Goal: Task Accomplishment & Management: Complete application form

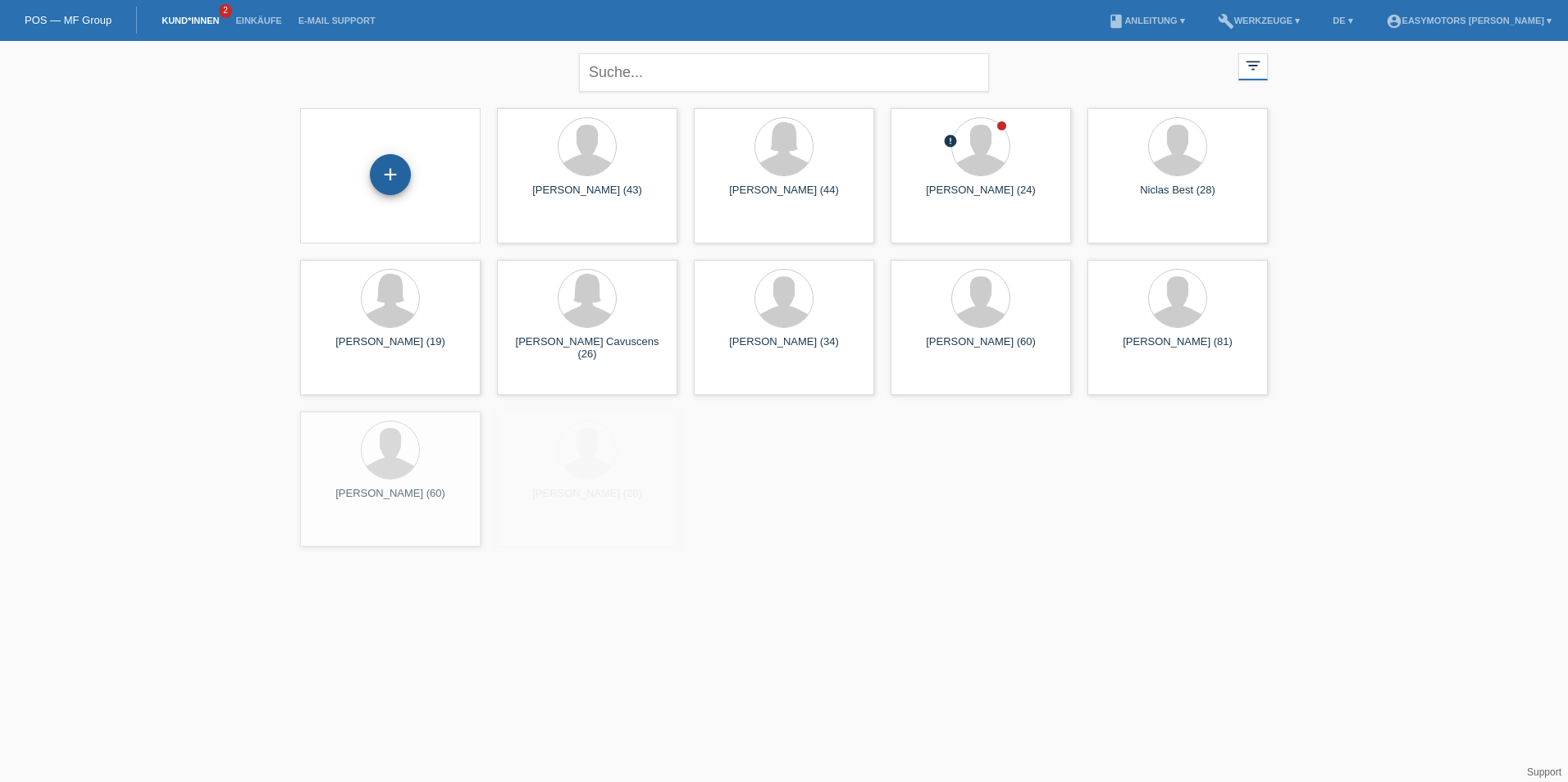
click at [404, 178] on div "+" at bounding box center [390, 175] width 40 height 28
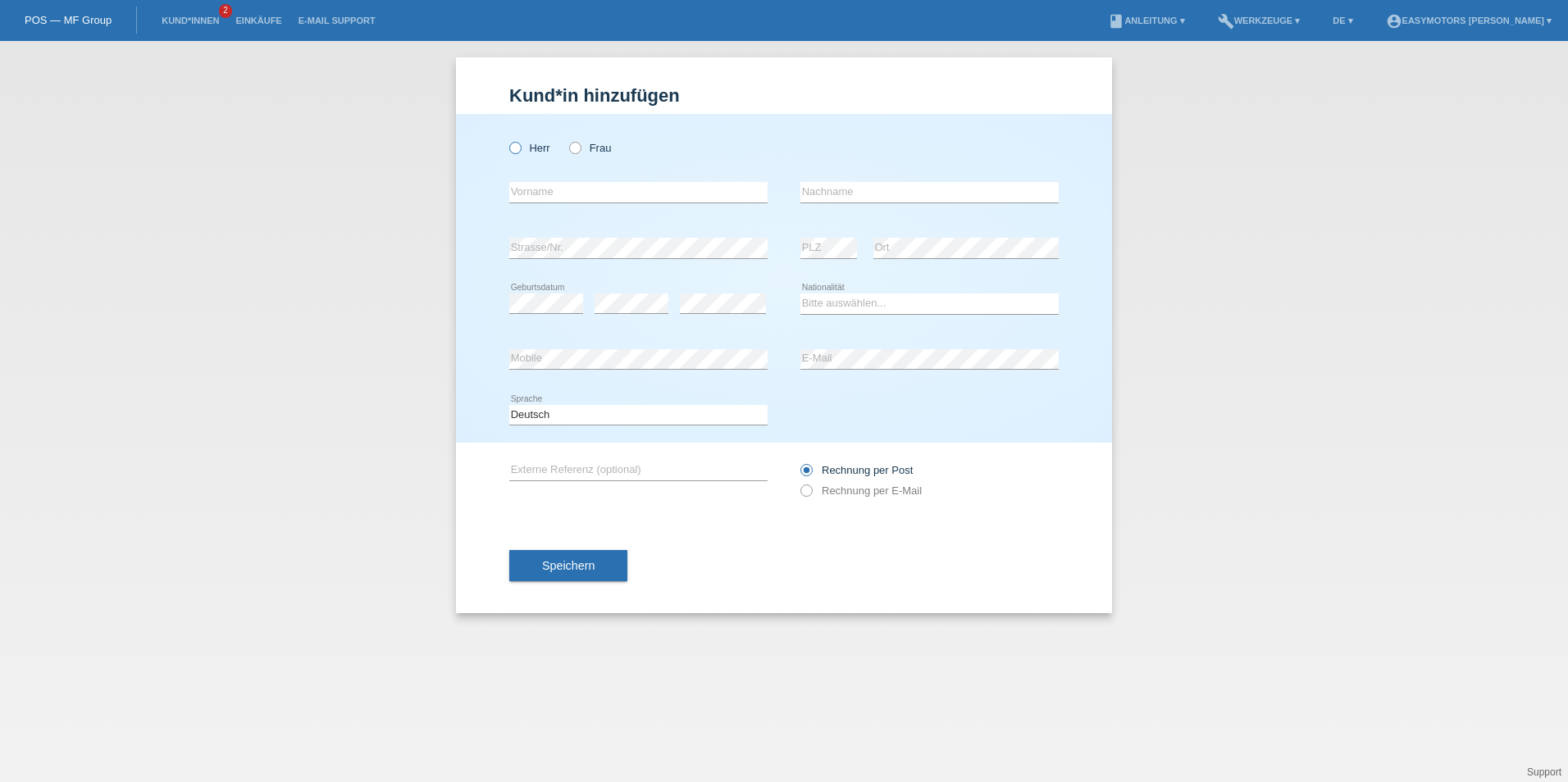
click at [536, 146] on label "Herr" at bounding box center [529, 147] width 41 height 12
click at [520, 146] on input "Herr" at bounding box center [514, 146] width 10 height 10
radio input "true"
click at [586, 152] on label "Frau" at bounding box center [589, 147] width 42 height 12
click at [580, 152] on input "Frau" at bounding box center [573, 146] width 10 height 10
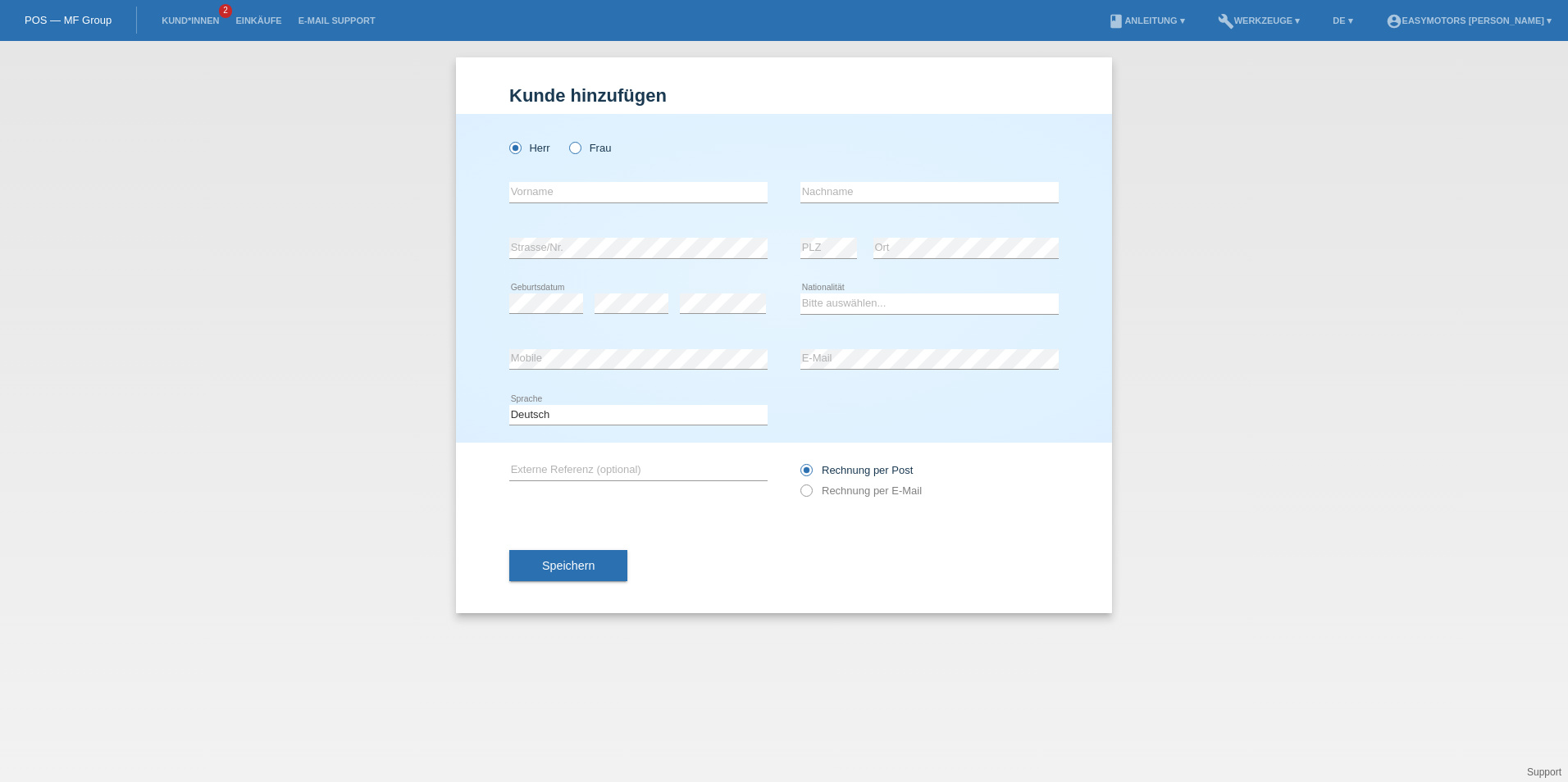
radio input "true"
click at [628, 188] on input "text" at bounding box center [638, 193] width 258 height 21
click at [550, 190] on input "text" at bounding box center [638, 193] width 258 height 21
type input "Alina"
type input "Bytyqi"
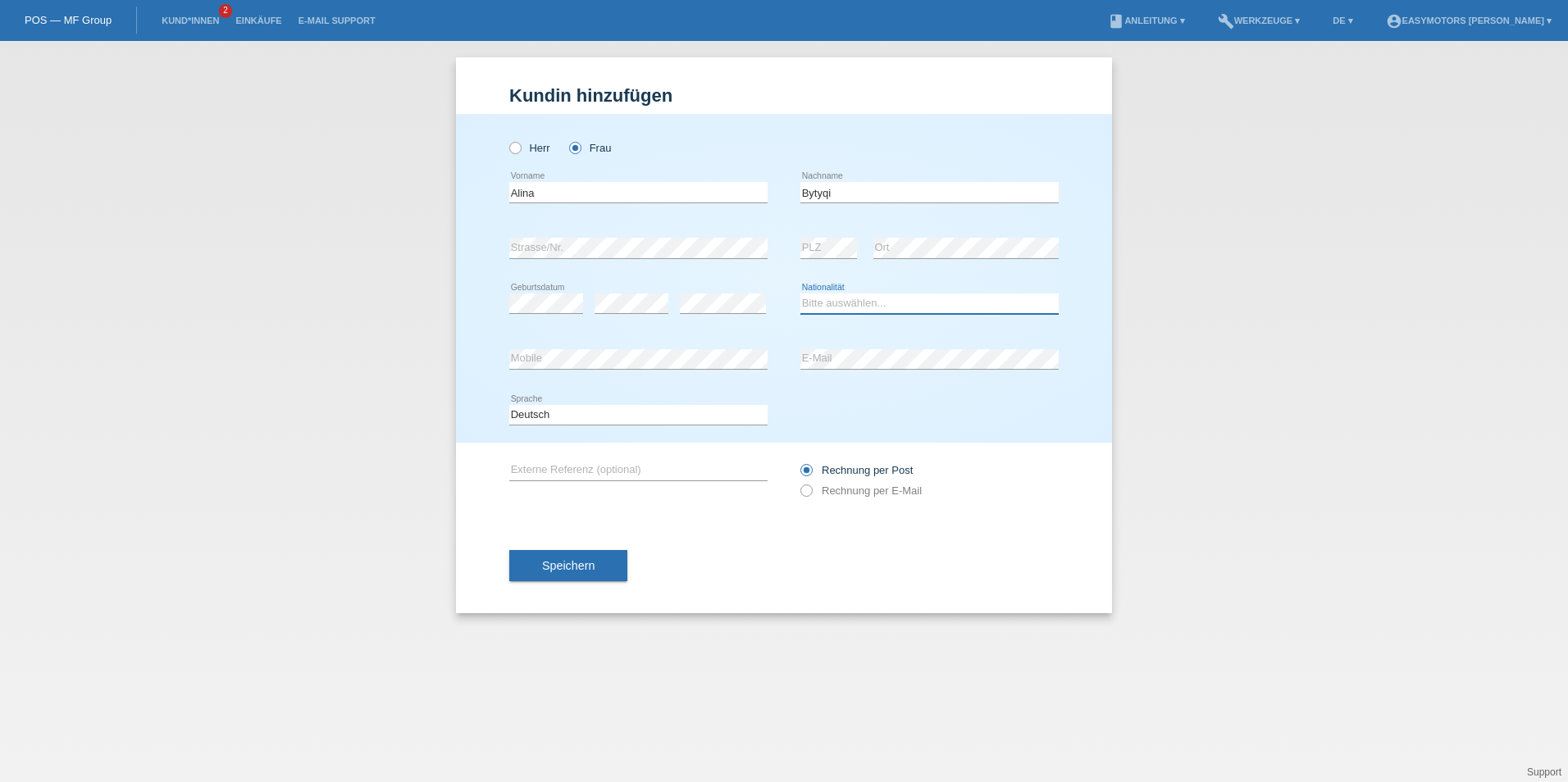
select select "CH"
click at [562, 558] on button "Speichern" at bounding box center [568, 566] width 118 height 31
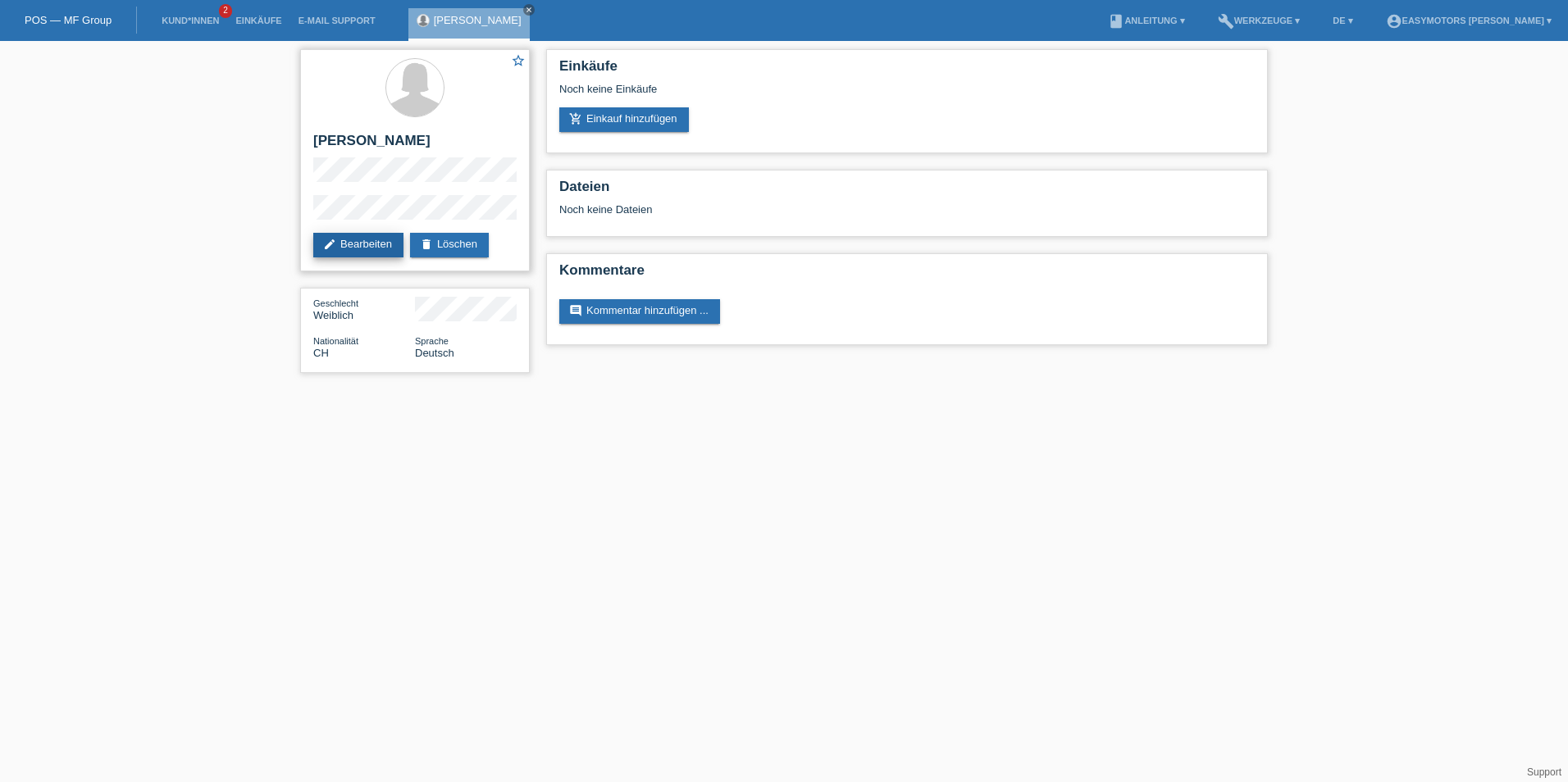
drag, startPoint x: 0, startPoint y: 0, endPoint x: 349, endPoint y: 234, distance: 420.2
click at [349, 234] on link "edit Bearbeiten" at bounding box center [358, 246] width 90 height 25
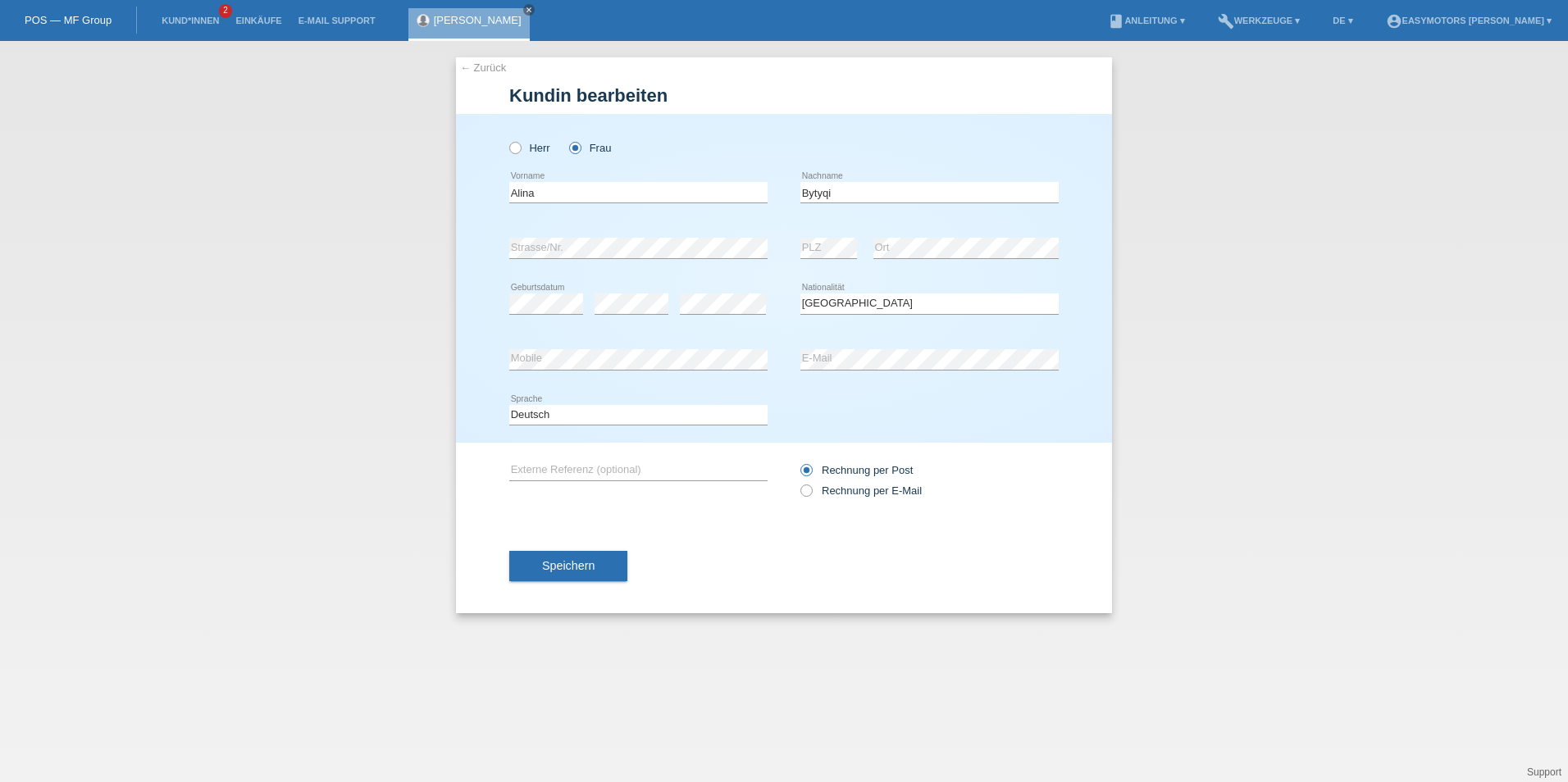
select select "CH"
click at [844, 502] on div "Rechnung per Post Rechnung per E-Mail" at bounding box center [929, 481] width 258 height 76
click at [843, 494] on label "Rechnung per E-Mail" at bounding box center [861, 490] width 121 height 12
click at [811, 494] on input "Rechnung per E-Mail" at bounding box center [805, 495] width 10 height 21
radio input "true"
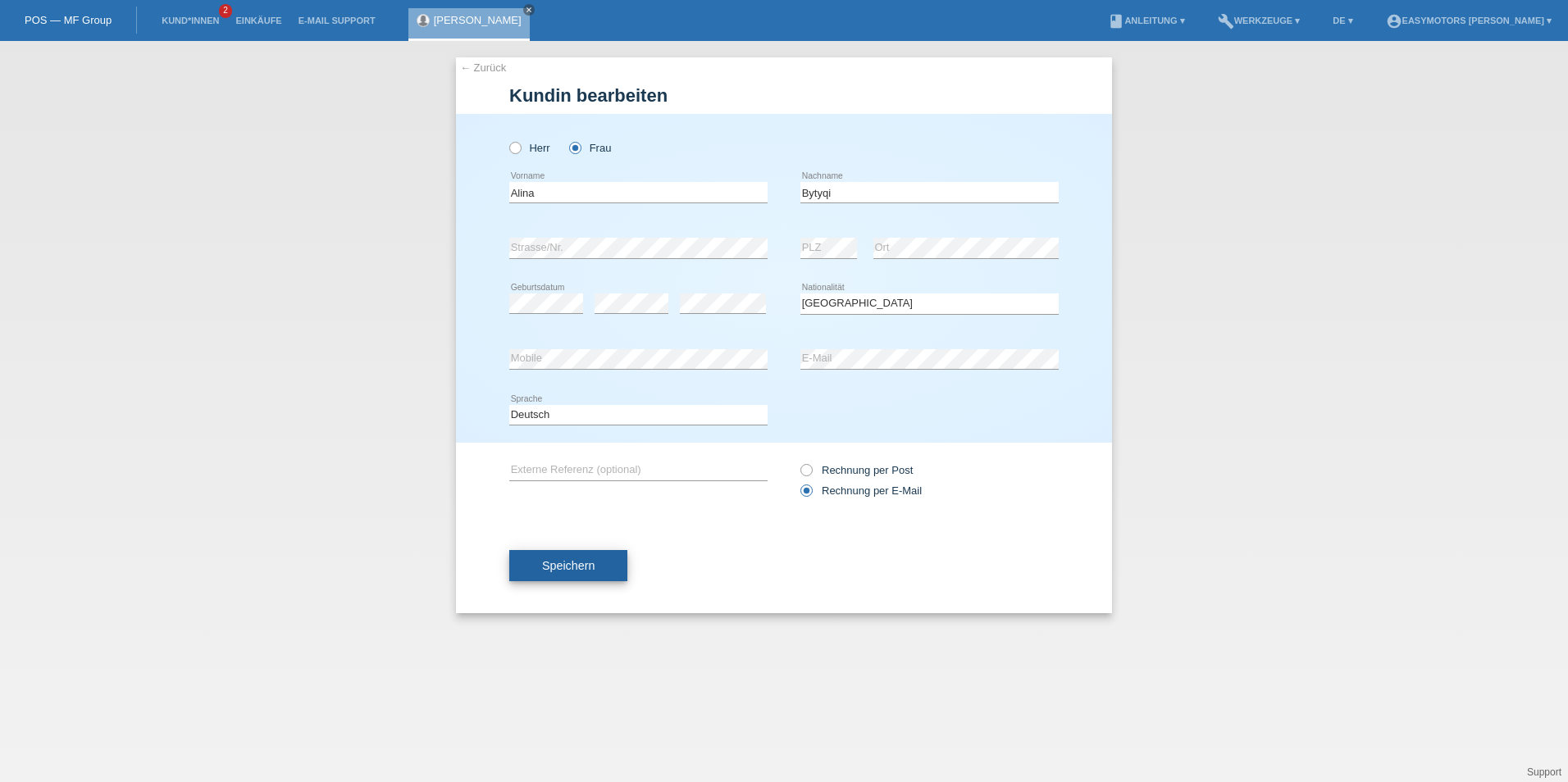
click at [604, 569] on button "Speichern" at bounding box center [568, 566] width 118 height 31
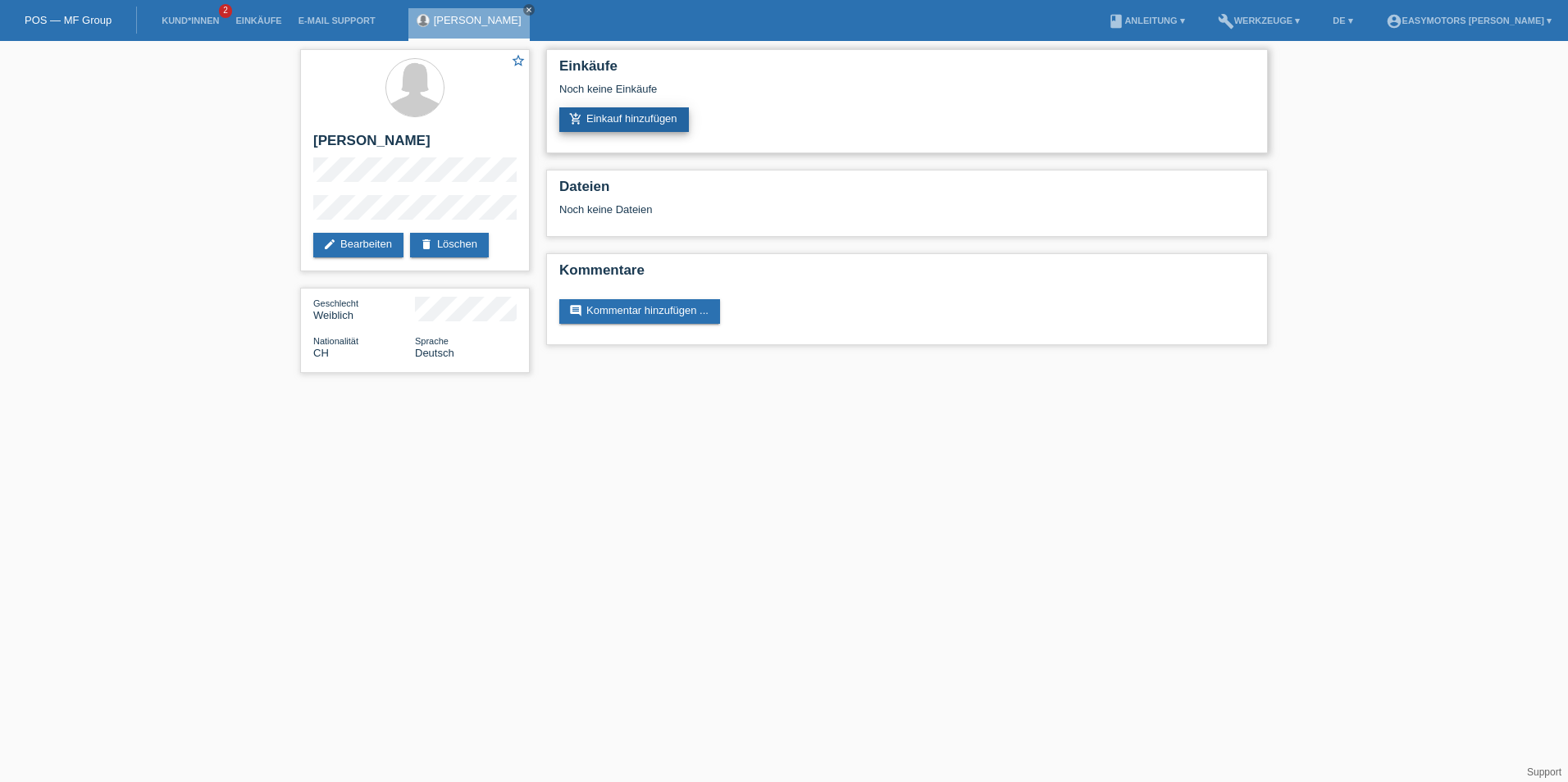
click at [571, 119] on icon "add_shopping_cart" at bounding box center [575, 119] width 13 height 13
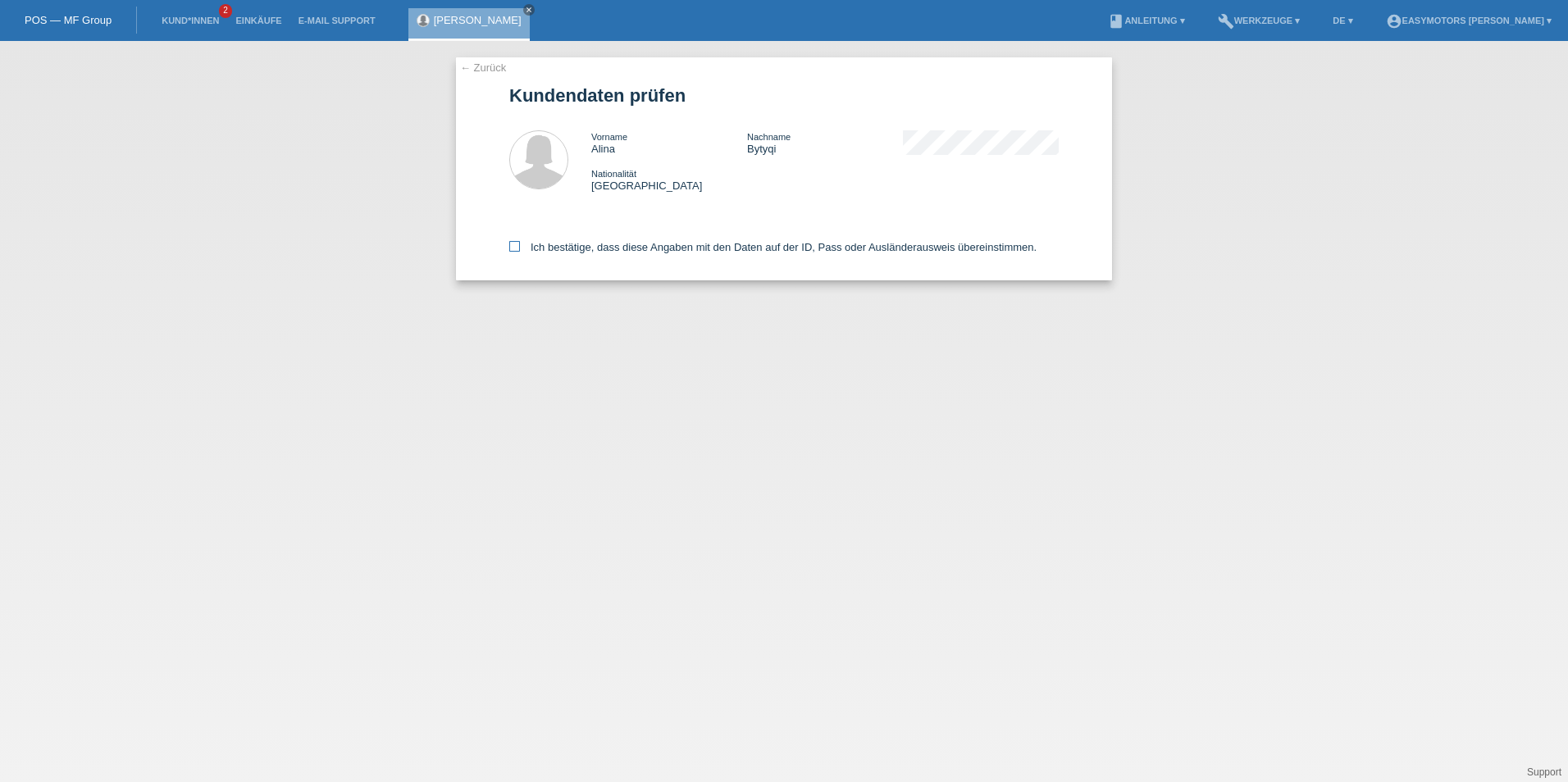
click at [599, 250] on label "Ich bestätige, dass diese Angaben mit den Daten auf der ID, Pass oder Ausländer…" at bounding box center [773, 246] width 527 height 12
click at [520, 250] on input "Ich bestätige, dass diese Angaben mit den Daten auf der ID, Pass oder Ausländer…" at bounding box center [514, 246] width 10 height 10
checkbox input "true"
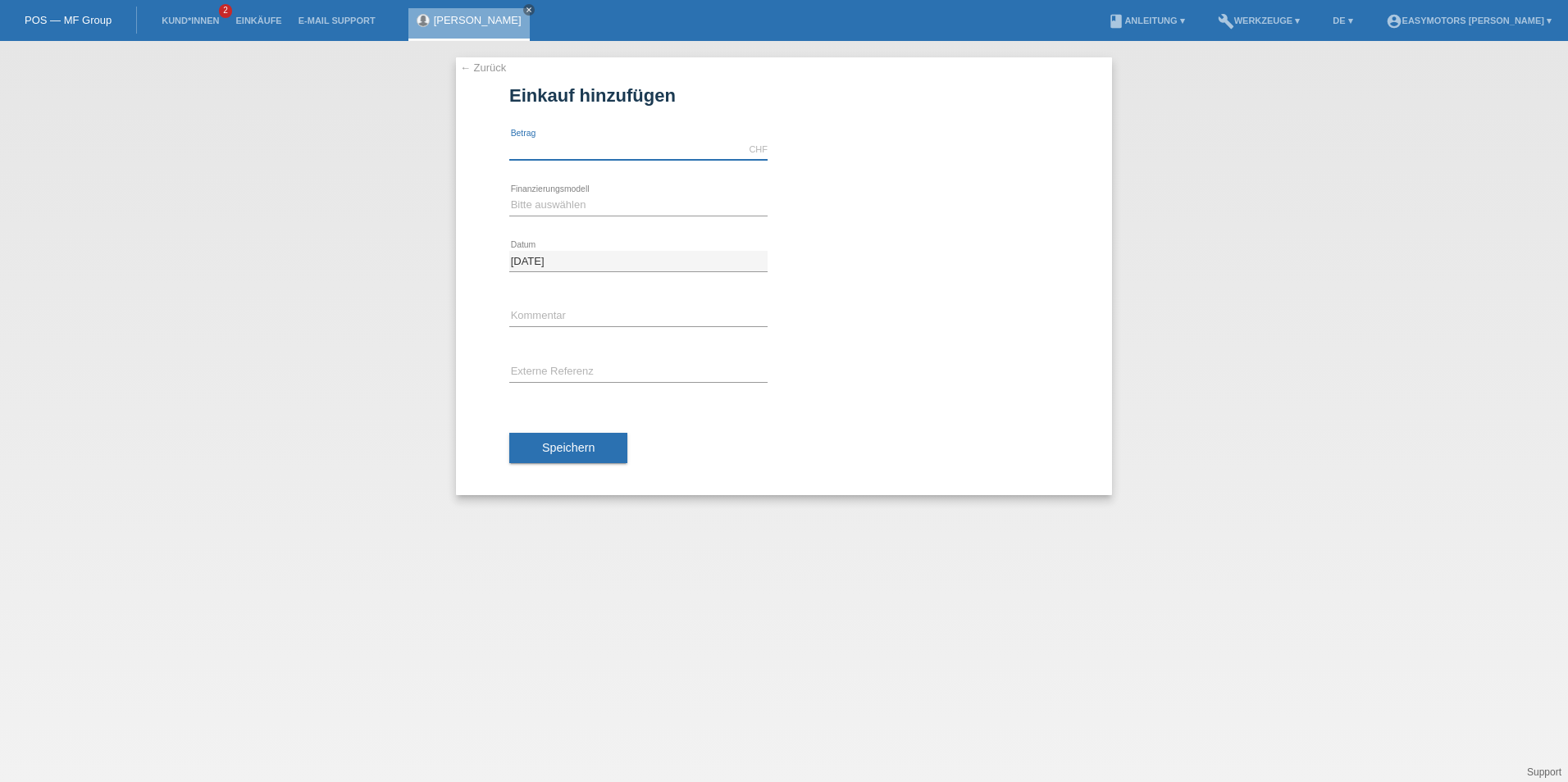
click at [579, 147] on input "text" at bounding box center [638, 150] width 258 height 21
type input "2800.00"
click at [549, 194] on div "Bitte auswählen Fixe Raten Kauf auf Rechnung mit Teilzahlungsoption error Finan…" at bounding box center [638, 205] width 258 height 56
click at [545, 213] on select "Bitte auswählen Fixe Raten Kauf auf Rechnung mit Teilzahlungsoption" at bounding box center [638, 205] width 258 height 20
select select "81"
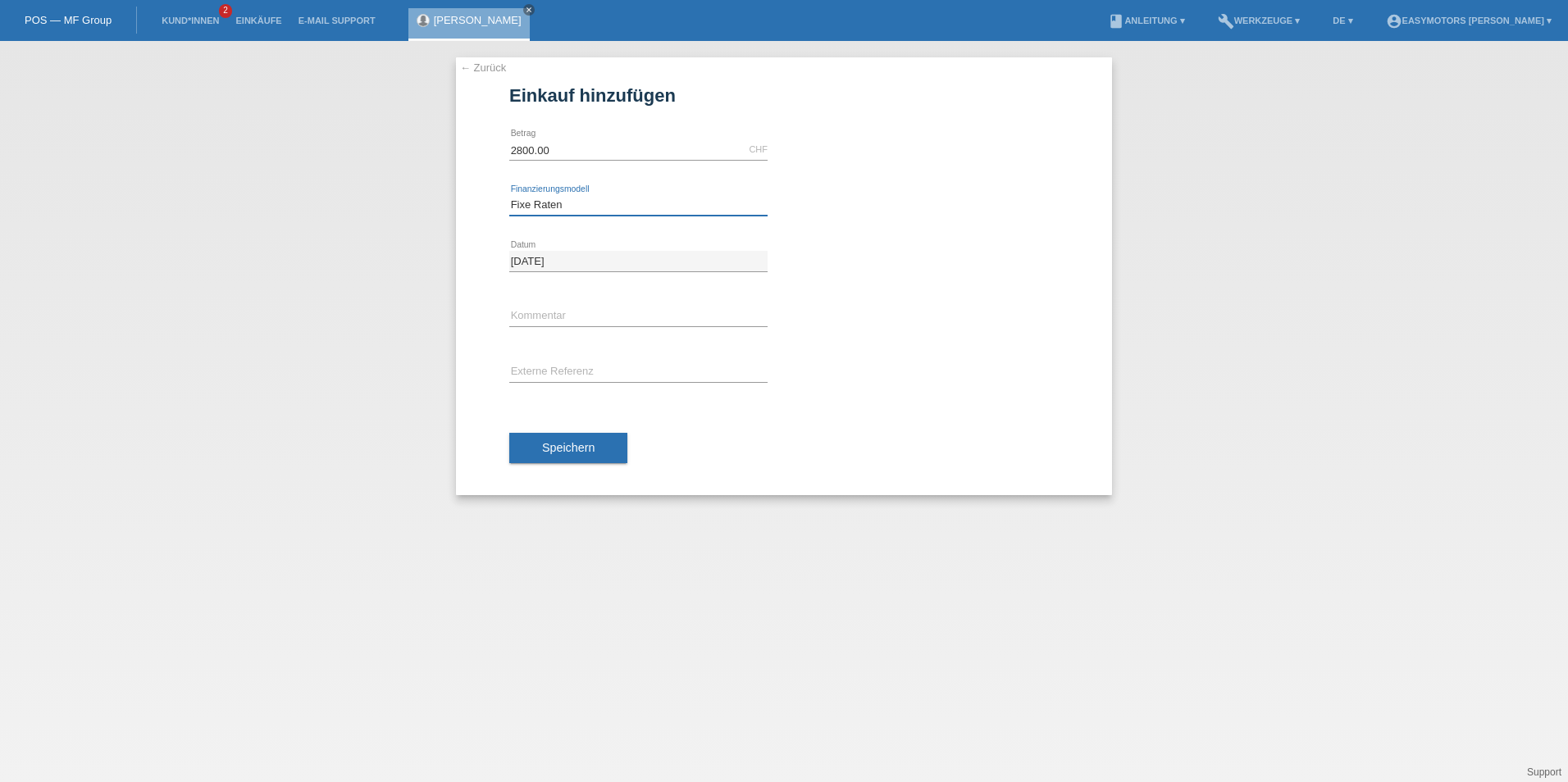
click at [509, 196] on select "Bitte auswählen Fixe Raten Kauf auf Rechnung mit Teilzahlungsoption" at bounding box center [638, 205] width 258 height 20
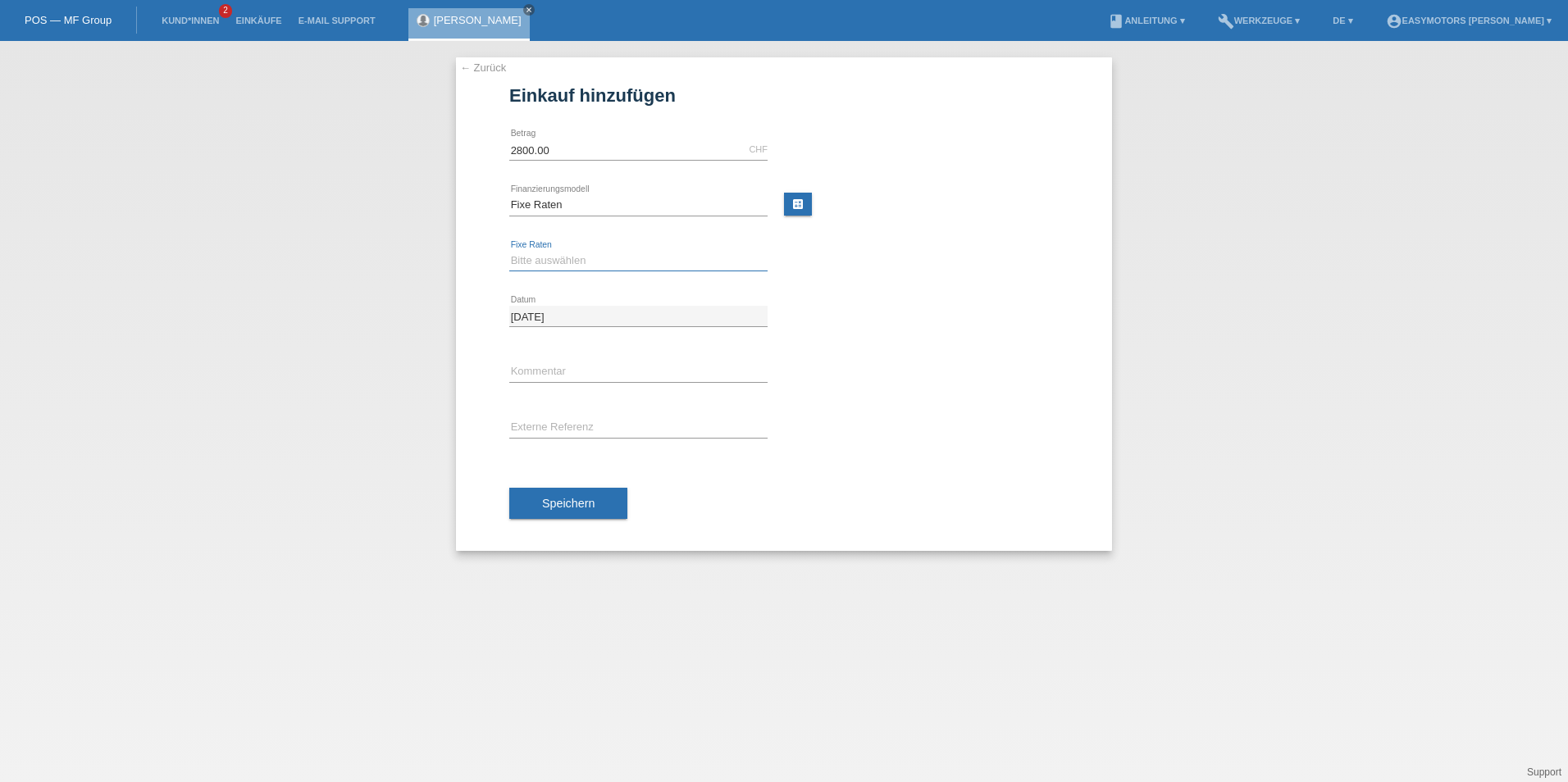
click at [544, 253] on select "Bitte auswählen 12 Raten 24 Raten 48 Raten" at bounding box center [638, 261] width 258 height 20
select select "319"
click at [509, 251] on select "Bitte auswählen 12 Raten 24 Raten 48 Raten" at bounding box center [638, 261] width 258 height 20
click at [811, 202] on link "calculate" at bounding box center [798, 204] width 28 height 23
type input "2800.00"
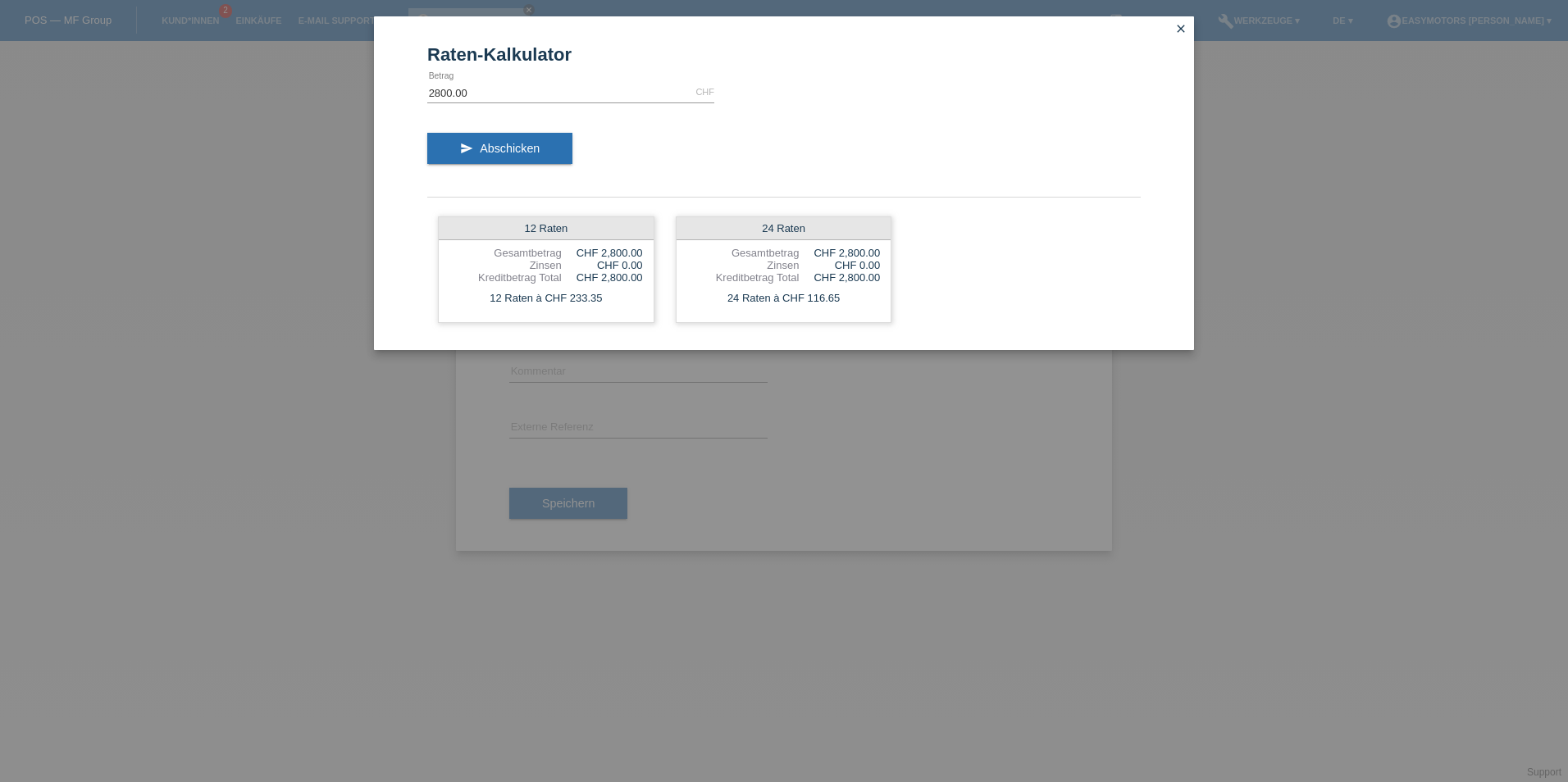
click at [1180, 33] on icon "close" at bounding box center [1181, 28] width 13 height 13
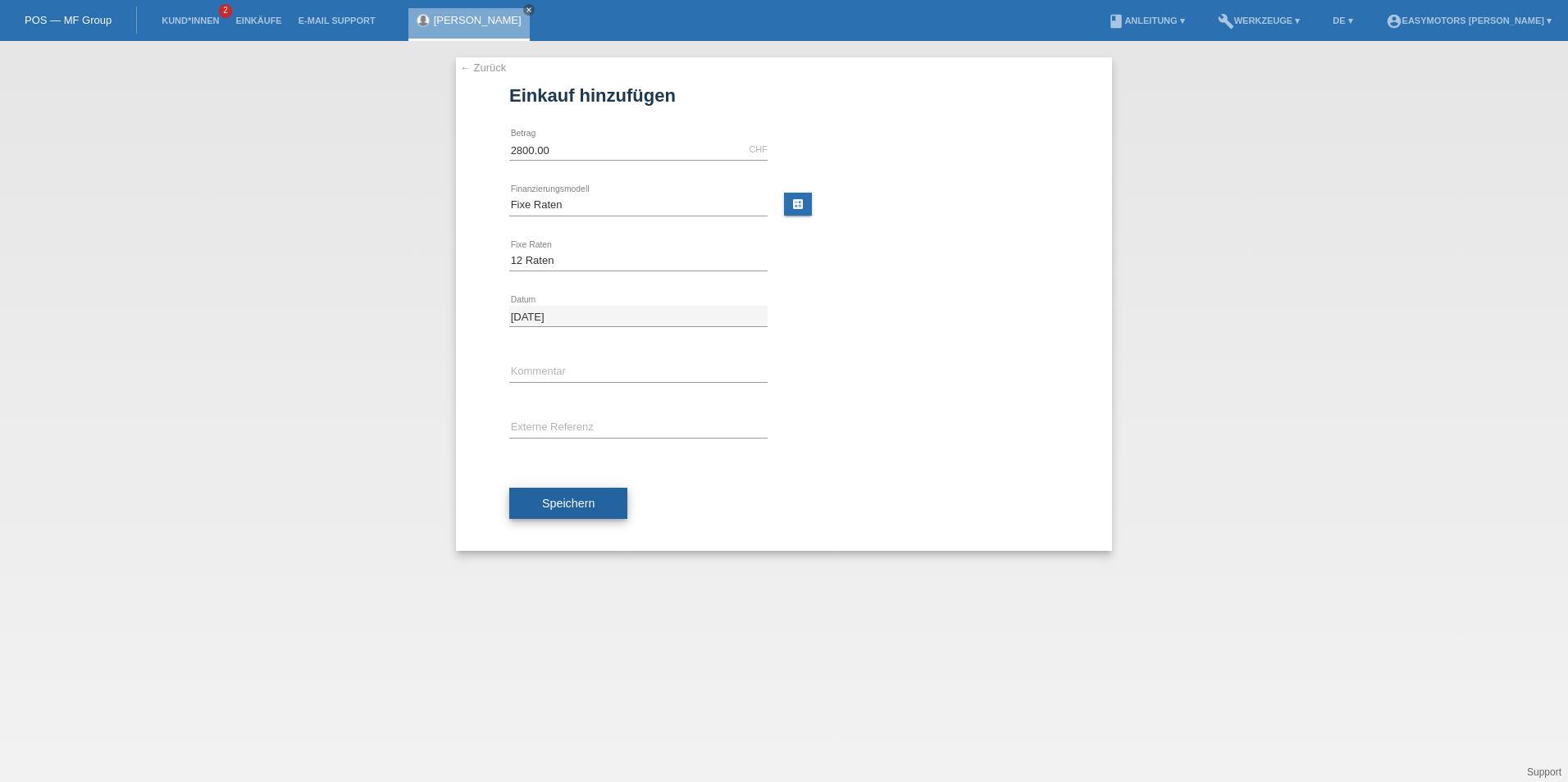
click at [563, 503] on span "Speichern" at bounding box center [569, 503] width 53 height 13
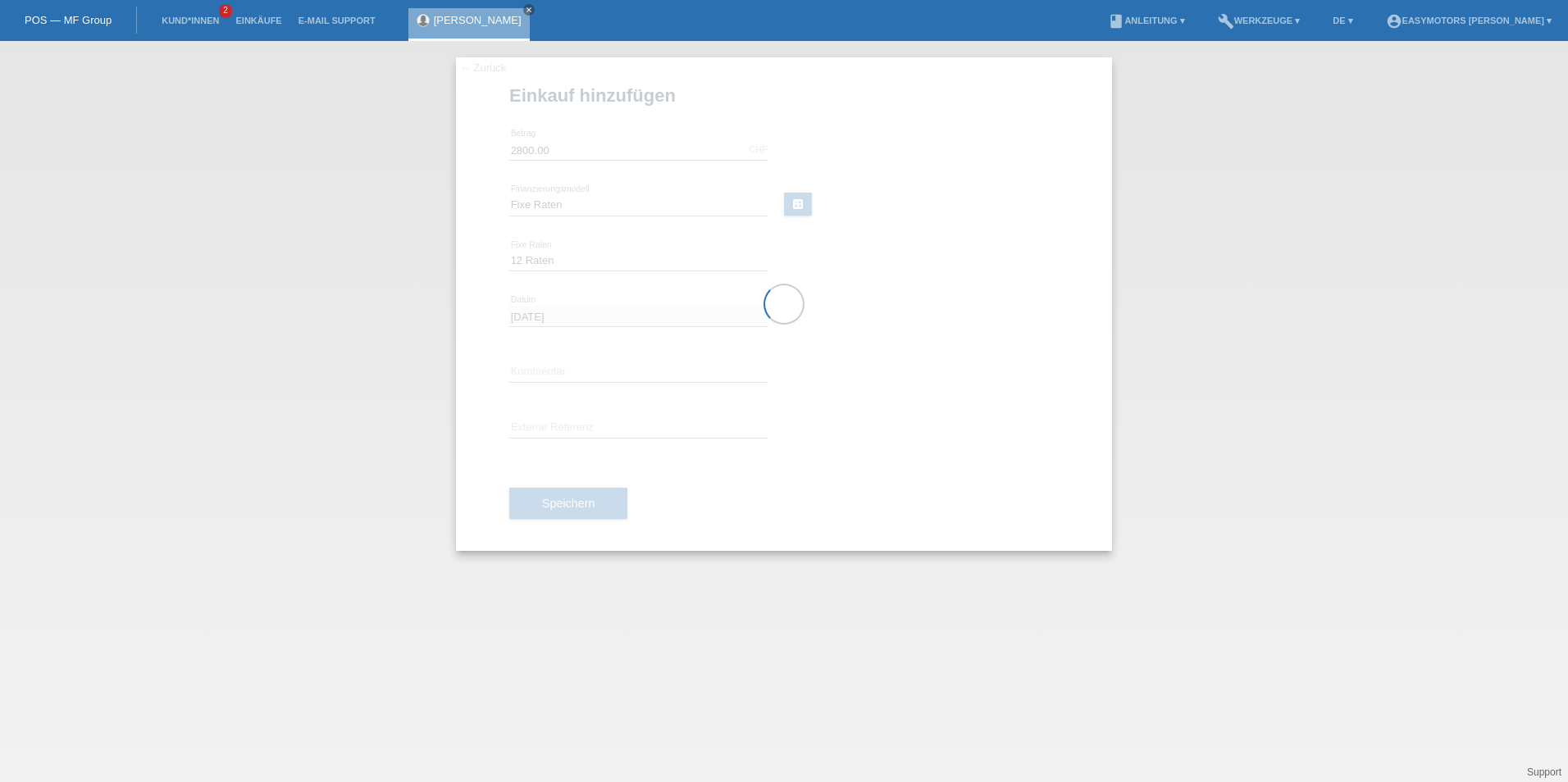
drag, startPoint x: 563, startPoint y: 503, endPoint x: 271, endPoint y: 376, distance: 318.4
click at [271, 376] on div "← Zurück Einkauf hinzufügen Verfügbarer Betrag: 2800.00 CHF error Betrag" at bounding box center [784, 411] width 1568 height 741
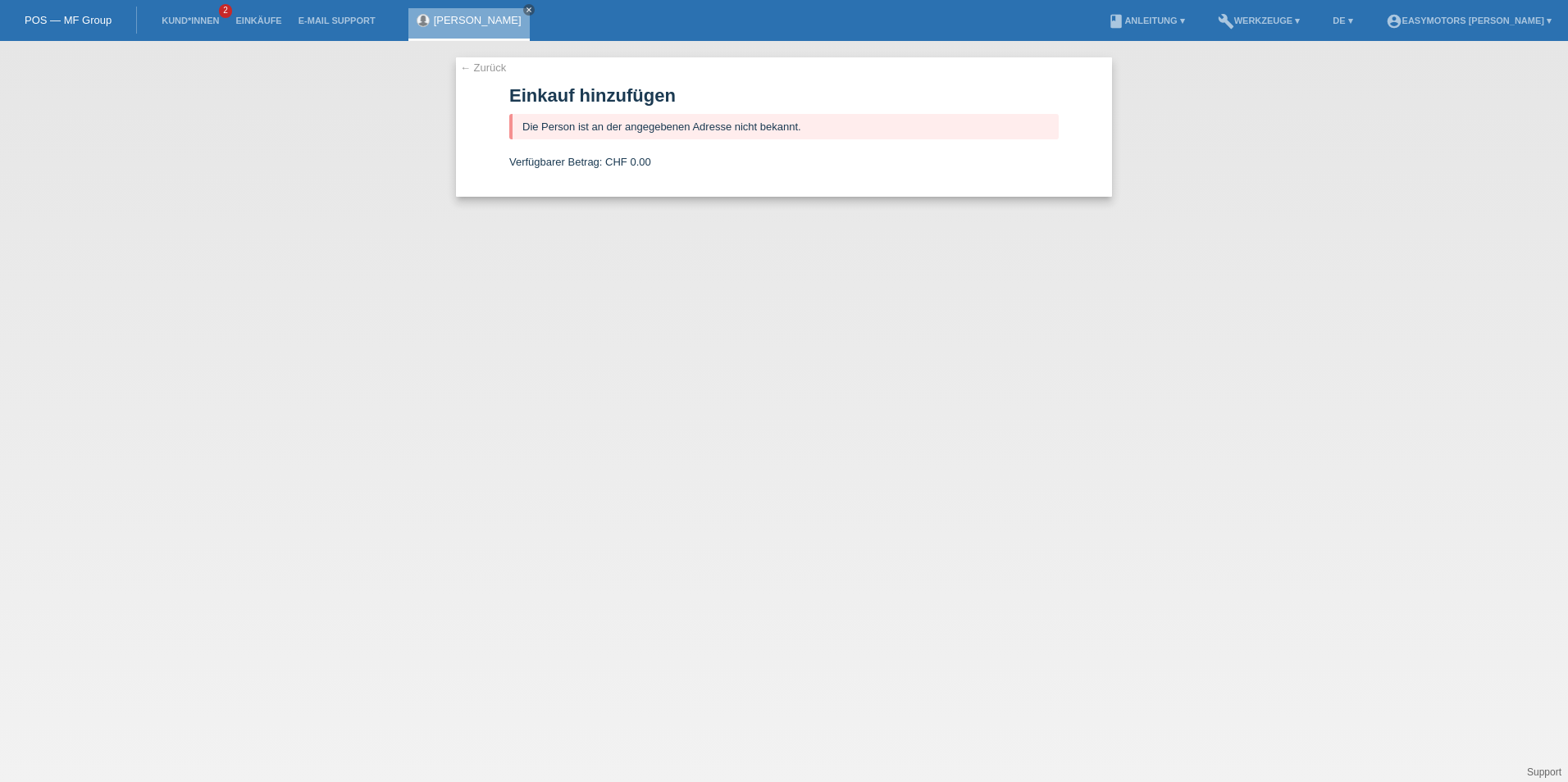
click at [494, 70] on link "← Zurück" at bounding box center [483, 67] width 46 height 12
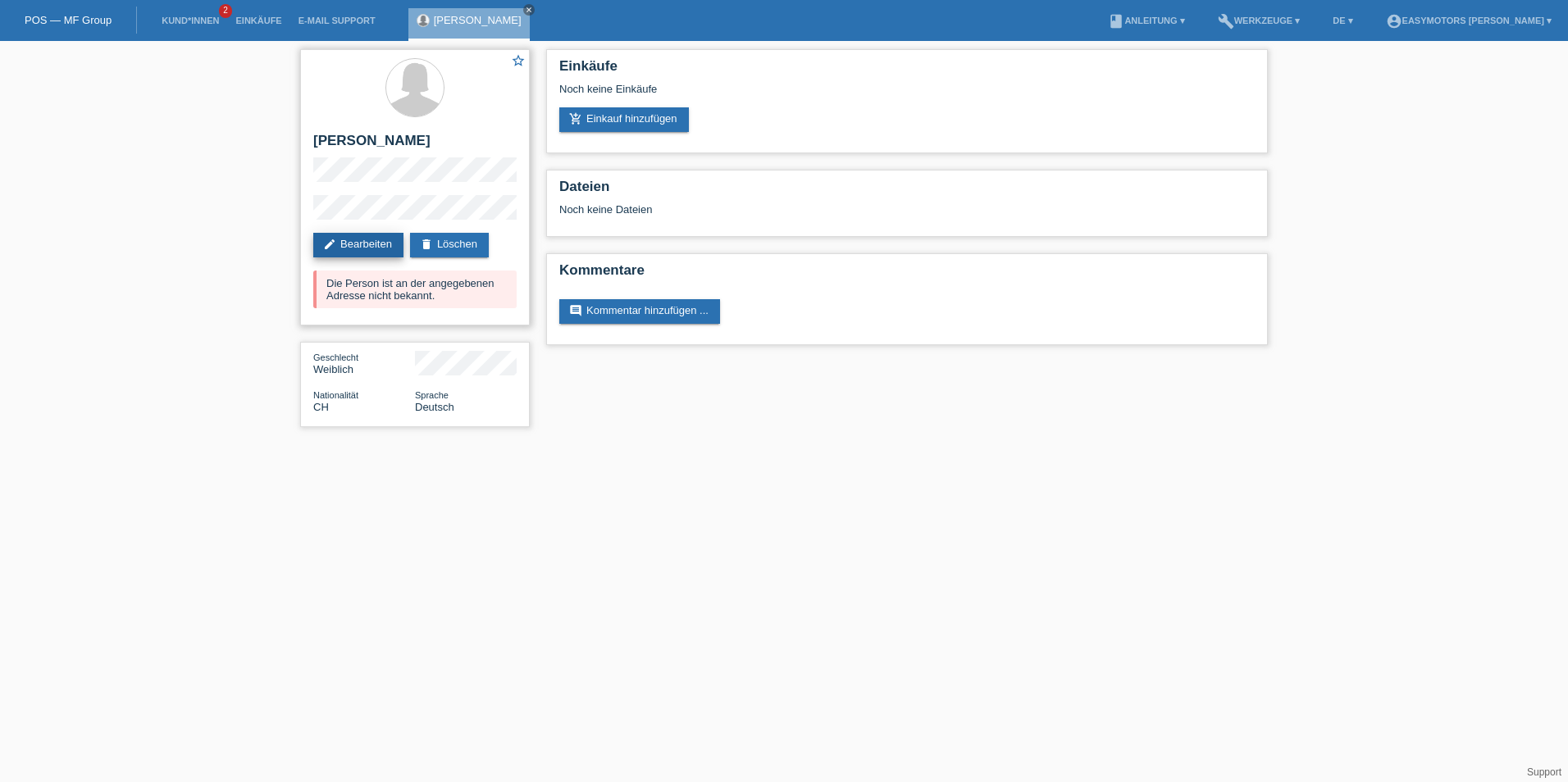
click at [332, 246] on icon "edit" at bounding box center [330, 245] width 13 height 13
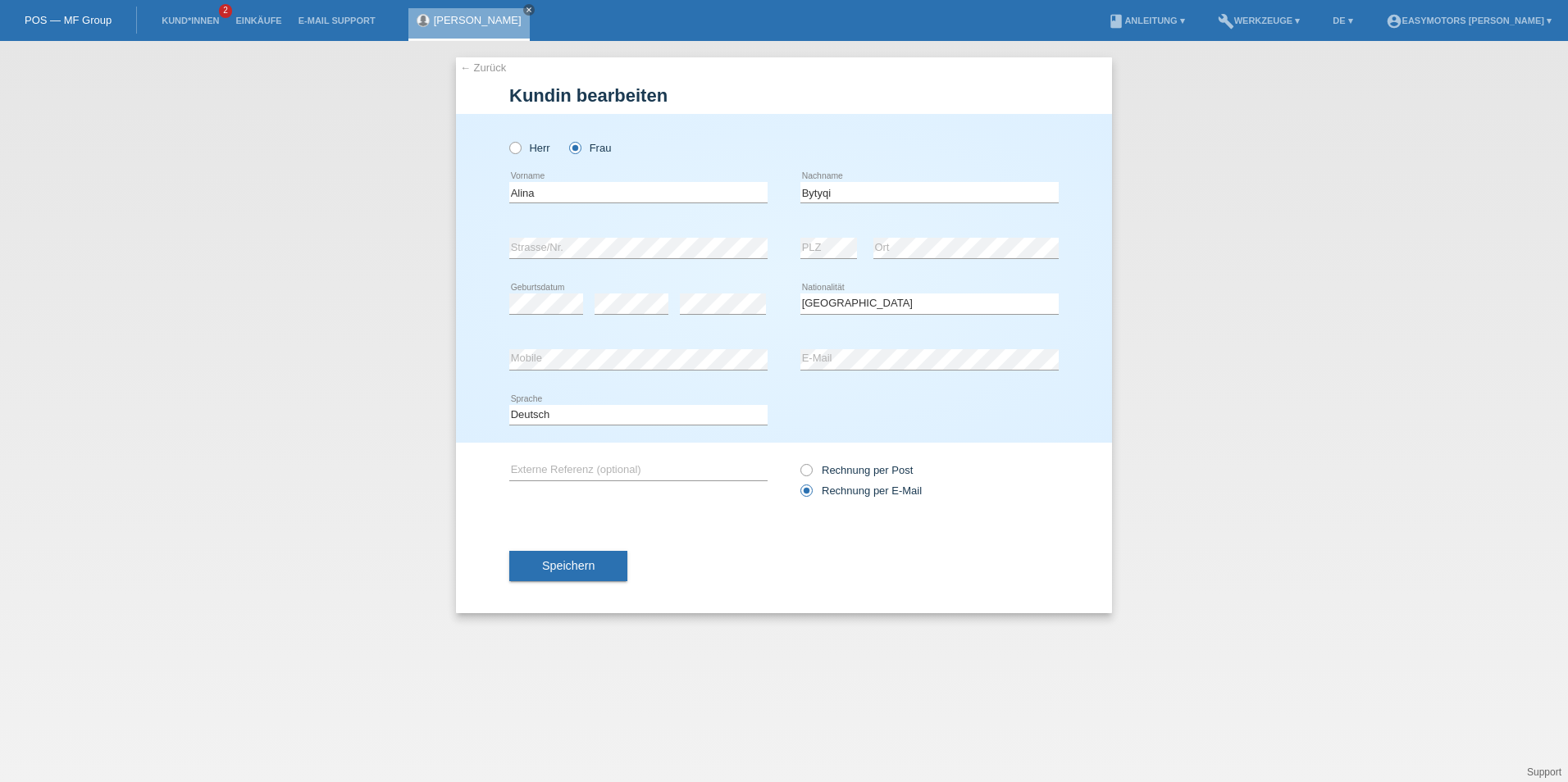
select select "CH"
click at [676, 232] on div "error Strasse/Nr." at bounding box center [638, 248] width 258 height 56
click at [332, 238] on div "← Zurück [PERSON_NAME] bearbeiten [PERSON_NAME] Frau Alina error Vorname [PERSO…" at bounding box center [784, 411] width 1568 height 741
click at [597, 558] on button "Speichern" at bounding box center [568, 566] width 118 height 31
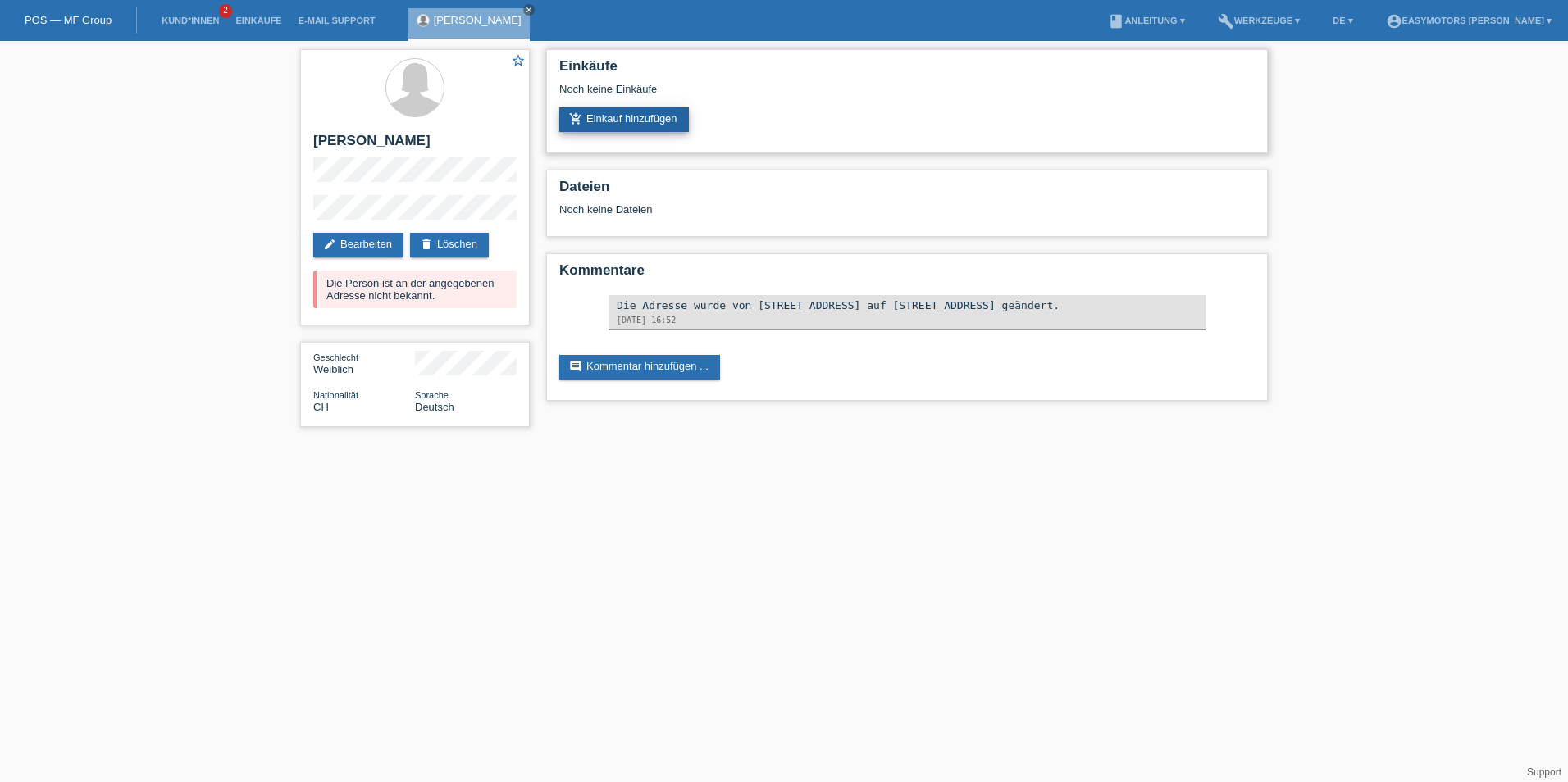
click at [588, 119] on link "add_shopping_cart Einkauf hinzufügen" at bounding box center [623, 120] width 129 height 25
click at [452, 239] on link "delete Löschen" at bounding box center [449, 246] width 78 height 25
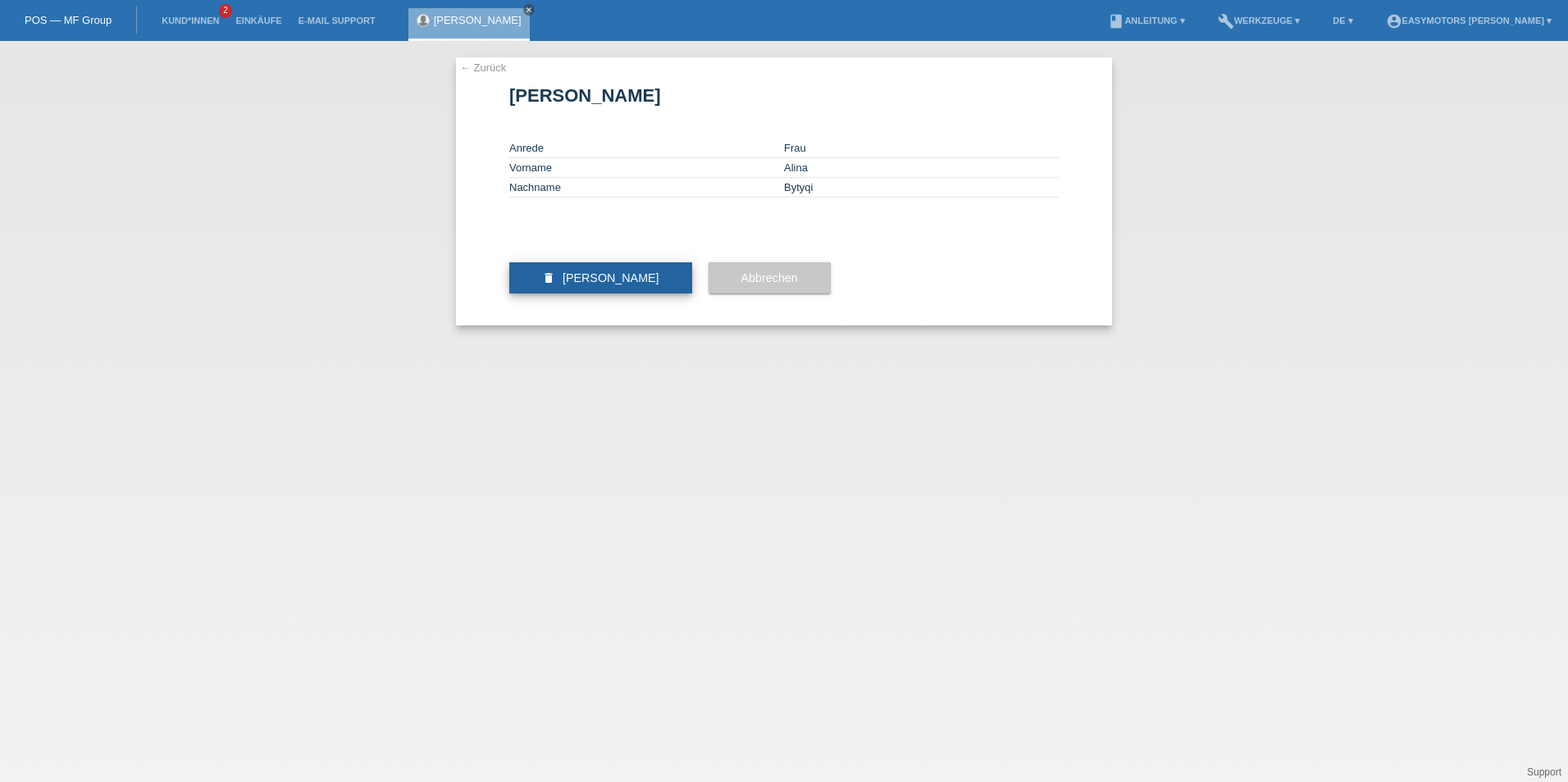
click at [648, 294] on button "delete [PERSON_NAME]" at bounding box center [601, 278] width 183 height 31
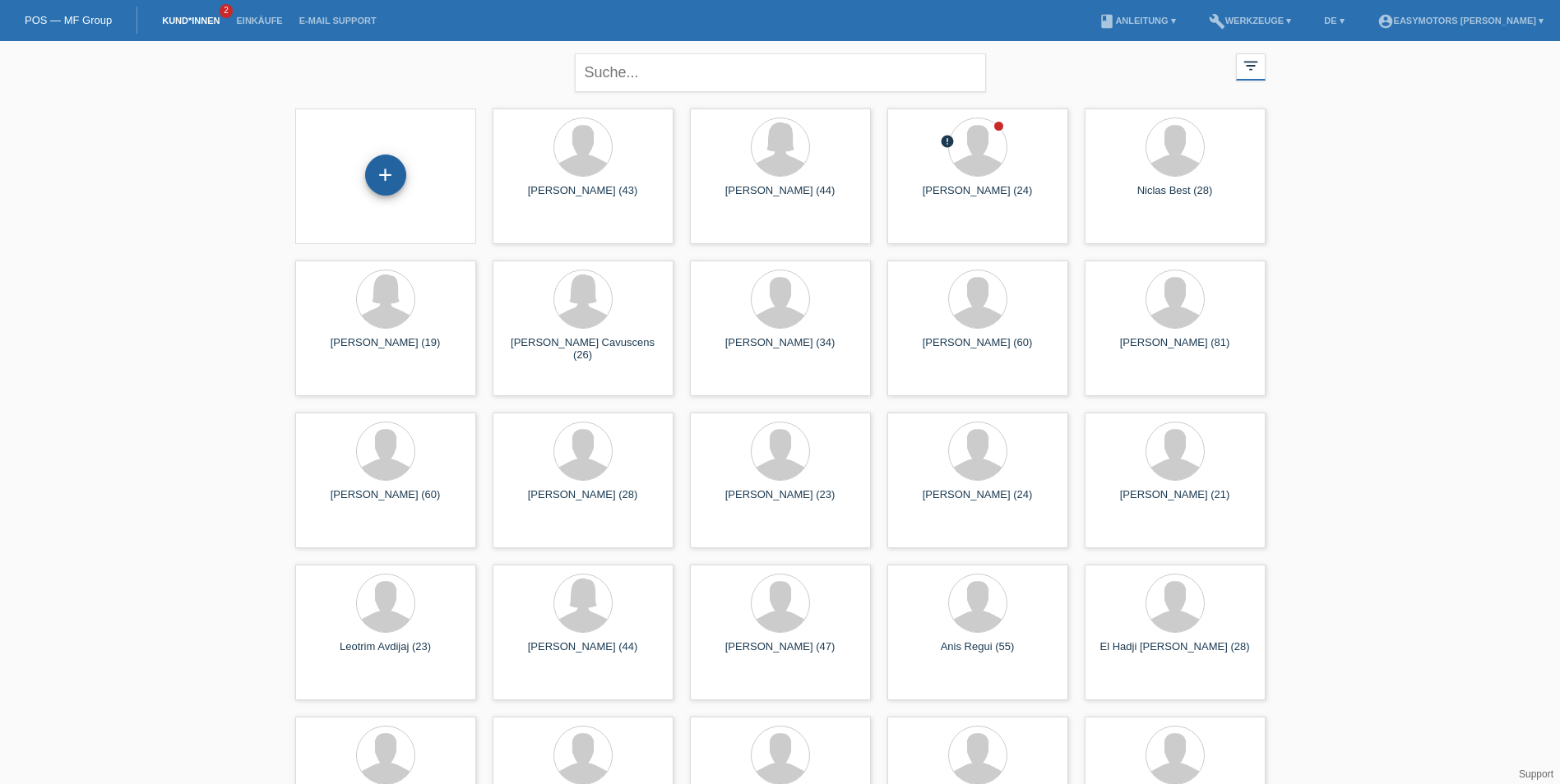
click at [400, 183] on div "+" at bounding box center [385, 174] width 41 height 41
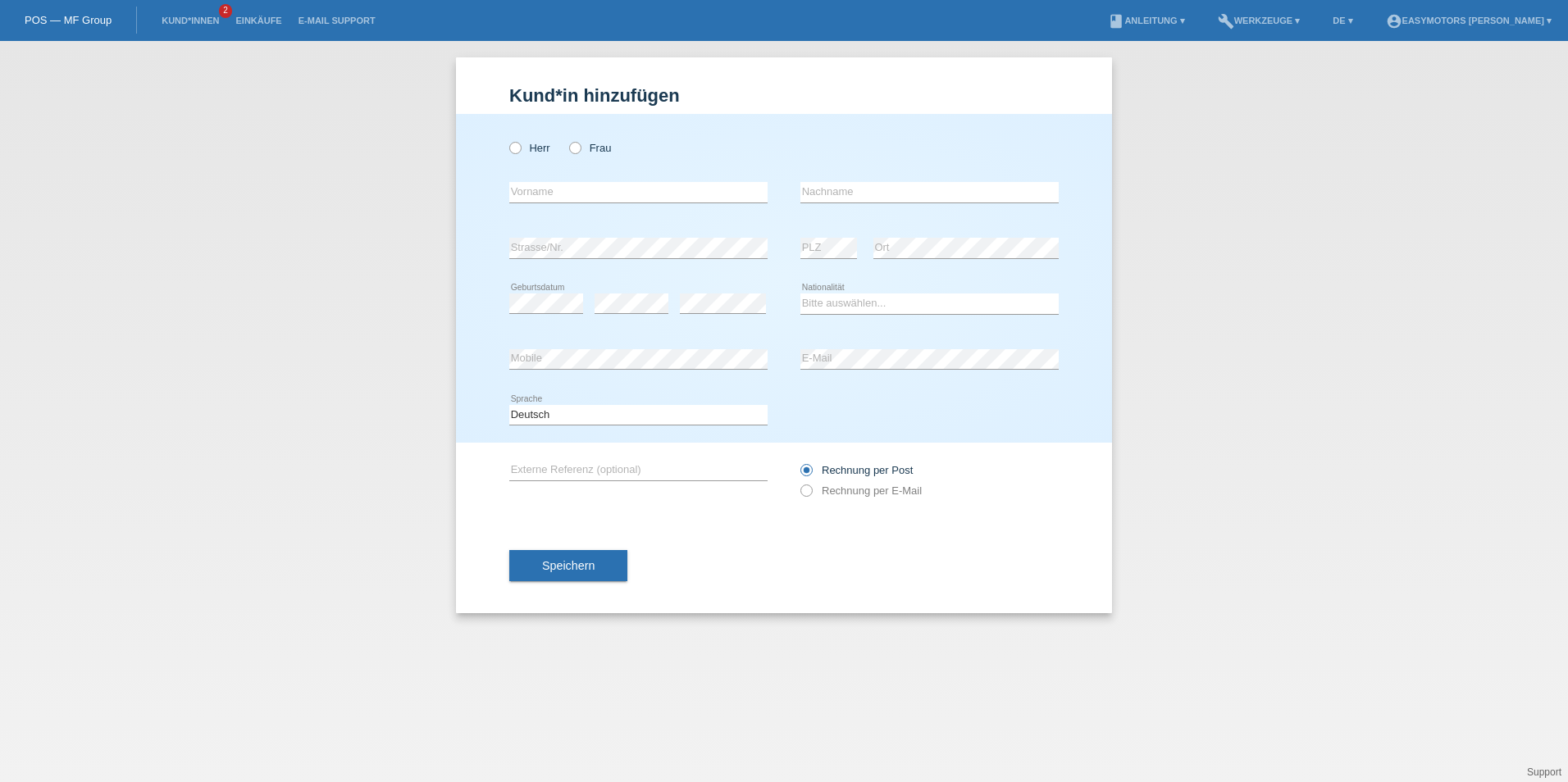
click at [588, 137] on div "Herr Frau" at bounding box center [638, 148] width 258 height 34
click at [586, 141] on div "Herr Frau" at bounding box center [638, 148] width 258 height 34
click at [567, 140] on icon at bounding box center [567, 140] width 0 height 0
click at [574, 152] on input "Frau" at bounding box center [573, 146] width 10 height 10
radio input "true"
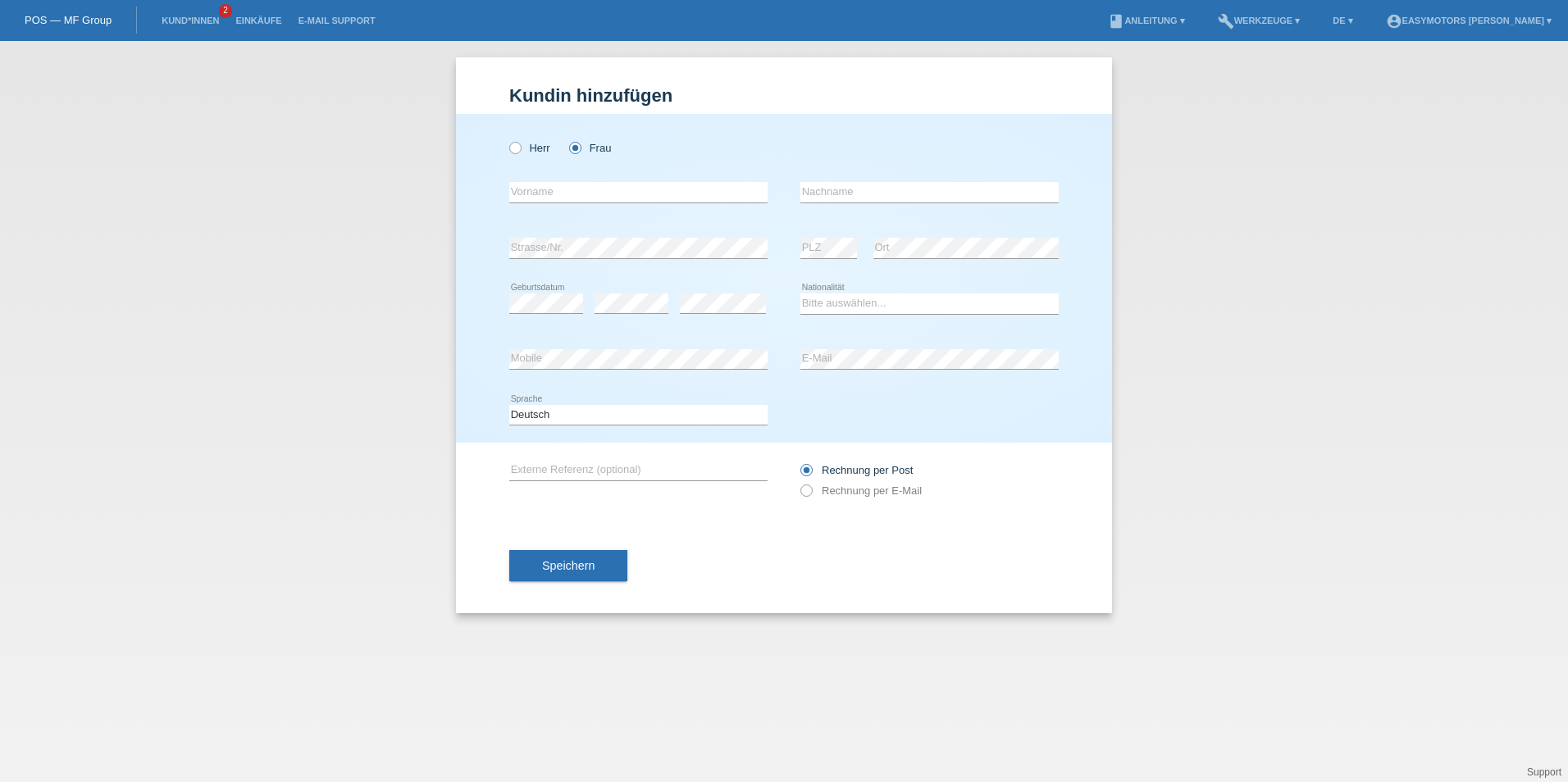
click at [574, 203] on icon at bounding box center [638, 202] width 258 height 1
click at [574, 194] on input "text" at bounding box center [638, 193] width 258 height 21
type input "Alina"
type input "Bytyqi"
click at [880, 192] on input "Bytyqi" at bounding box center [929, 193] width 258 height 21
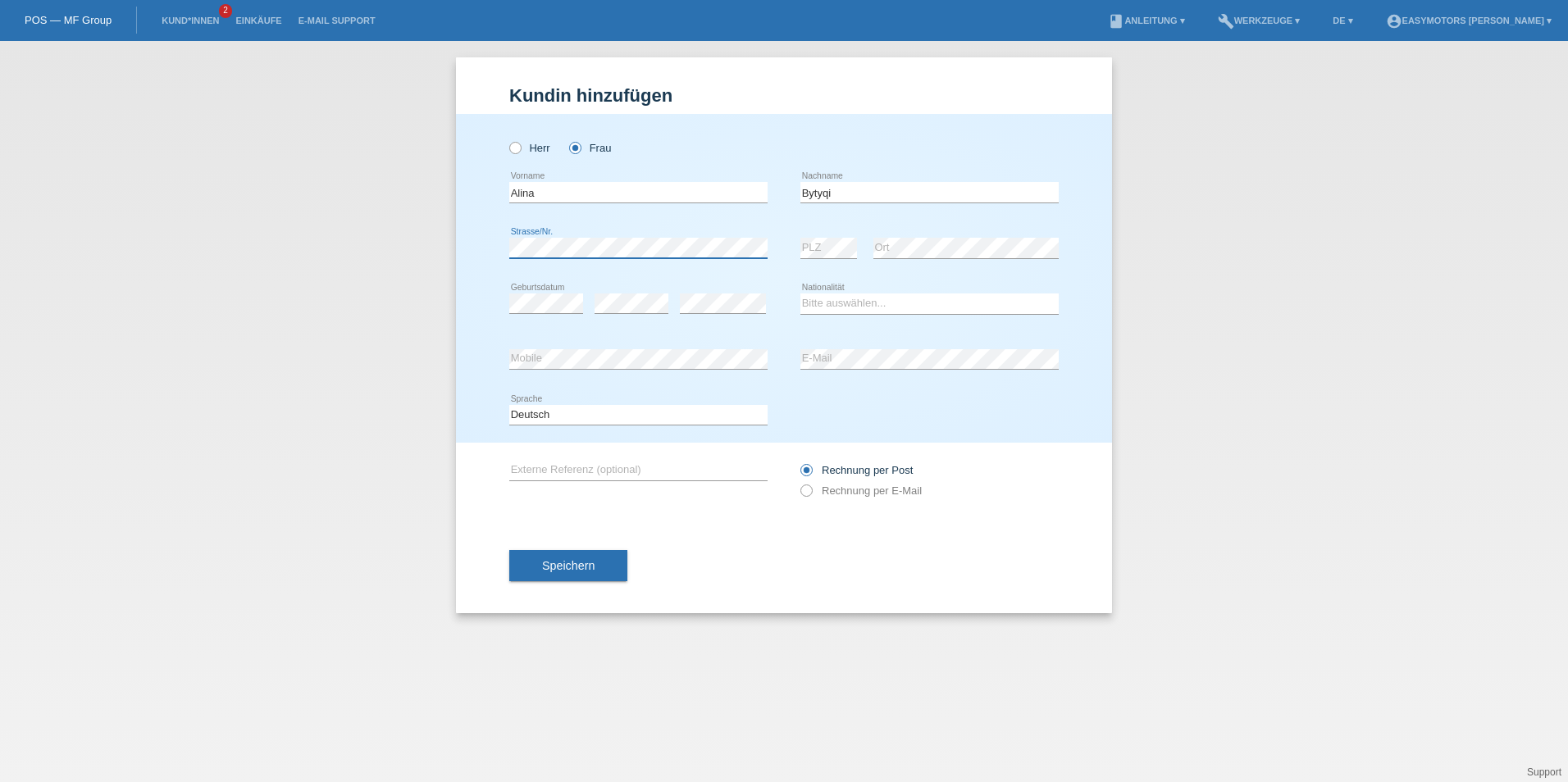
click at [425, 252] on div "Kund*in hinzufügen Kunde hinzufügen Kundin hinzufügen Herr Frau Alina error Vor…" at bounding box center [784, 411] width 1568 height 741
click at [1043, 308] on select "Bitte auswählen... Schweiz Deutschland Liechtenstein Österreich ------------ Af…" at bounding box center [929, 303] width 258 height 20
select select "CH"
click at [800, 294] on select "Bitte auswählen... Schweiz Deutschland Liechtenstein Österreich ------------ Af…" at bounding box center [929, 303] width 258 height 20
click at [593, 563] on span "Speichern" at bounding box center [569, 566] width 53 height 13
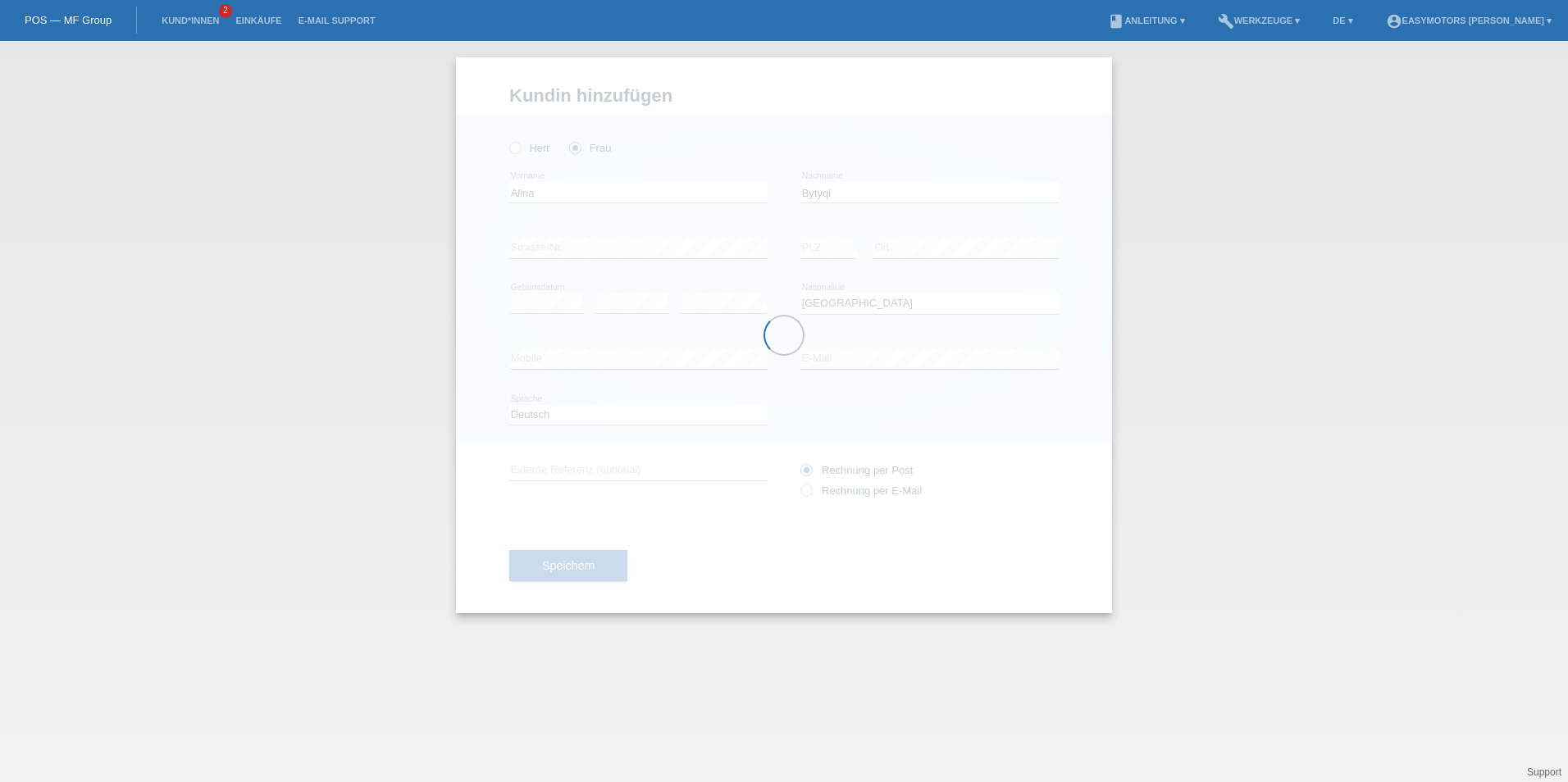
click at [848, 496] on div at bounding box center [784, 335] width 656 height 556
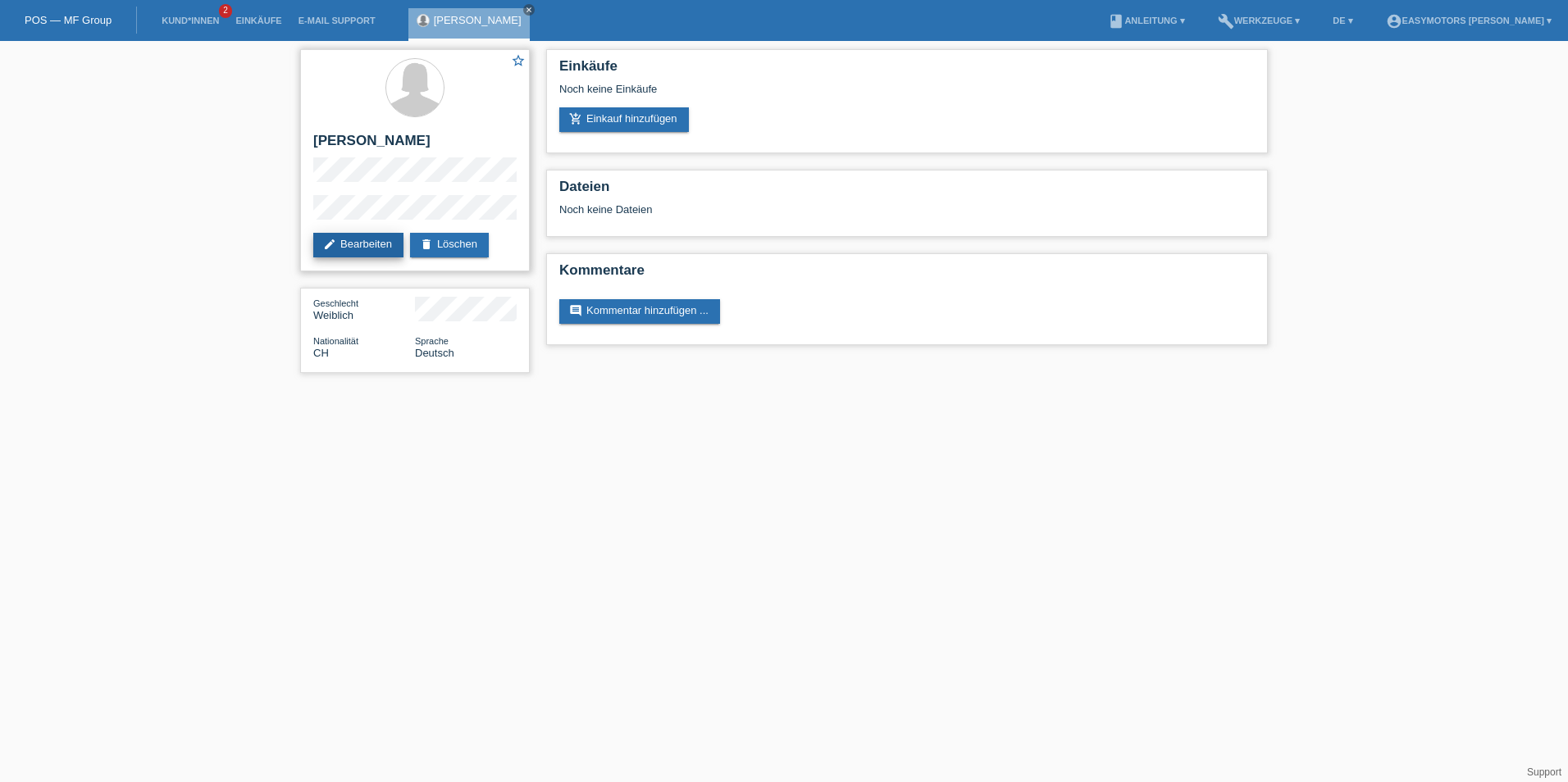
click at [358, 247] on link "edit Bearbeiten" at bounding box center [358, 246] width 90 height 25
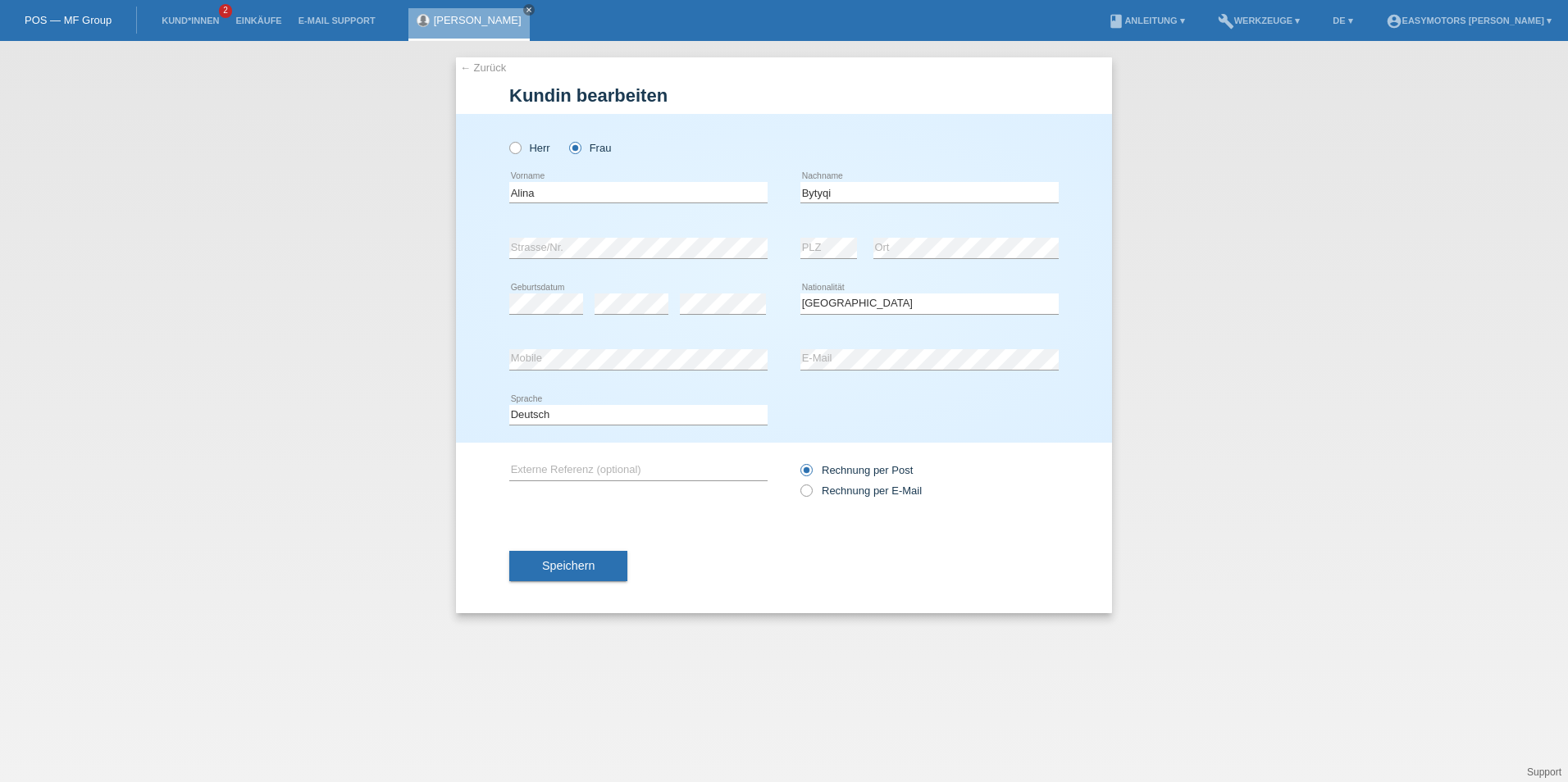
select select "CH"
click at [844, 493] on label "Rechnung per E-Mail" at bounding box center [861, 490] width 121 height 12
click at [811, 493] on input "Rechnung per E-Mail" at bounding box center [805, 495] width 10 height 21
radio input "true"
click at [482, 569] on div "← Zurück Kundin bearbeiten Herr Frau C" at bounding box center [784, 335] width 656 height 556
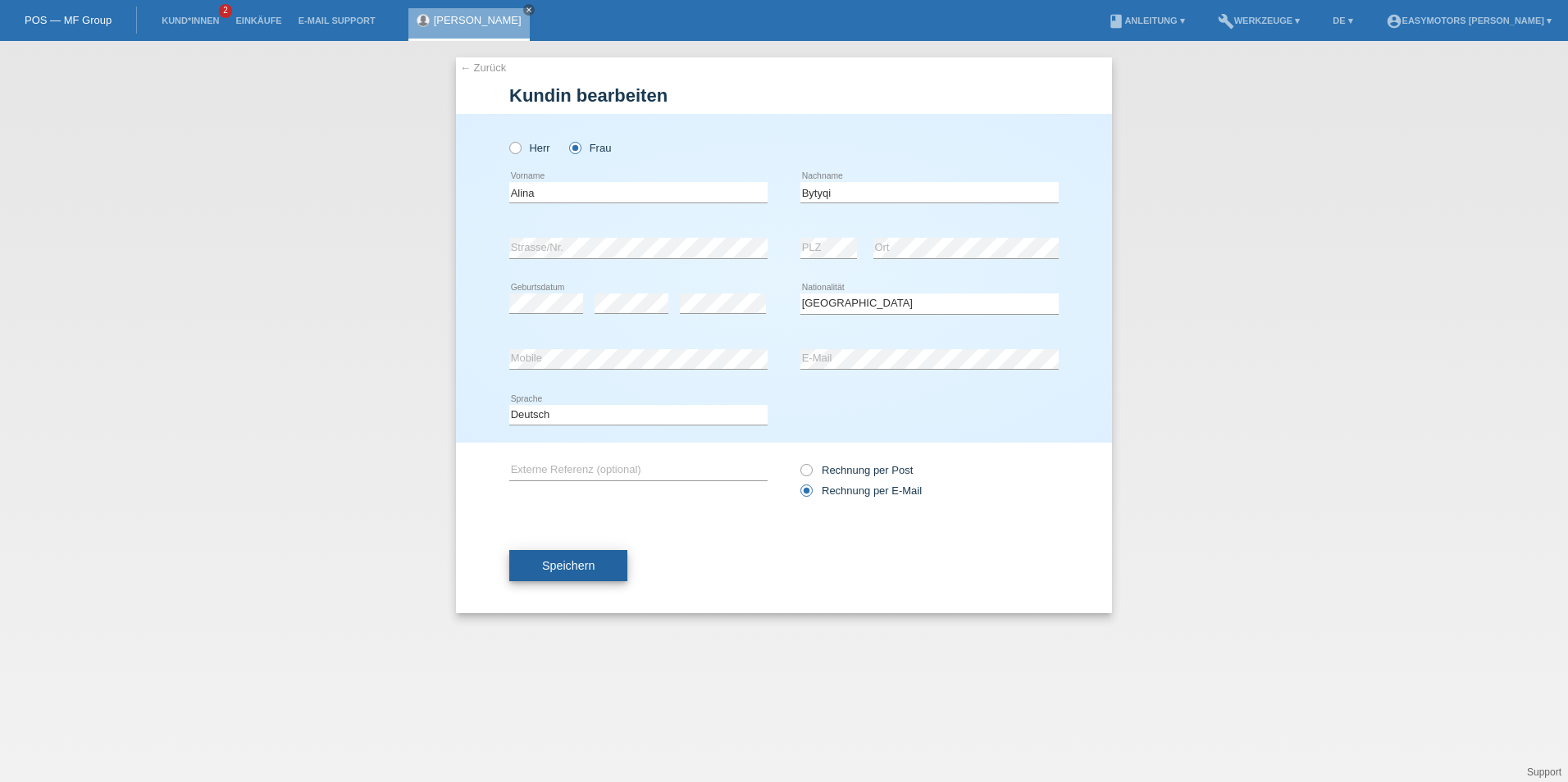
click at [535, 569] on button "Speichern" at bounding box center [568, 566] width 118 height 31
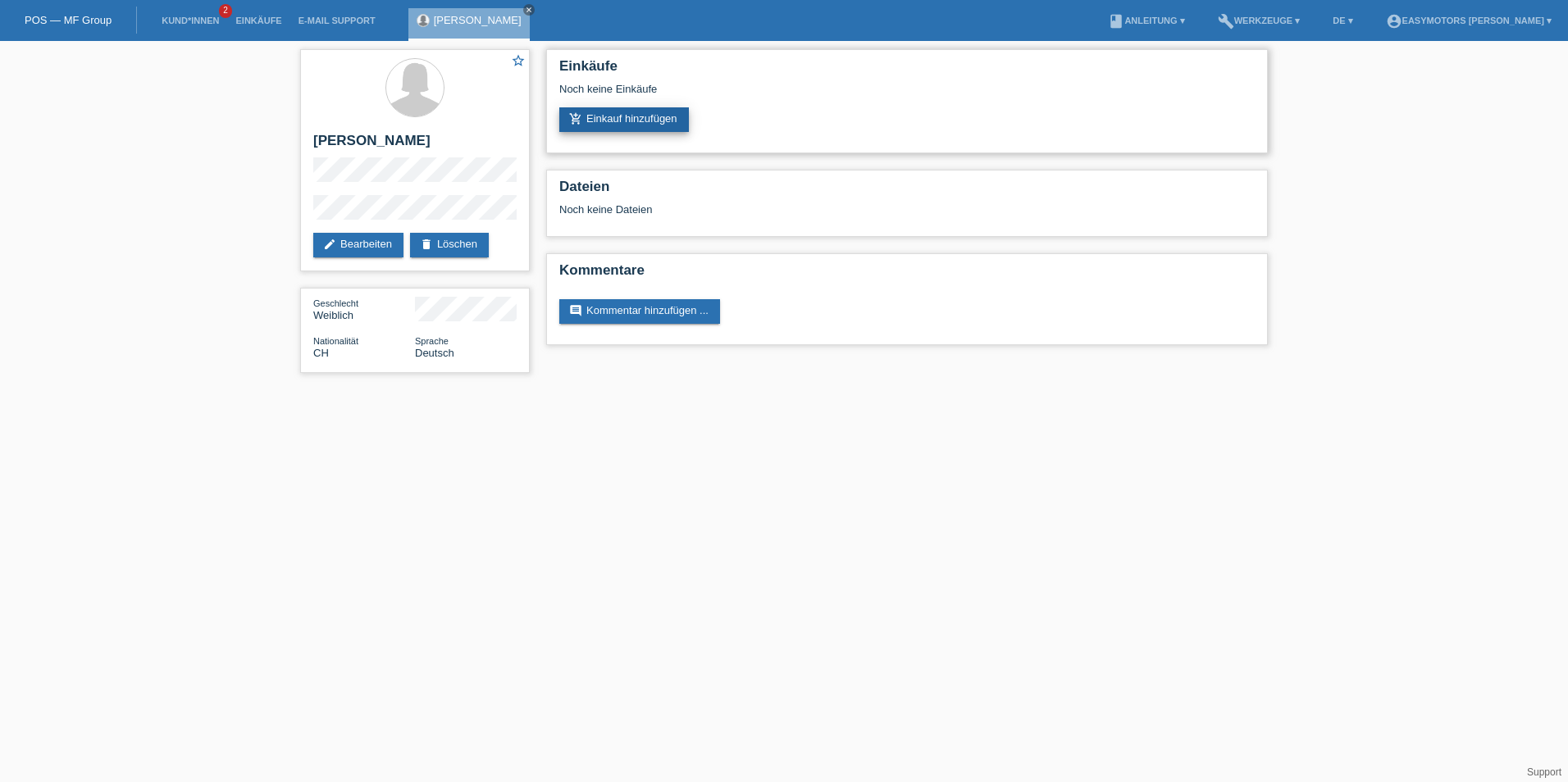
click at [631, 114] on link "add_shopping_cart Einkauf hinzufügen" at bounding box center [623, 120] width 129 height 25
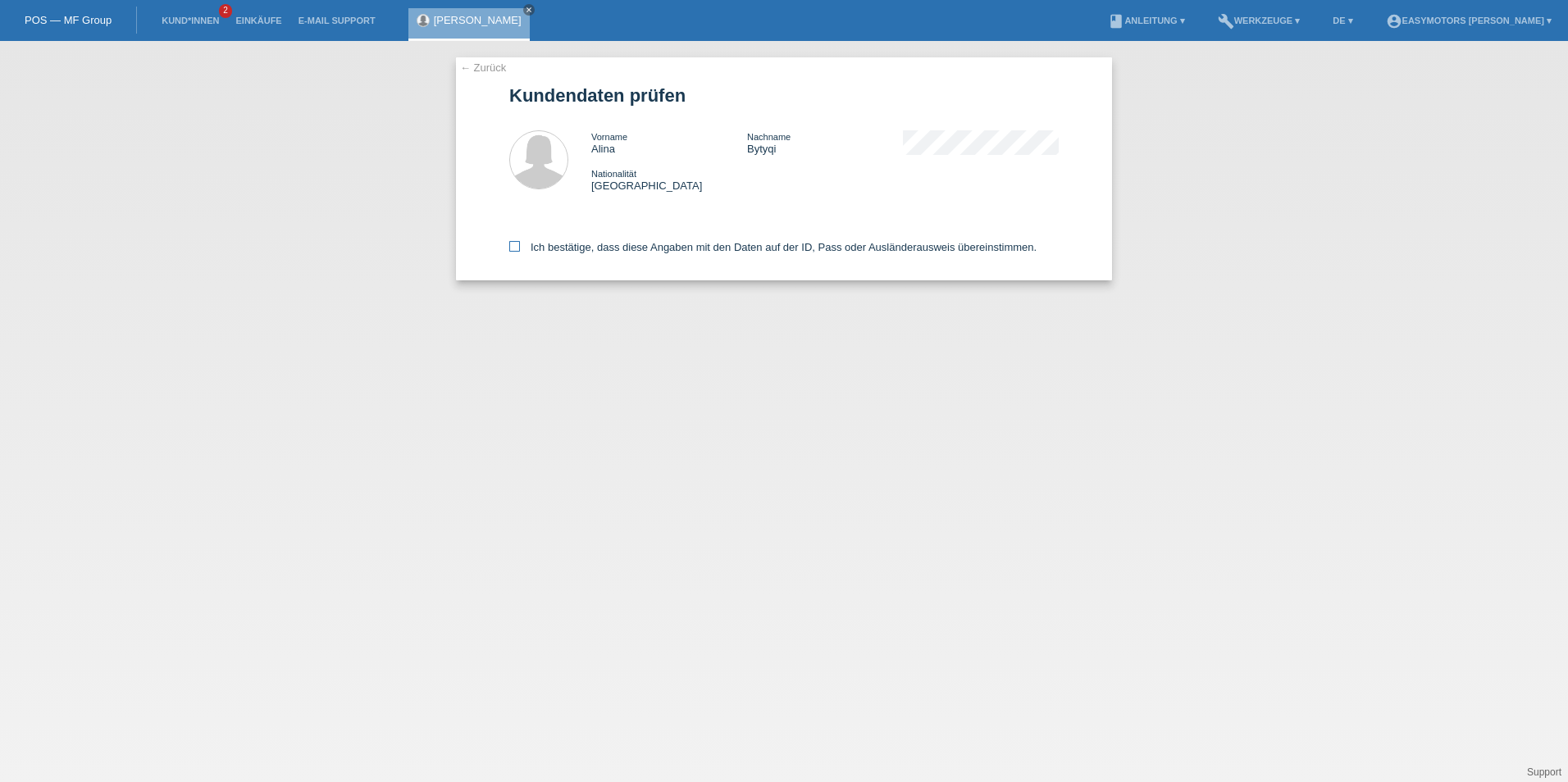
drag, startPoint x: 567, startPoint y: 229, endPoint x: 558, endPoint y: 246, distance: 19.2
click at [565, 233] on div "Ich bestätige, dass diese Angaben mit den Daten auf der ID, Pass oder Ausländer…" at bounding box center [784, 245] width 550 height 72
click at [557, 249] on label "Ich bestätige, dass diese Angaben mit den Daten auf der ID, Pass oder Ausländer…" at bounding box center [773, 246] width 527 height 12
click at [520, 249] on input "Ich bestätige, dass diese Angaben mit den Daten auf der ID, Pass oder Ausländer…" at bounding box center [514, 246] width 10 height 10
checkbox input "true"
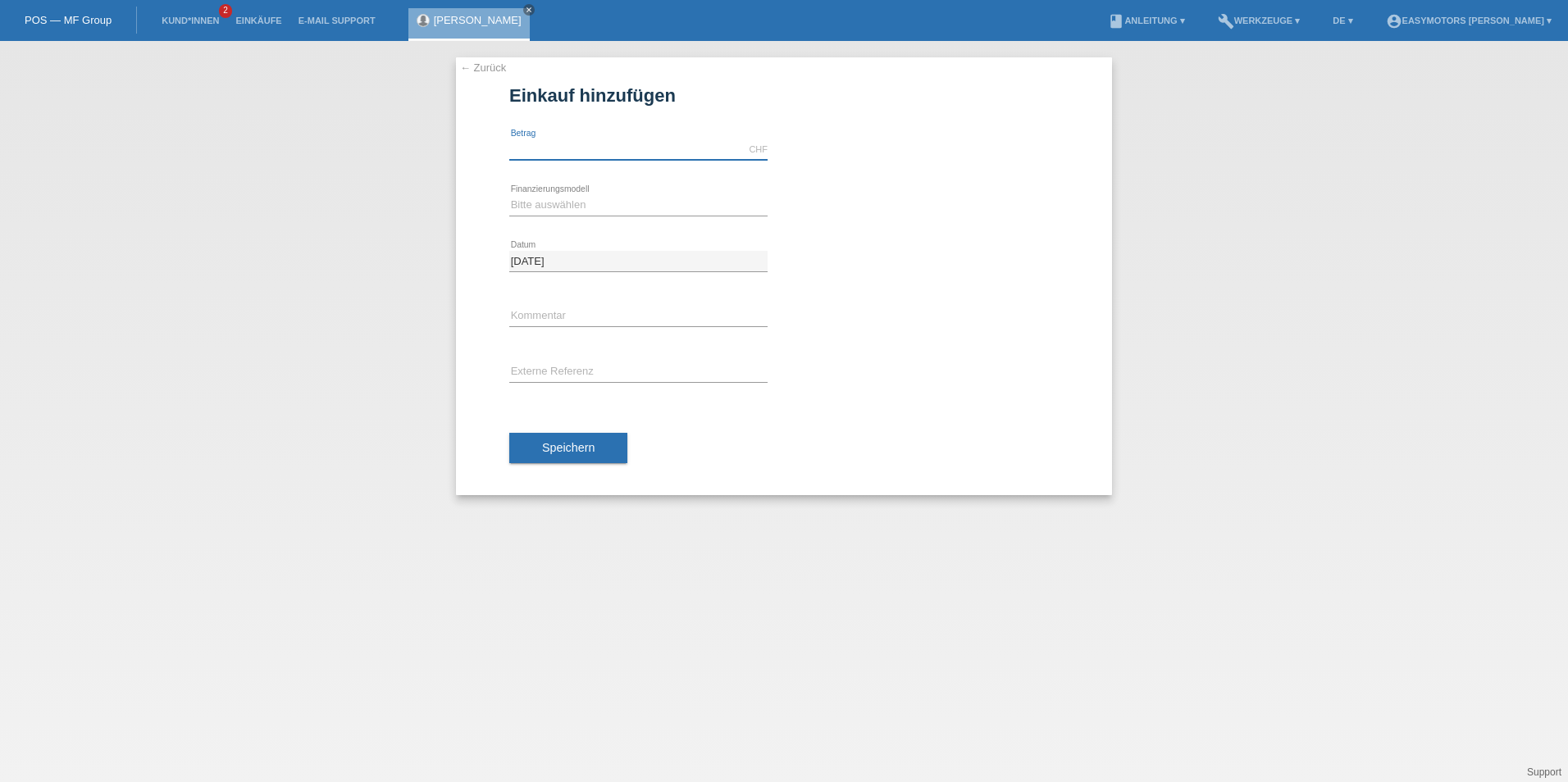
click at [543, 153] on input "text" at bounding box center [638, 150] width 258 height 21
type input "2800.00"
click at [574, 202] on select "Bitte auswählen Fixe Raten Kauf auf Rechnung mit Teilzahlungsoption" at bounding box center [638, 205] width 258 height 20
select select "81"
click at [509, 196] on select "Bitte auswählen Fixe Raten Kauf auf Rechnung mit Teilzahlungsoption" at bounding box center [638, 205] width 258 height 20
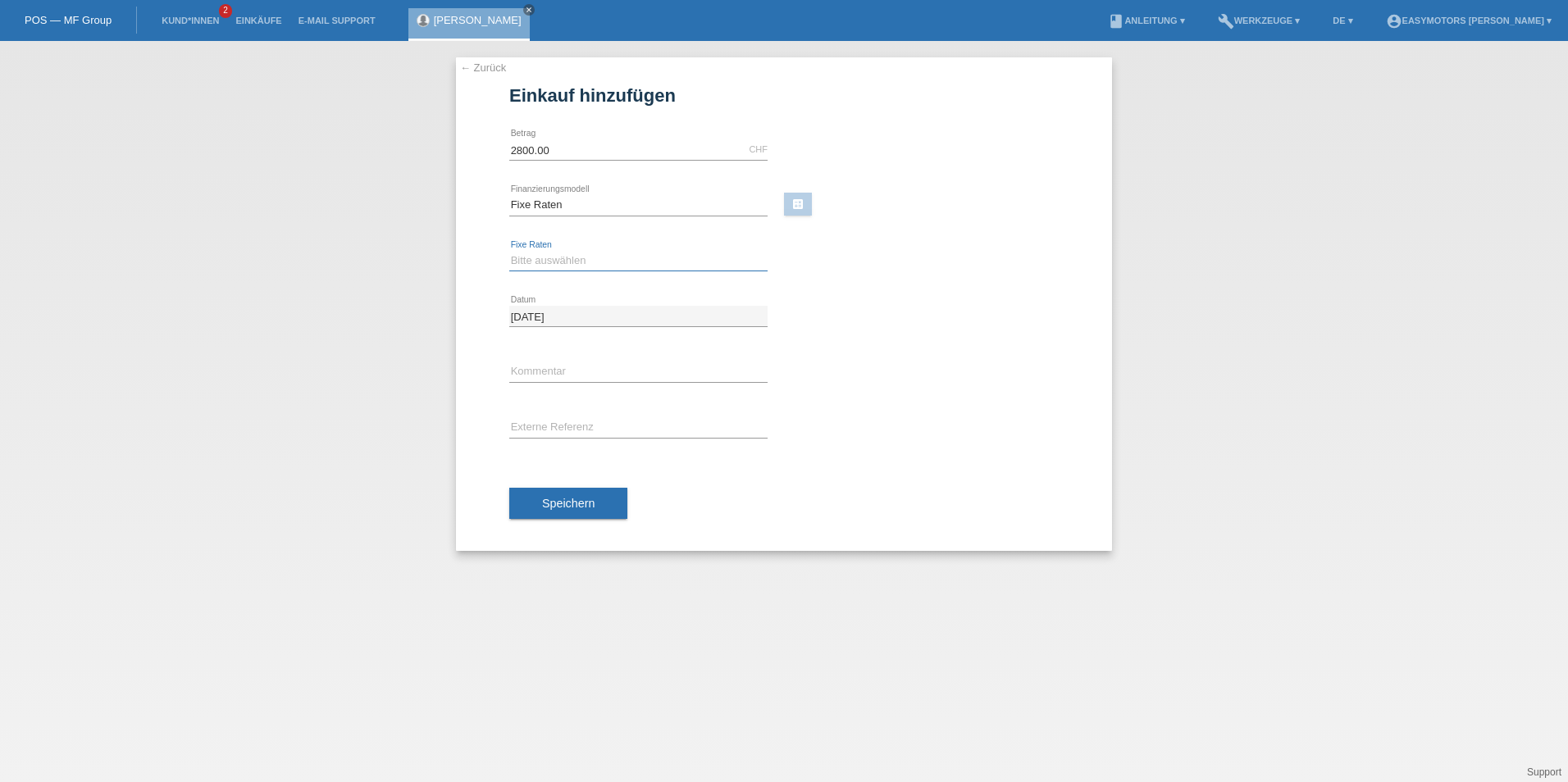
click at [570, 264] on select "Bitte auswählen 12 Raten 24 Raten 48 Raten" at bounding box center [638, 261] width 258 height 20
select select "319"
click at [509, 251] on select "Bitte auswählen 12 Raten 24 Raten 48 Raten" at bounding box center [638, 261] width 258 height 20
click at [576, 501] on span "Speichern" at bounding box center [569, 503] width 53 height 13
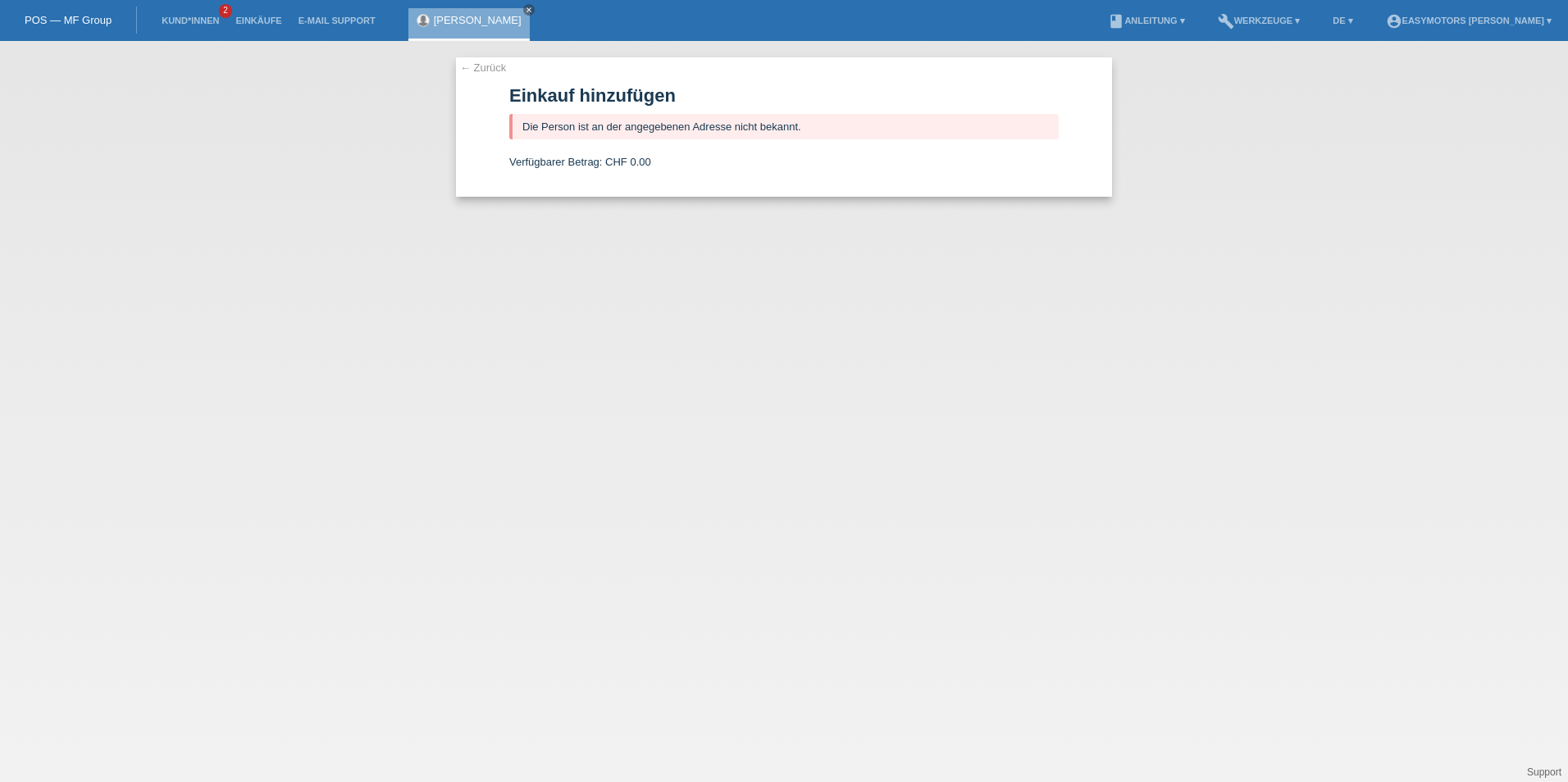
click at [497, 70] on link "← Zurück" at bounding box center [483, 67] width 46 height 12
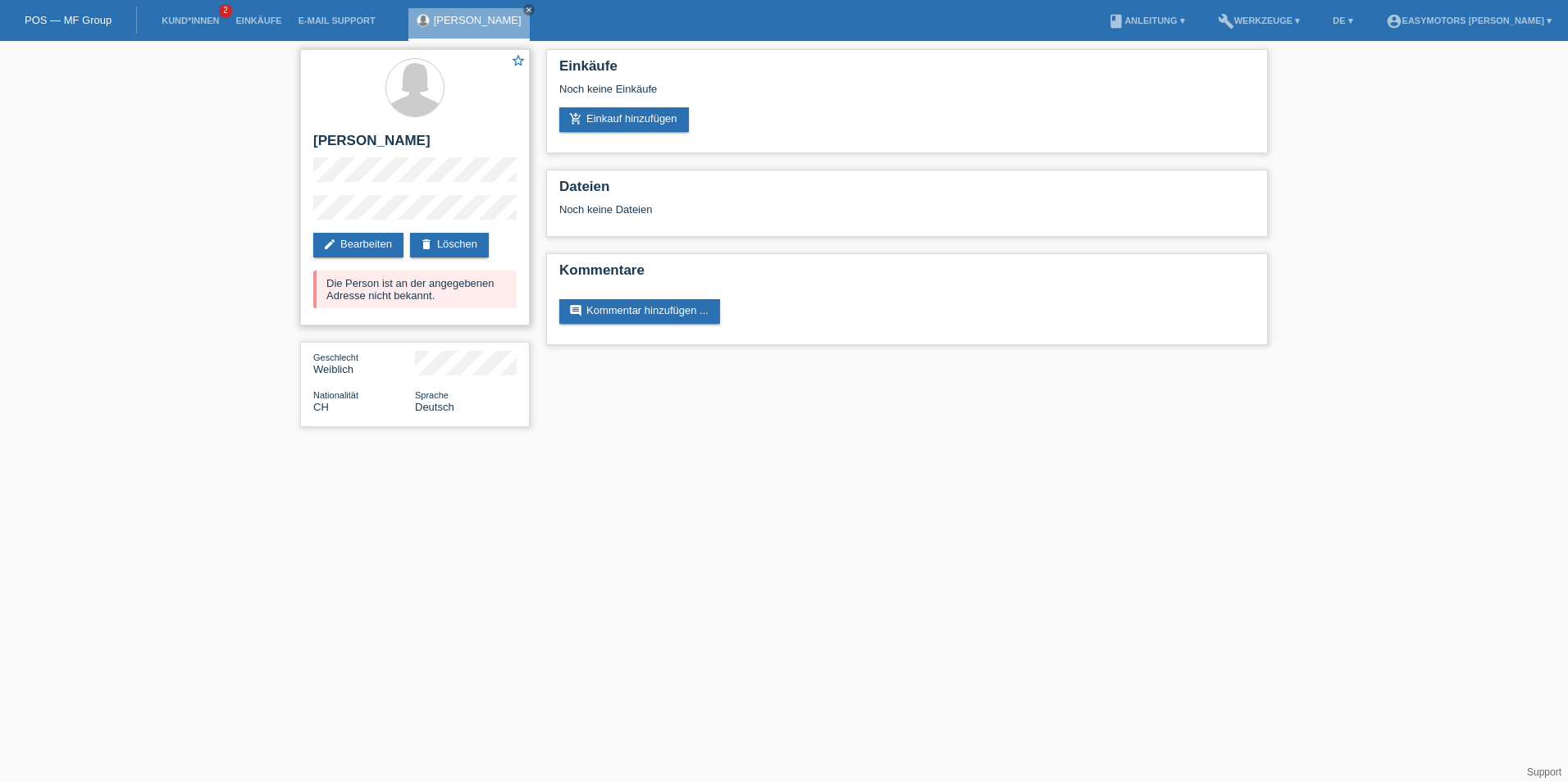
drag, startPoint x: 364, startPoint y: 241, endPoint x: 438, endPoint y: 132, distance: 131.7
click at [438, 132] on div "star_border [PERSON_NAME] edit Bearbeiten delete Löschen Die Person ist an der …" at bounding box center [415, 187] width 230 height 277
click at [360, 237] on link "edit Bearbeiten" at bounding box center [358, 246] width 90 height 25
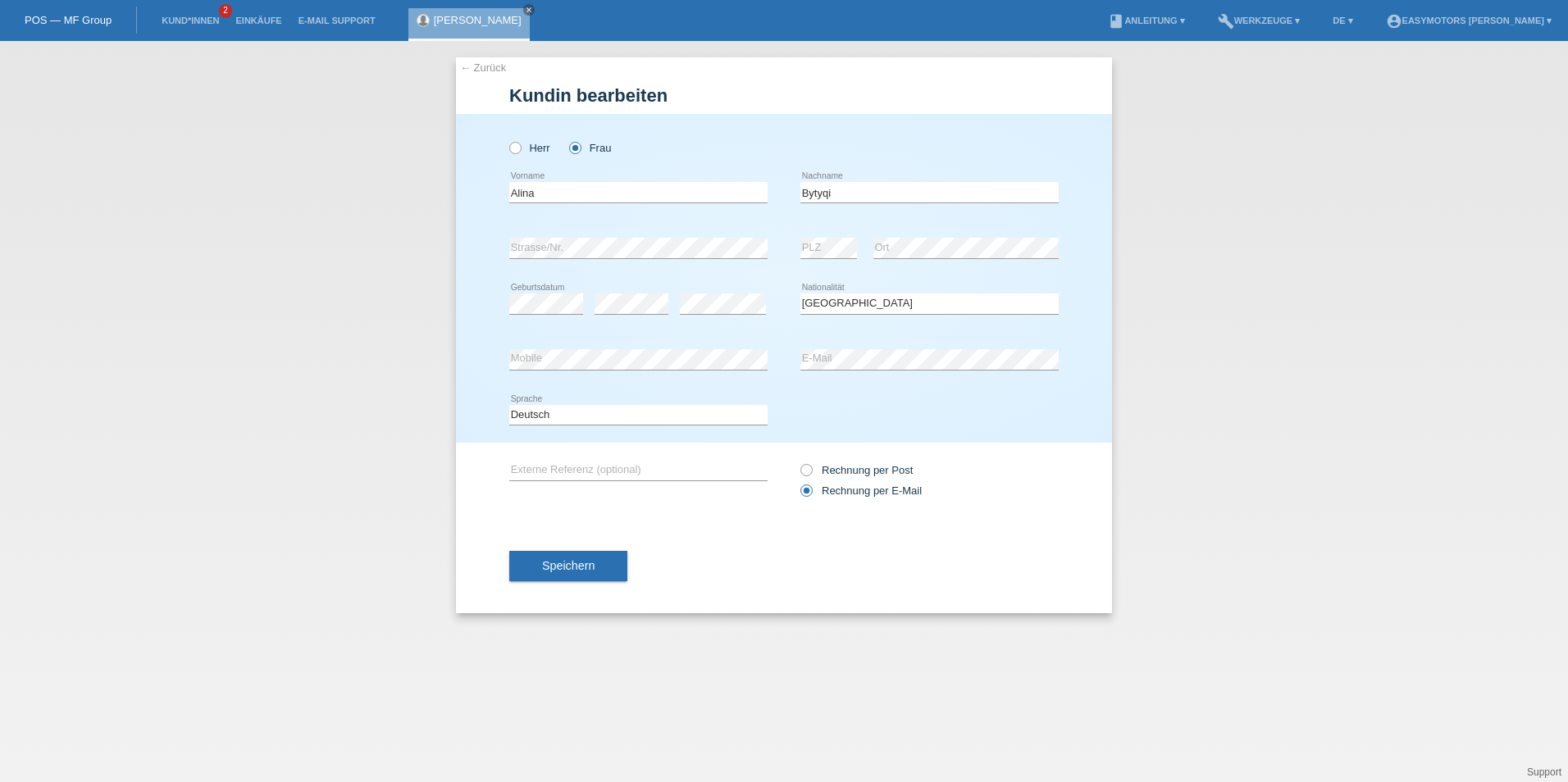
select select "CH"
click at [425, 247] on div "← Zurück Kundin bearbeiten Herr Frau Alina error Vorname Bytyqi" at bounding box center [784, 411] width 1568 height 741
click at [594, 557] on button "Speichern" at bounding box center [568, 566] width 118 height 31
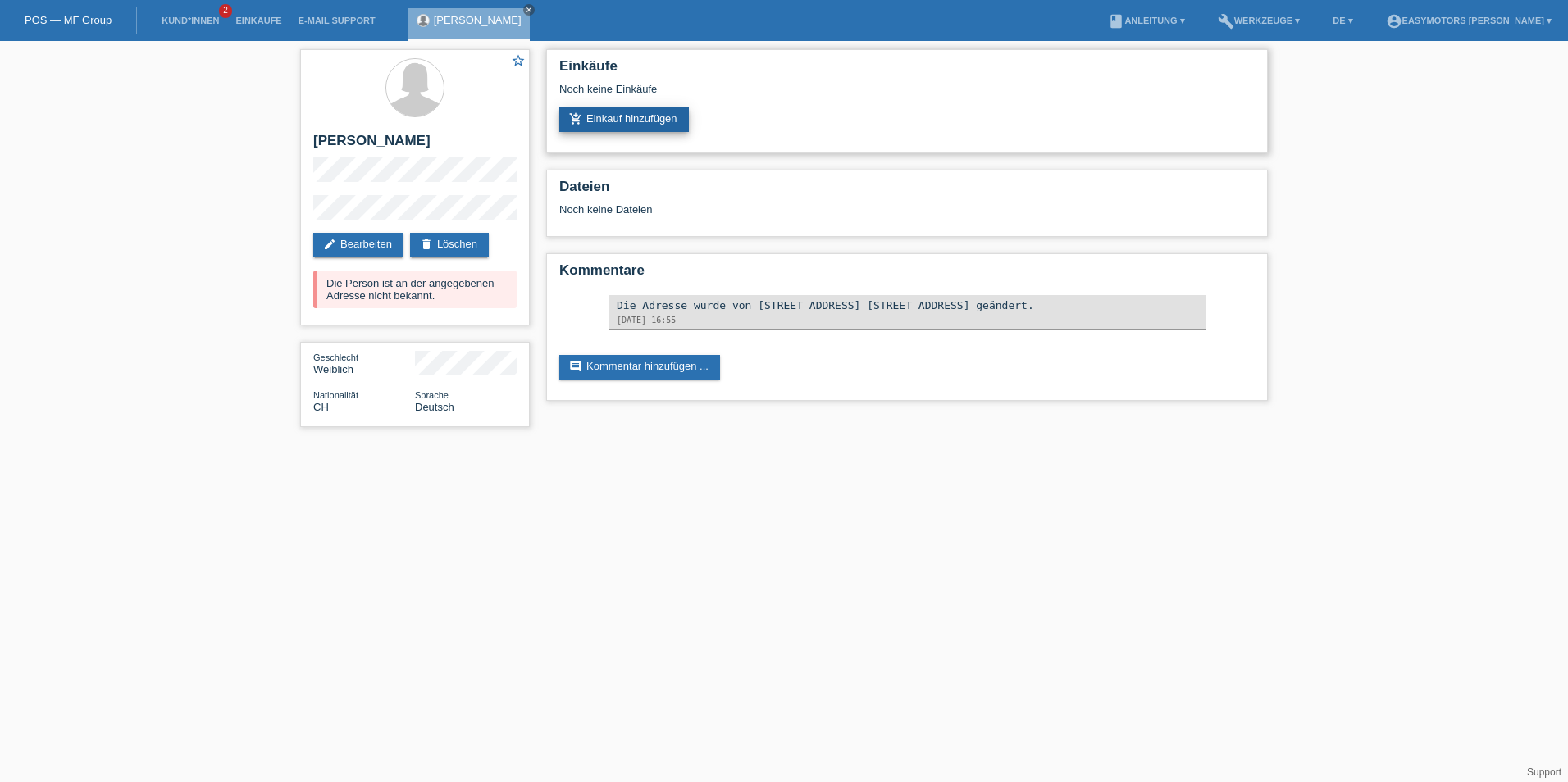
click at [624, 118] on link "add_shopping_cart Einkauf hinzufügen" at bounding box center [623, 120] width 129 height 25
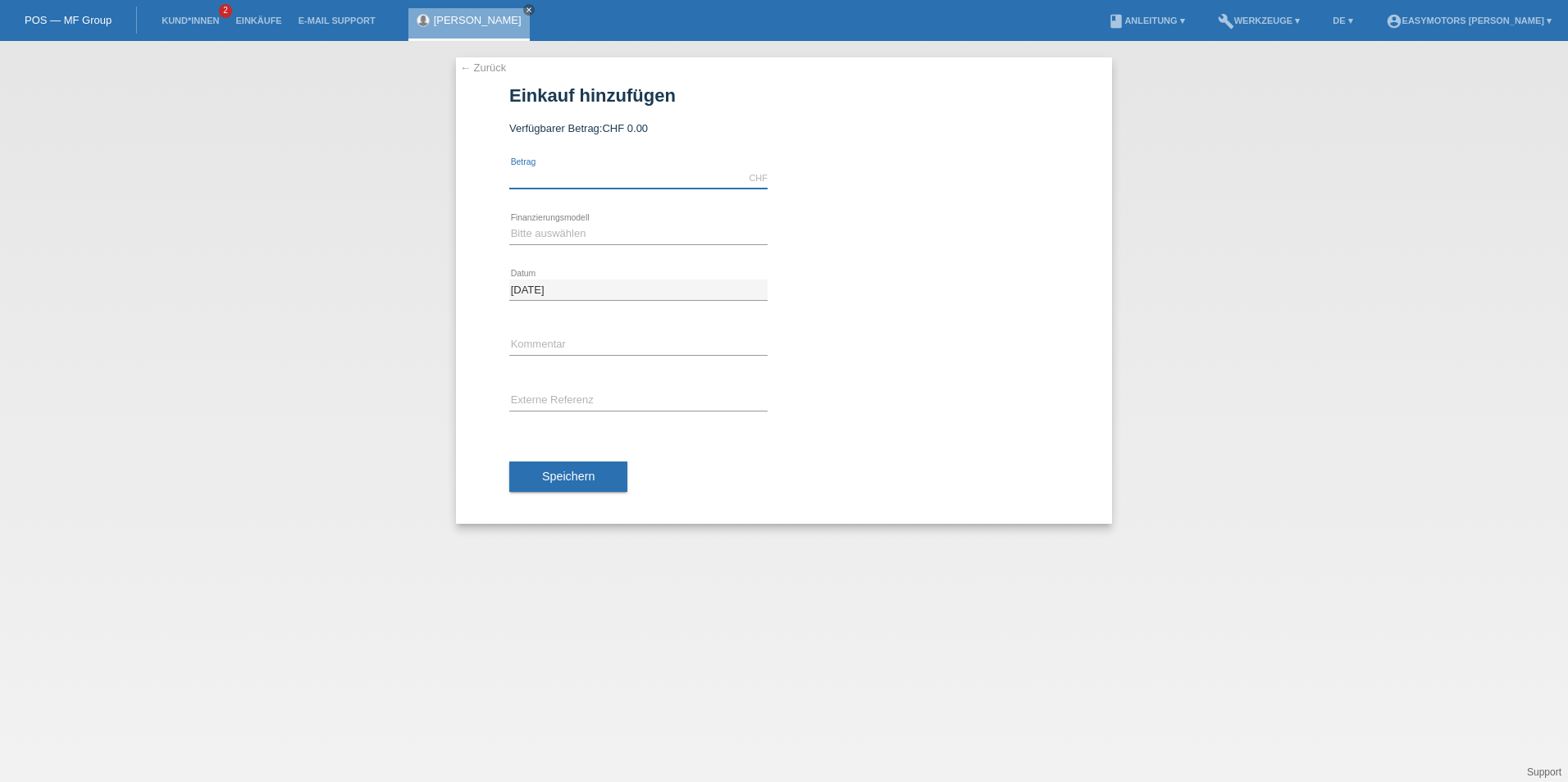
click at [526, 187] on input "text" at bounding box center [638, 178] width 258 height 21
type input "2800.00"
click at [551, 238] on select "Bitte auswählen Fixe Raten Kauf auf Rechnung mit Teilzahlungsoption" at bounding box center [638, 233] width 258 height 20
select select "81"
click at [509, 224] on select "Bitte auswählen Fixe Raten Kauf auf Rechnung mit Teilzahlungsoption" at bounding box center [638, 233] width 258 height 20
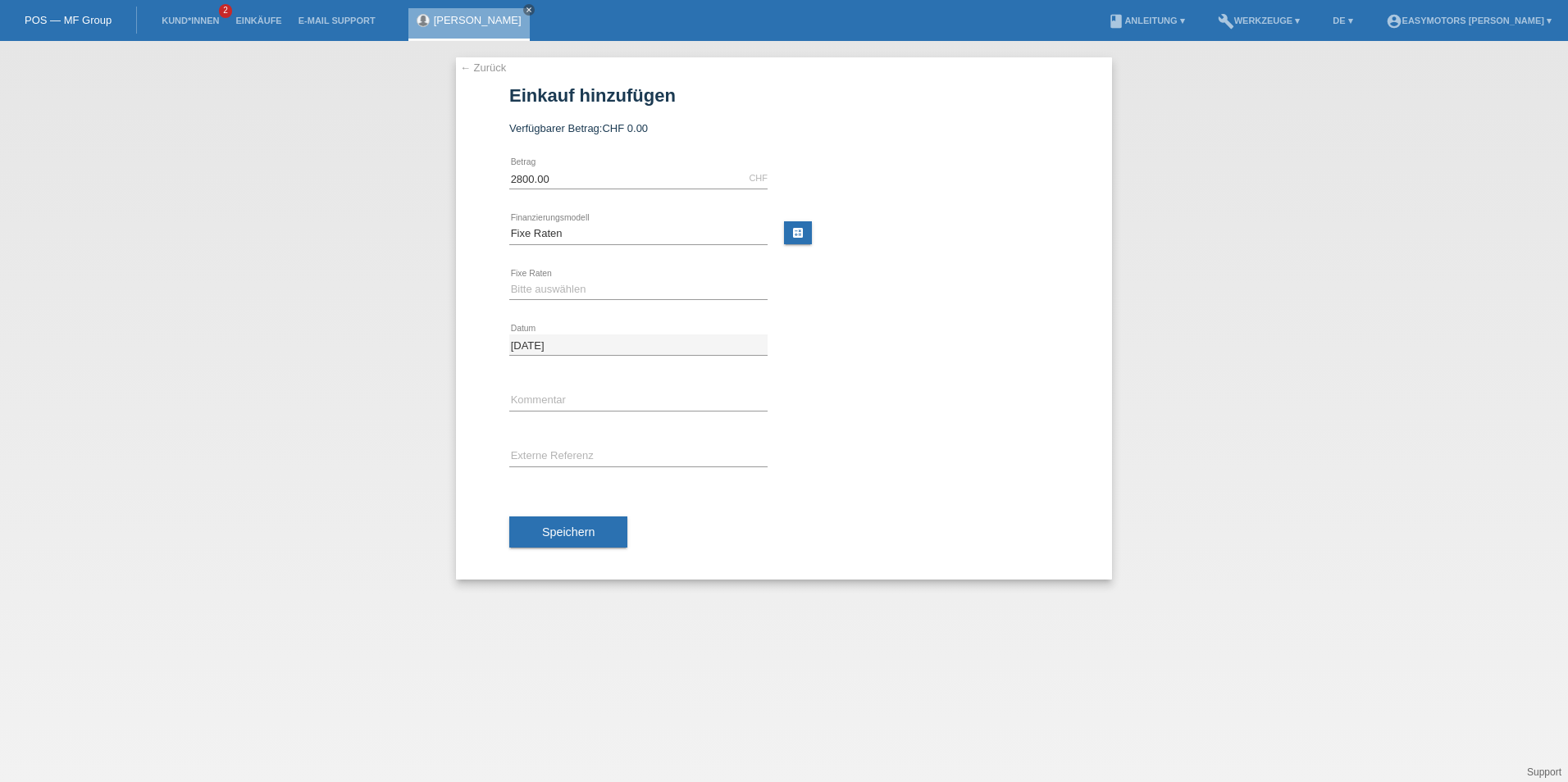
click at [539, 276] on div "Bitte auswählen 12 Raten 24 Raten 48 Raten error Fixe Raten" at bounding box center [638, 290] width 258 height 56
click at [535, 286] on select "Bitte auswählen 12 Raten 24 Raten 48 Raten" at bounding box center [638, 289] width 258 height 20
select select "319"
click at [509, 280] on select "Bitte auswählen 12 Raten 24 Raten 48 Raten" at bounding box center [638, 289] width 258 height 20
click at [575, 520] on button "Speichern" at bounding box center [568, 532] width 118 height 31
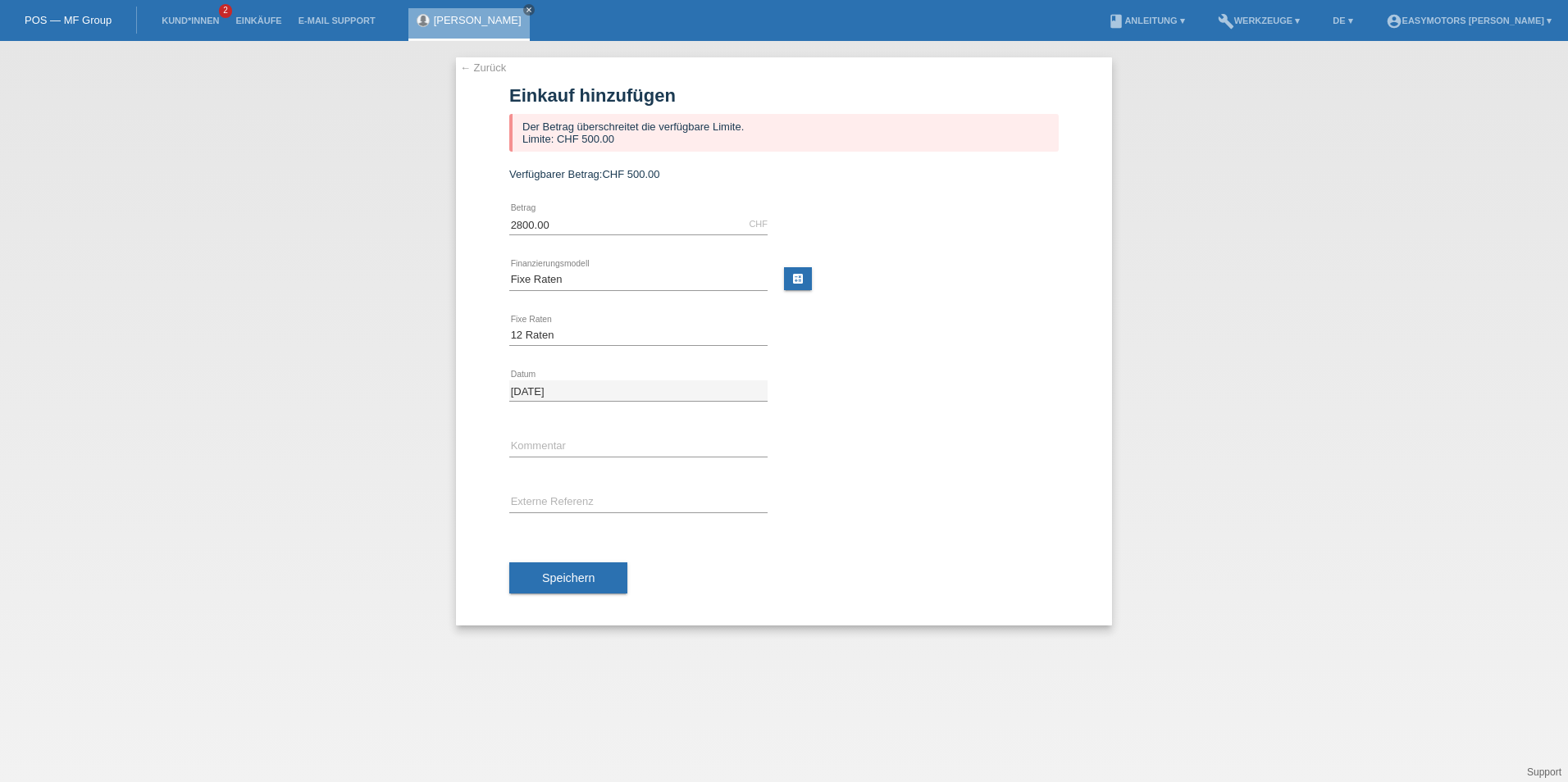
click at [489, 71] on link "← Zurück" at bounding box center [483, 67] width 46 height 12
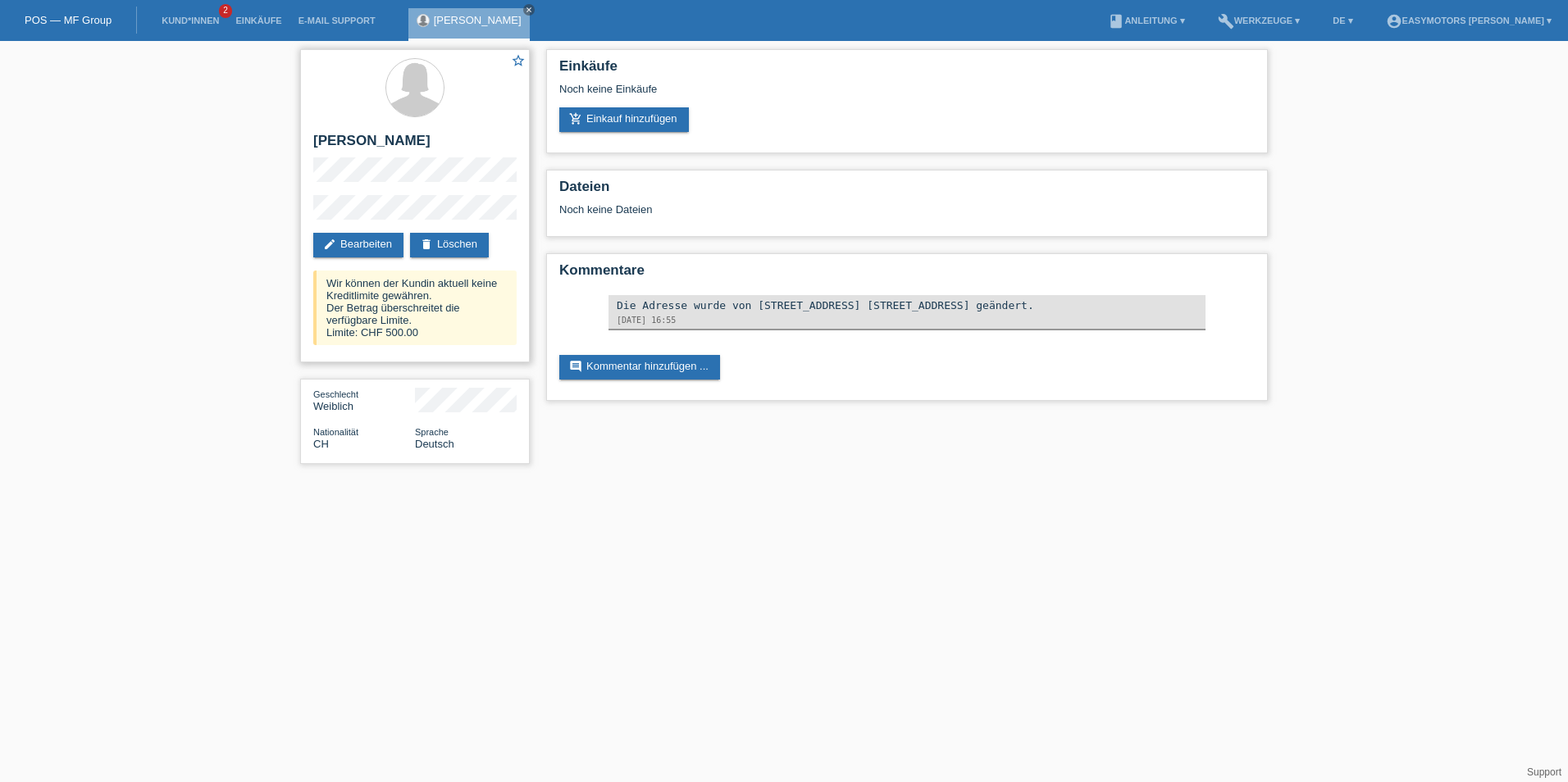
drag, startPoint x: 445, startPoint y: 334, endPoint x: 367, endPoint y: 335, distance: 78.0
click at [367, 335] on div "Wir können der Kundin aktuell keine Kreditlimite gewähren. Der Betrag überschre…" at bounding box center [415, 307] width 203 height 75
click at [453, 329] on div "Wir können der Kundin aktuell keine Kreditlimite gewähren. Der Betrag überschre…" at bounding box center [415, 307] width 203 height 75
click at [525, 11] on icon "close" at bounding box center [529, 9] width 9 height 8
click at [190, 22] on link "Kund*innen" at bounding box center [190, 20] width 74 height 9
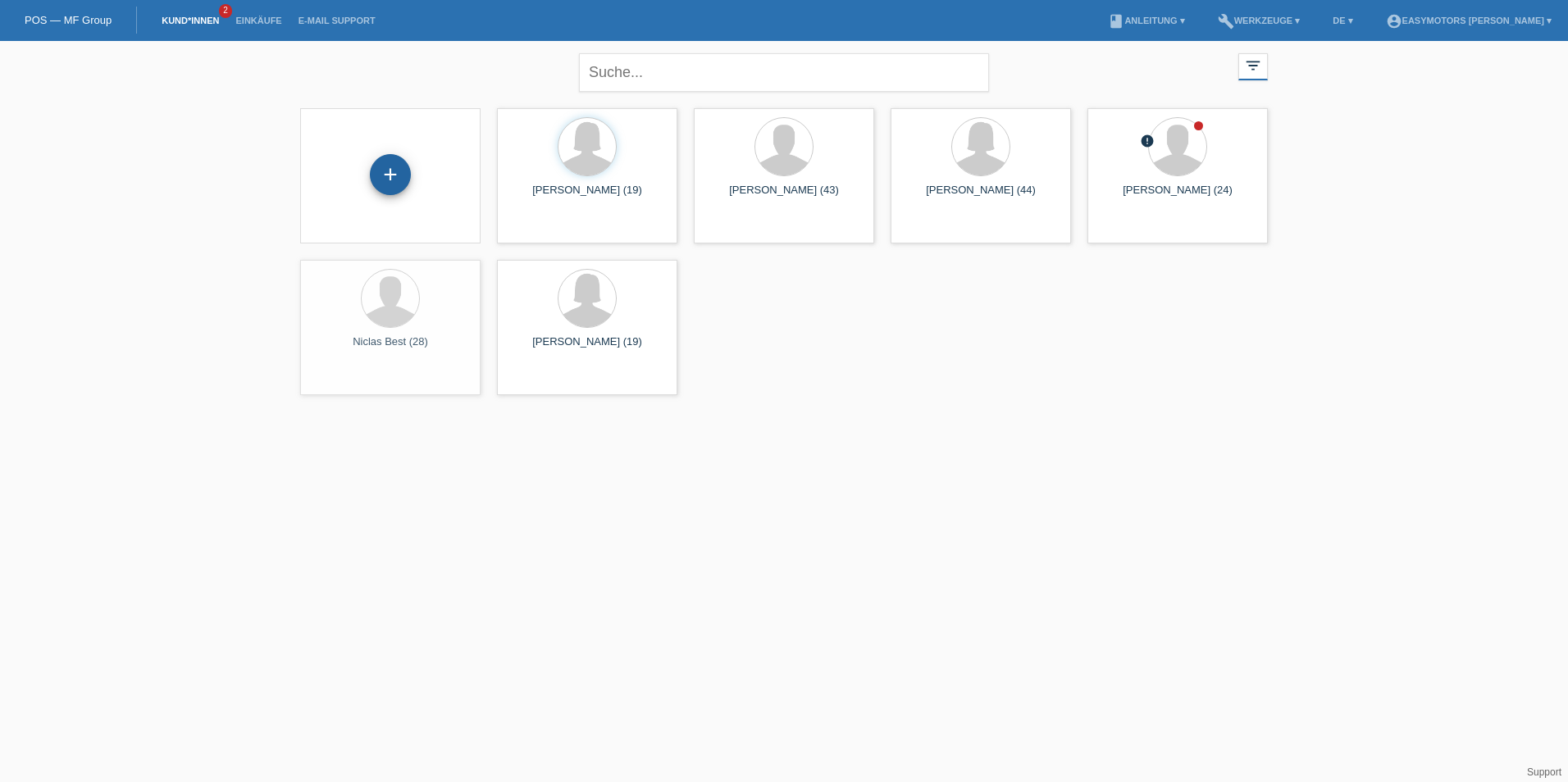
click at [394, 168] on div "+" at bounding box center [390, 174] width 41 height 41
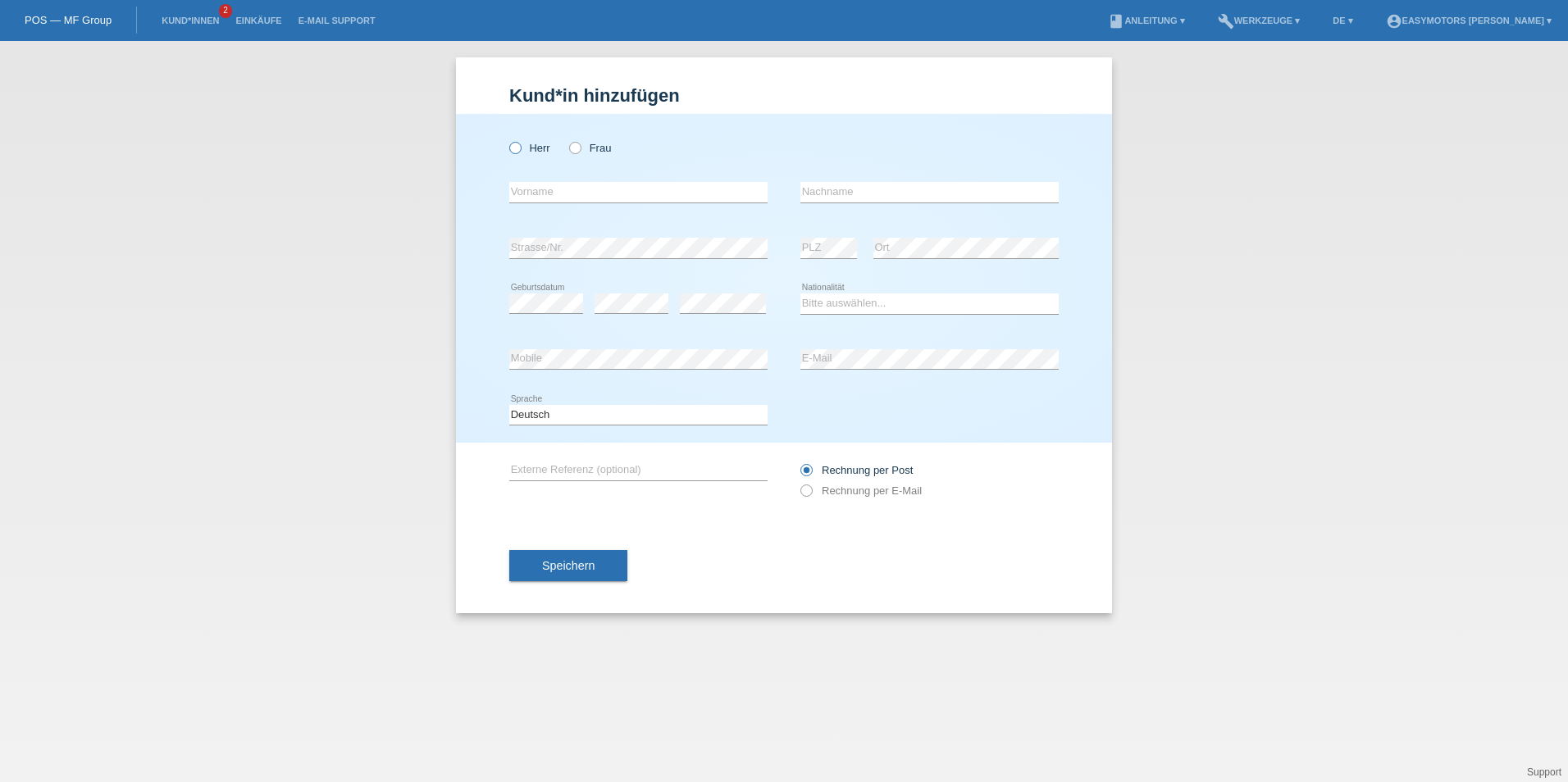
click at [545, 151] on label "Herr" at bounding box center [529, 147] width 41 height 12
click at [520, 151] on input "Herr" at bounding box center [514, 146] width 10 height 10
radio input "true"
click at [546, 193] on input "text" at bounding box center [638, 193] width 258 height 21
type input "Visar"
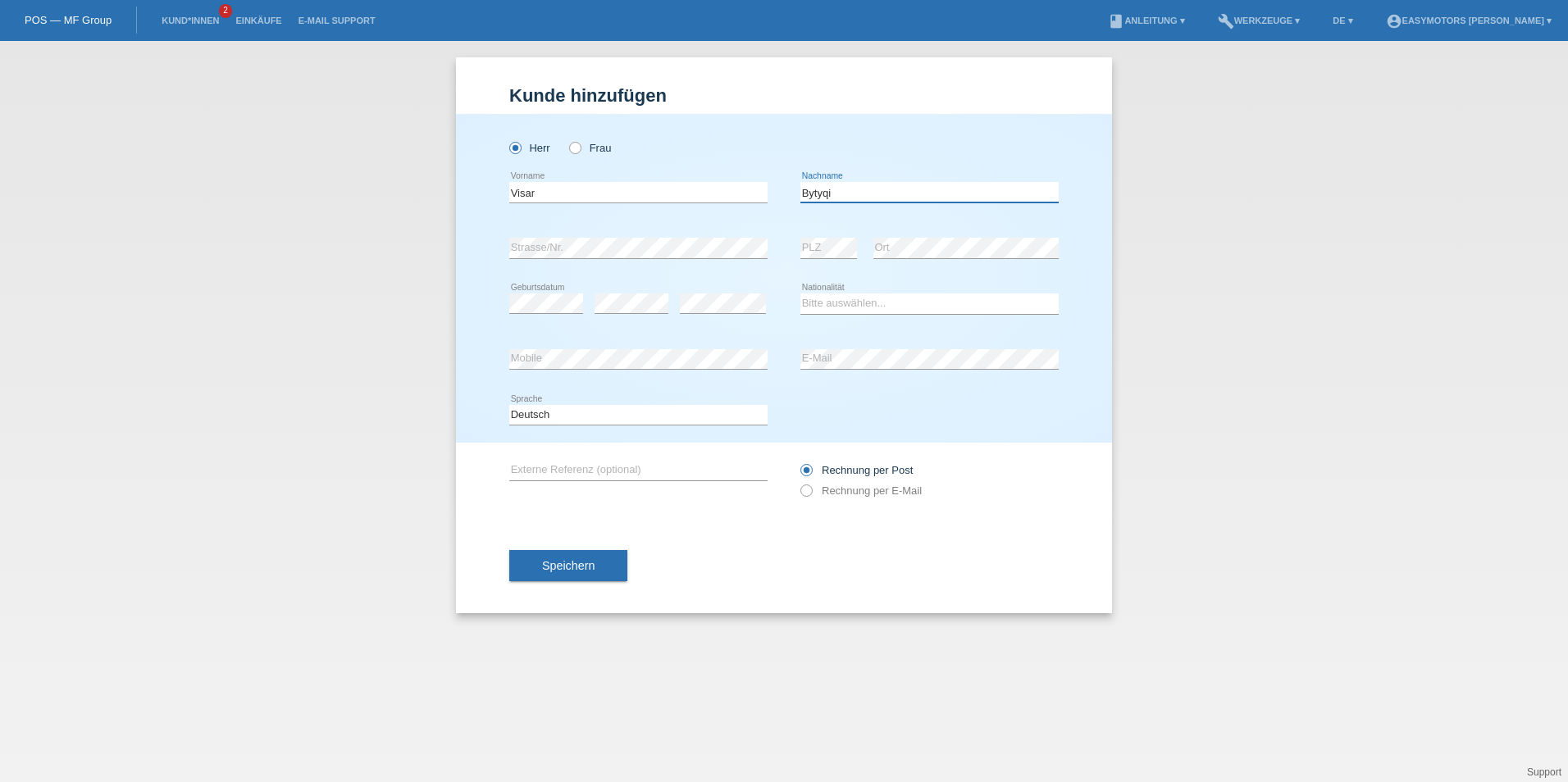
type input "Bytyqi"
click at [952, 304] on select "Bitte auswählen... Schweiz Deutschland Liechtenstein Österreich ------------ Af…" at bounding box center [929, 303] width 258 height 20
select select "XK"
click at [800, 294] on select "Bitte auswählen... Schweiz Deutschland Liechtenstein Österreich ------------ Af…" at bounding box center [929, 303] width 258 height 20
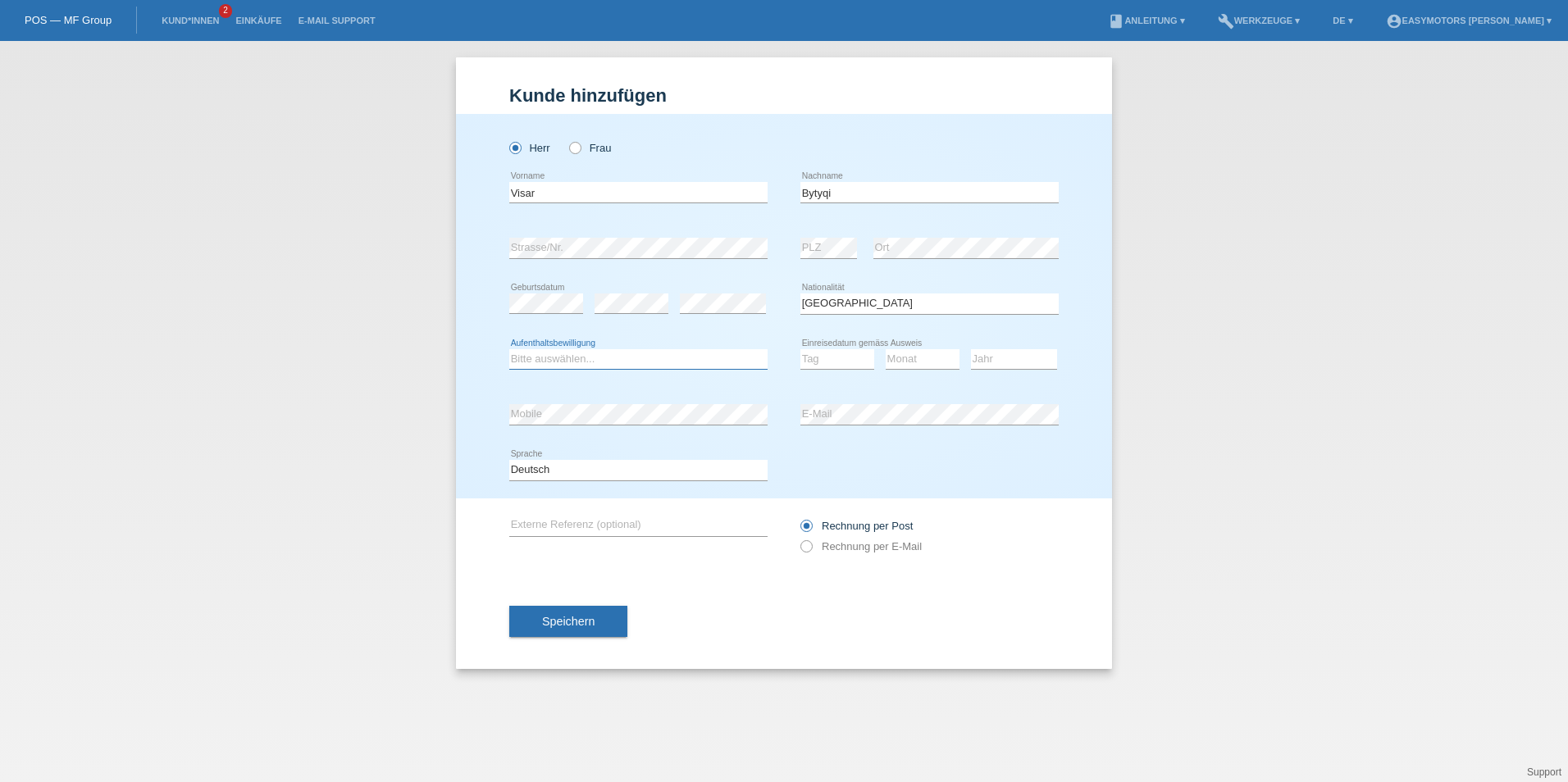
select select "C"
select select "10"
select select "12"
select select "2004"
click at [637, 401] on div "error Mobile" at bounding box center [638, 415] width 258 height 56
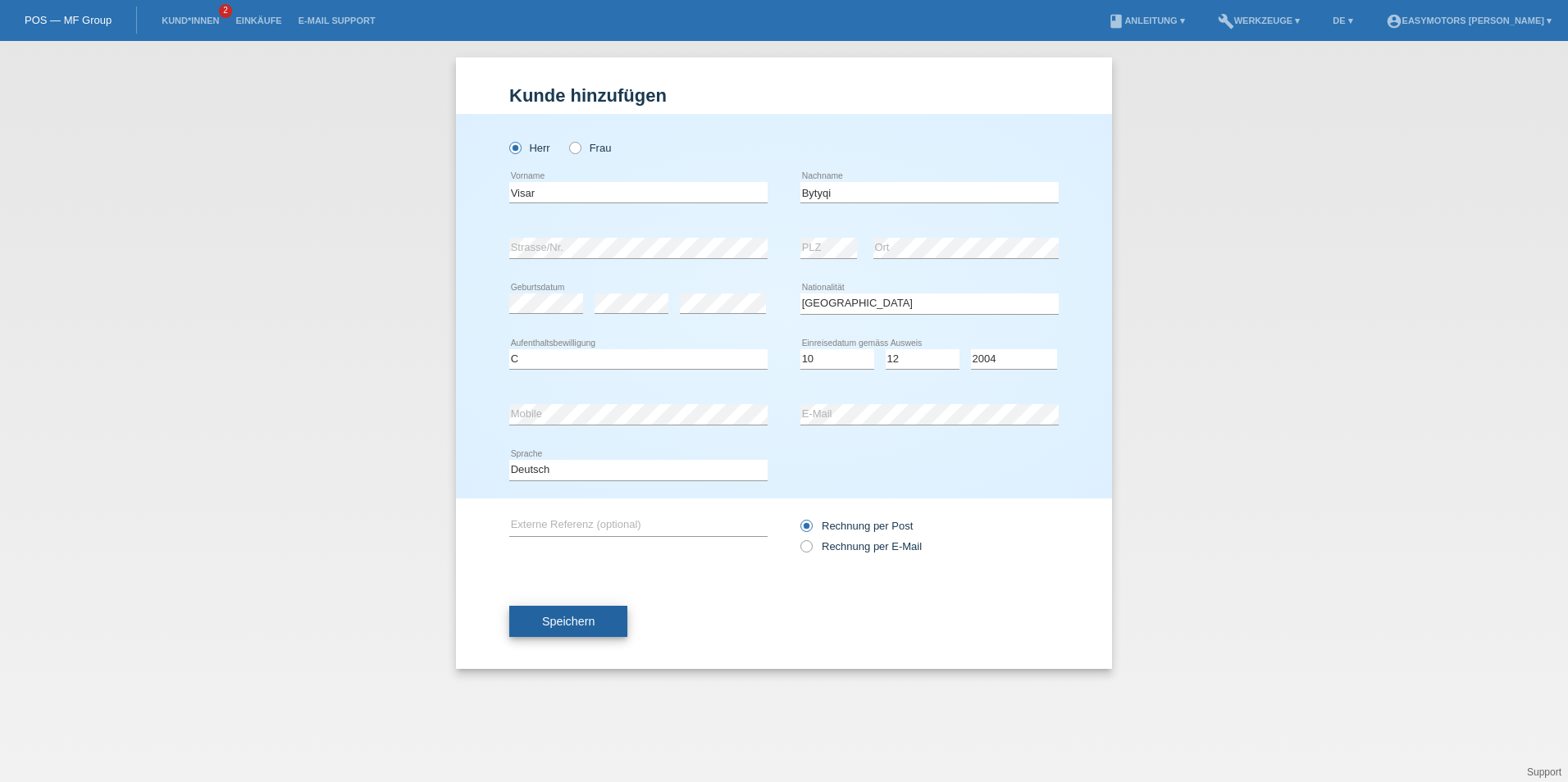
click at [552, 620] on span "Speichern" at bounding box center [569, 621] width 53 height 13
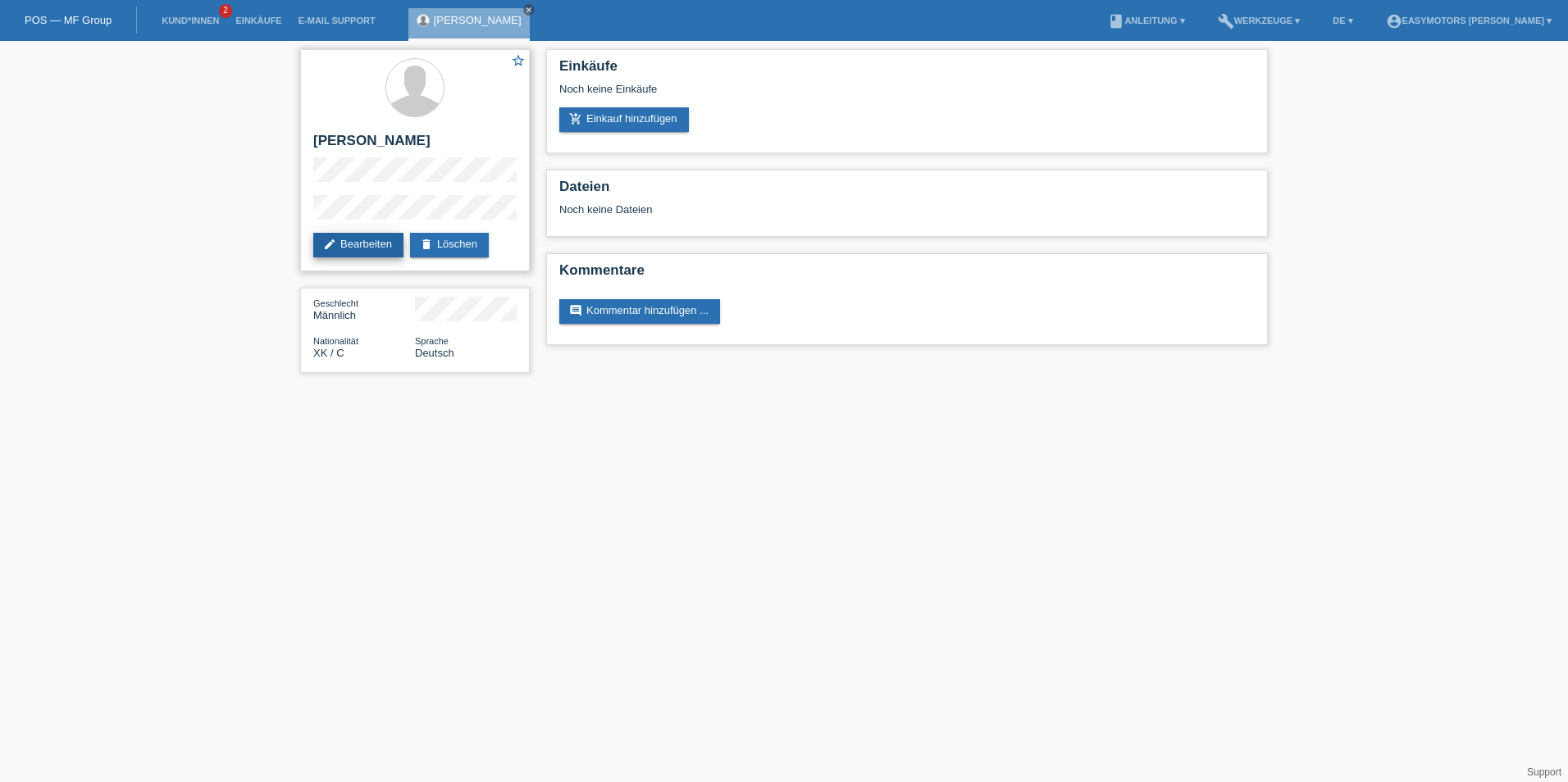
click at [361, 249] on link "edit Bearbeiten" at bounding box center [358, 246] width 90 height 25
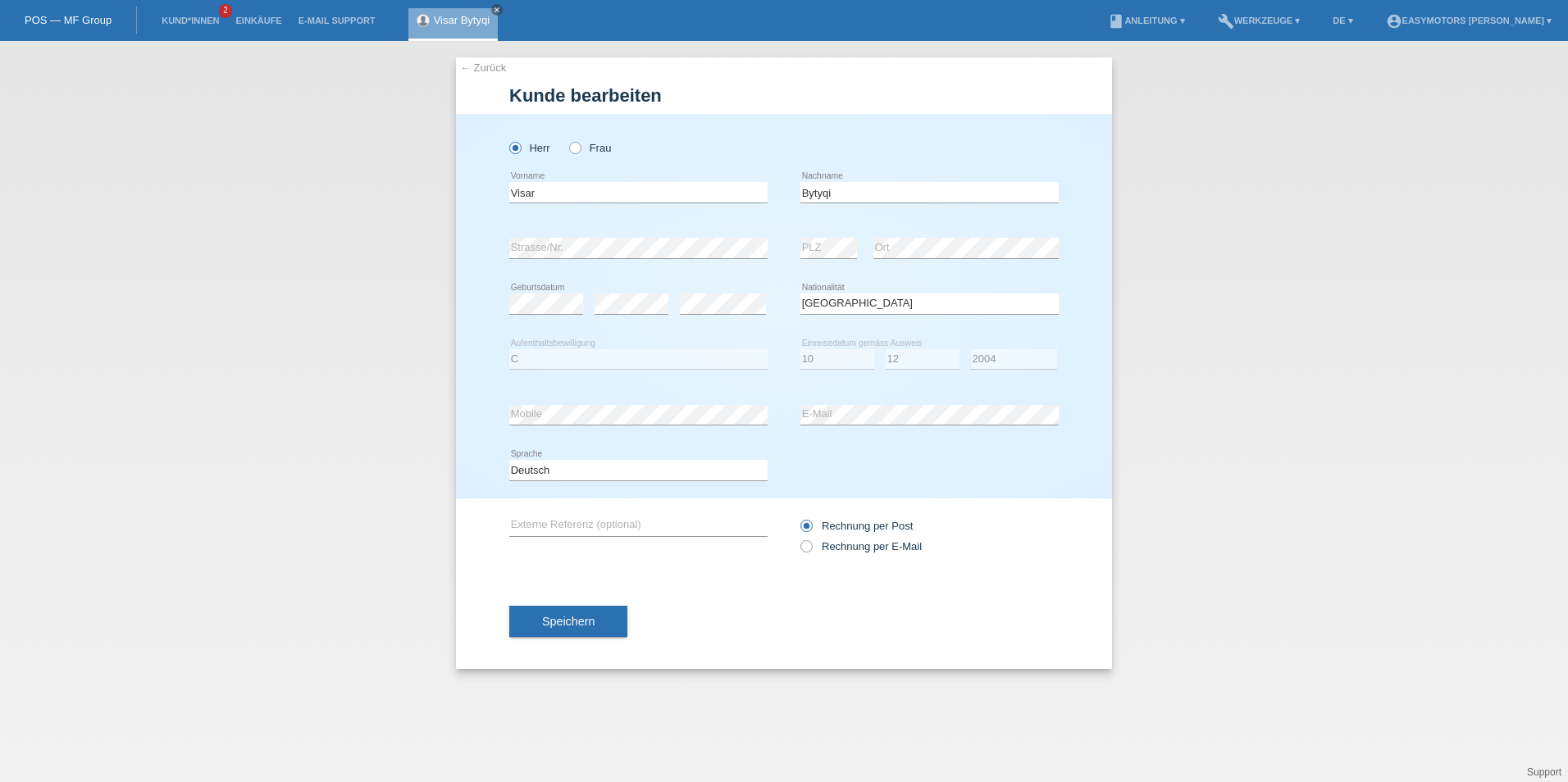
select select "XK"
select select "C"
select select "10"
select select "12"
select select "2004"
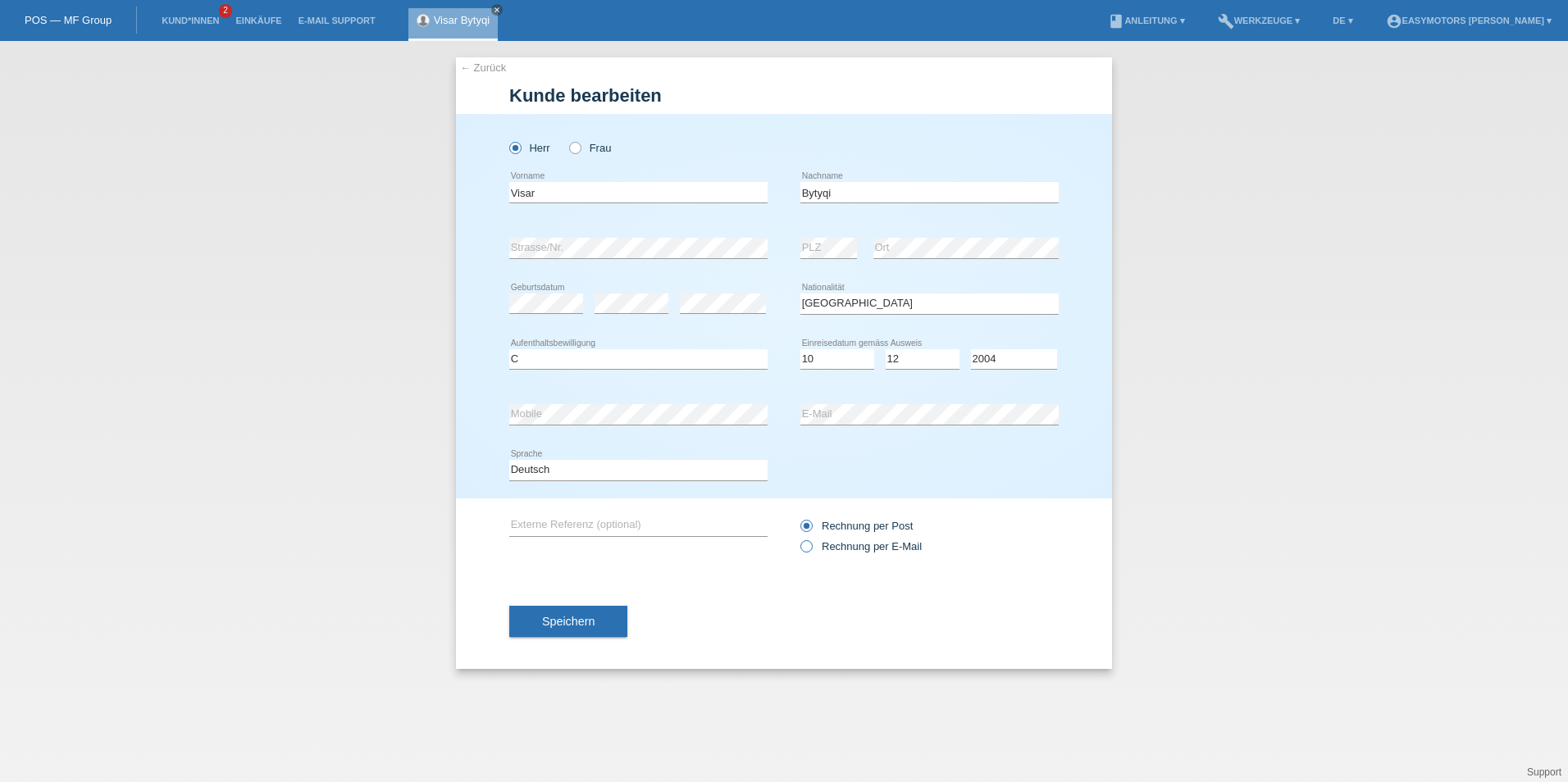
click at [798, 538] on icon at bounding box center [798, 538] width 0 height 0
click at [810, 547] on input "Rechnung per E-Mail" at bounding box center [805, 551] width 10 height 21
radio input "true"
click at [600, 613] on button "Speichern" at bounding box center [568, 621] width 118 height 31
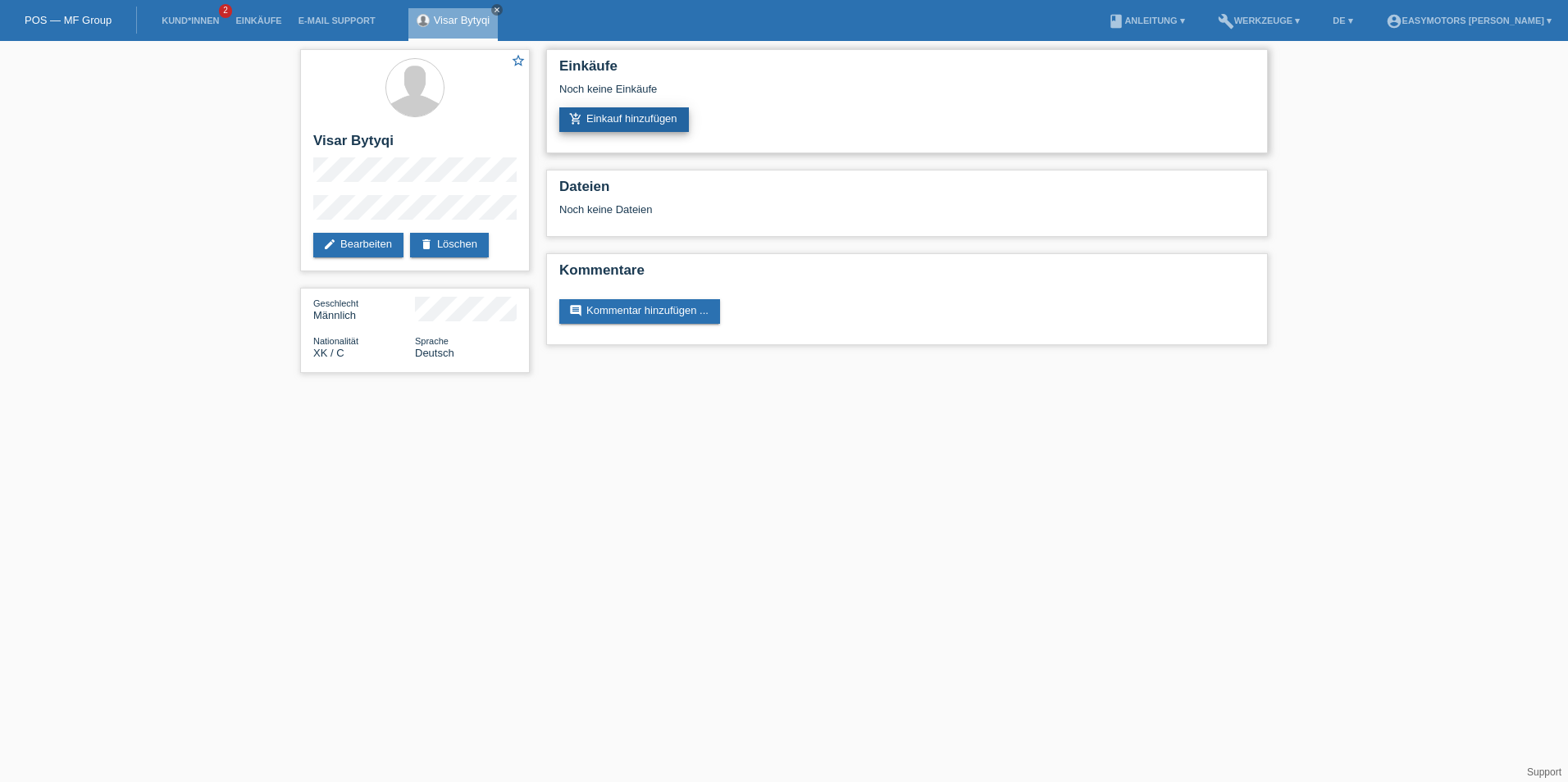
click at [591, 125] on link "add_shopping_cart Einkauf hinzufügen" at bounding box center [623, 120] width 129 height 25
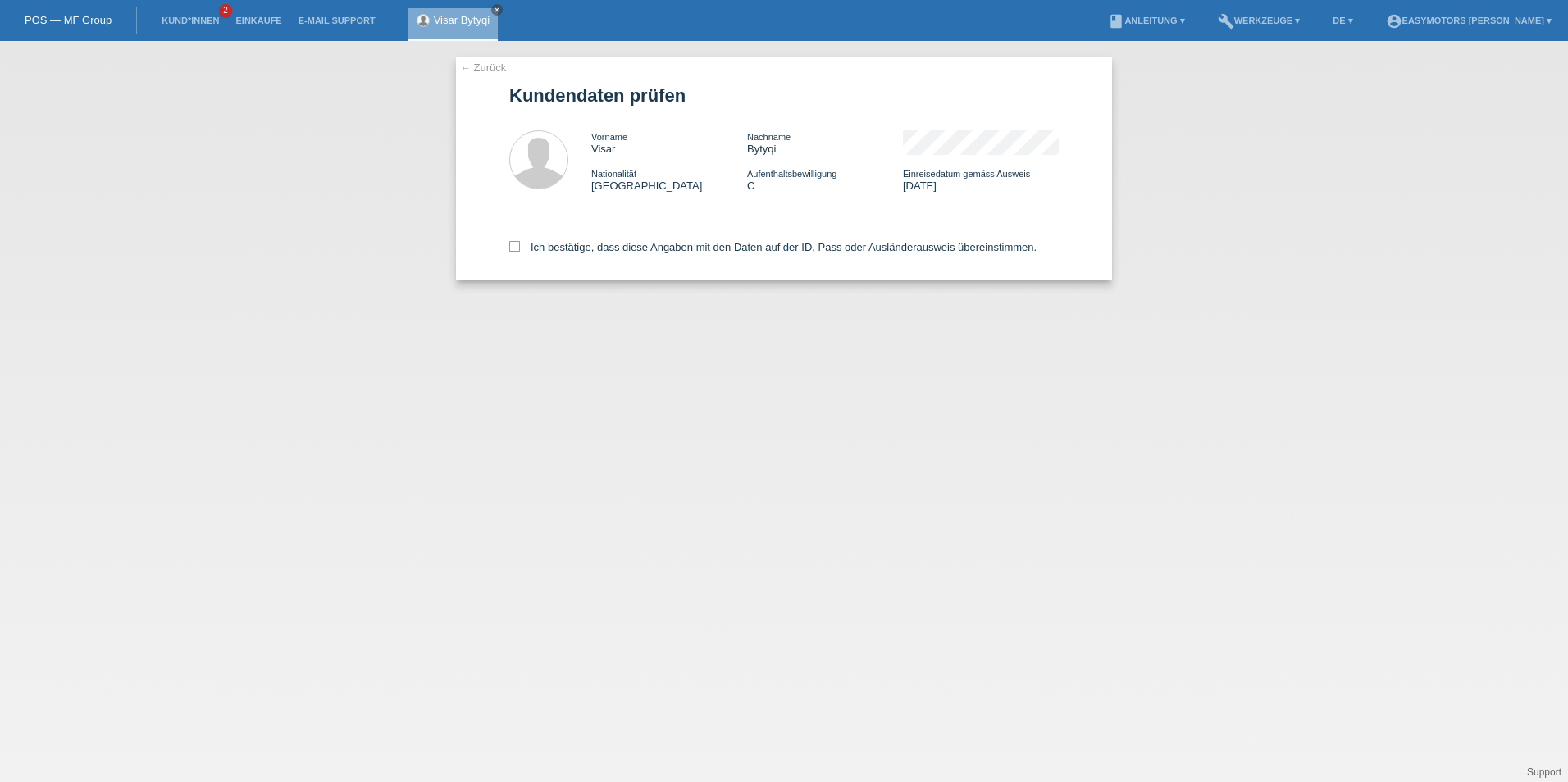
click at [513, 240] on div "Ich bestätige, dass diese Angaben mit den Daten auf der ID, Pass oder Ausländer…" at bounding box center [784, 245] width 550 height 72
click at [520, 249] on icon at bounding box center [514, 246] width 10 height 10
click at [520, 249] on input "Ich bestätige, dass diese Angaben mit den Daten auf der ID, Pass oder Ausländer…" at bounding box center [514, 246] width 10 height 10
checkbox input "true"
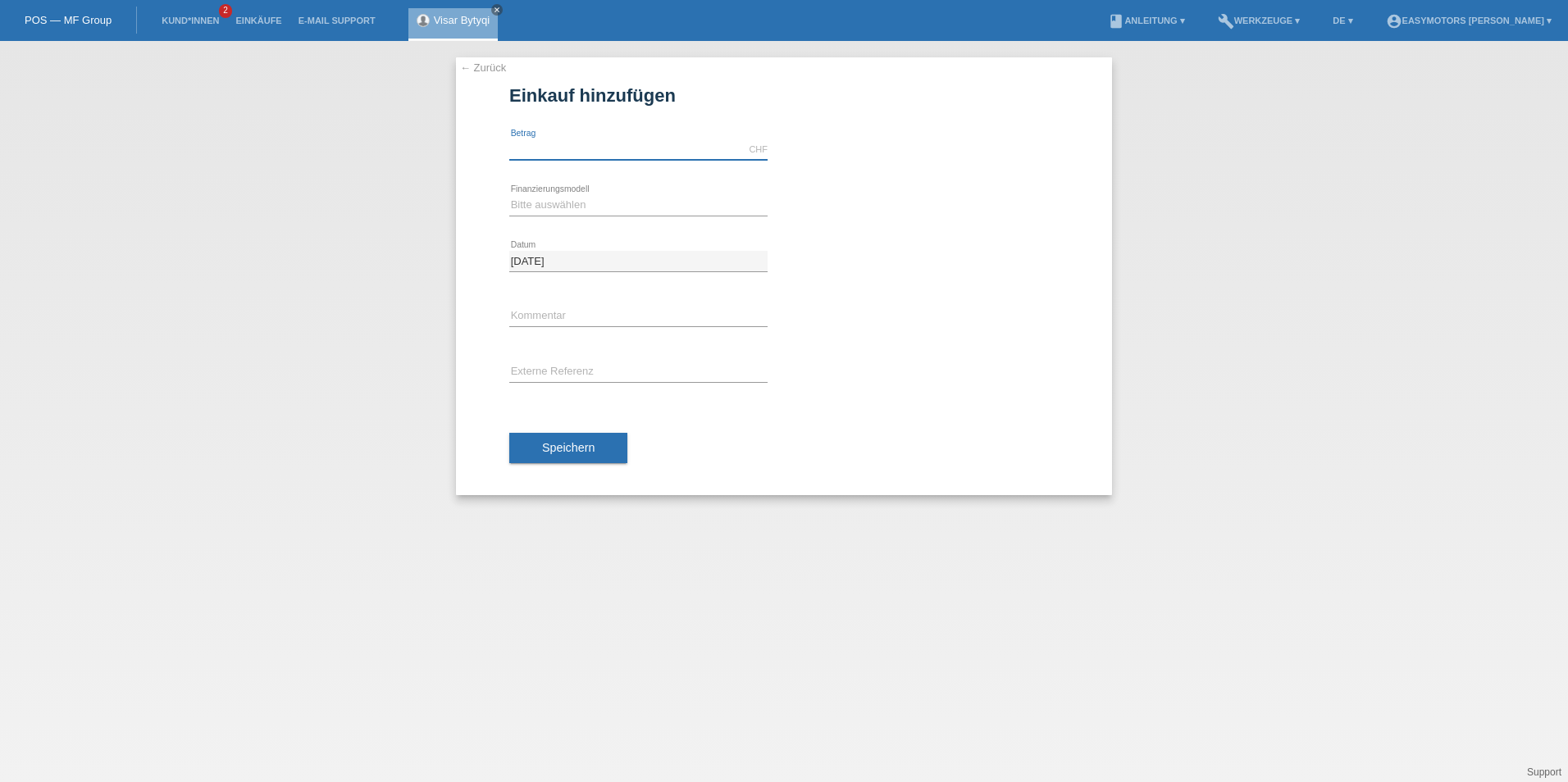
click at [563, 157] on input "text" at bounding box center [638, 150] width 258 height 21
type input "2800.00"
drag, startPoint x: 563, startPoint y: 157, endPoint x: 561, endPoint y: 198, distance: 41.0
click at [561, 198] on select "Bitte auswählen Fixe Raten Kauf auf Rechnung mit Teilzahlungsoption" at bounding box center [638, 205] width 258 height 20
select select "81"
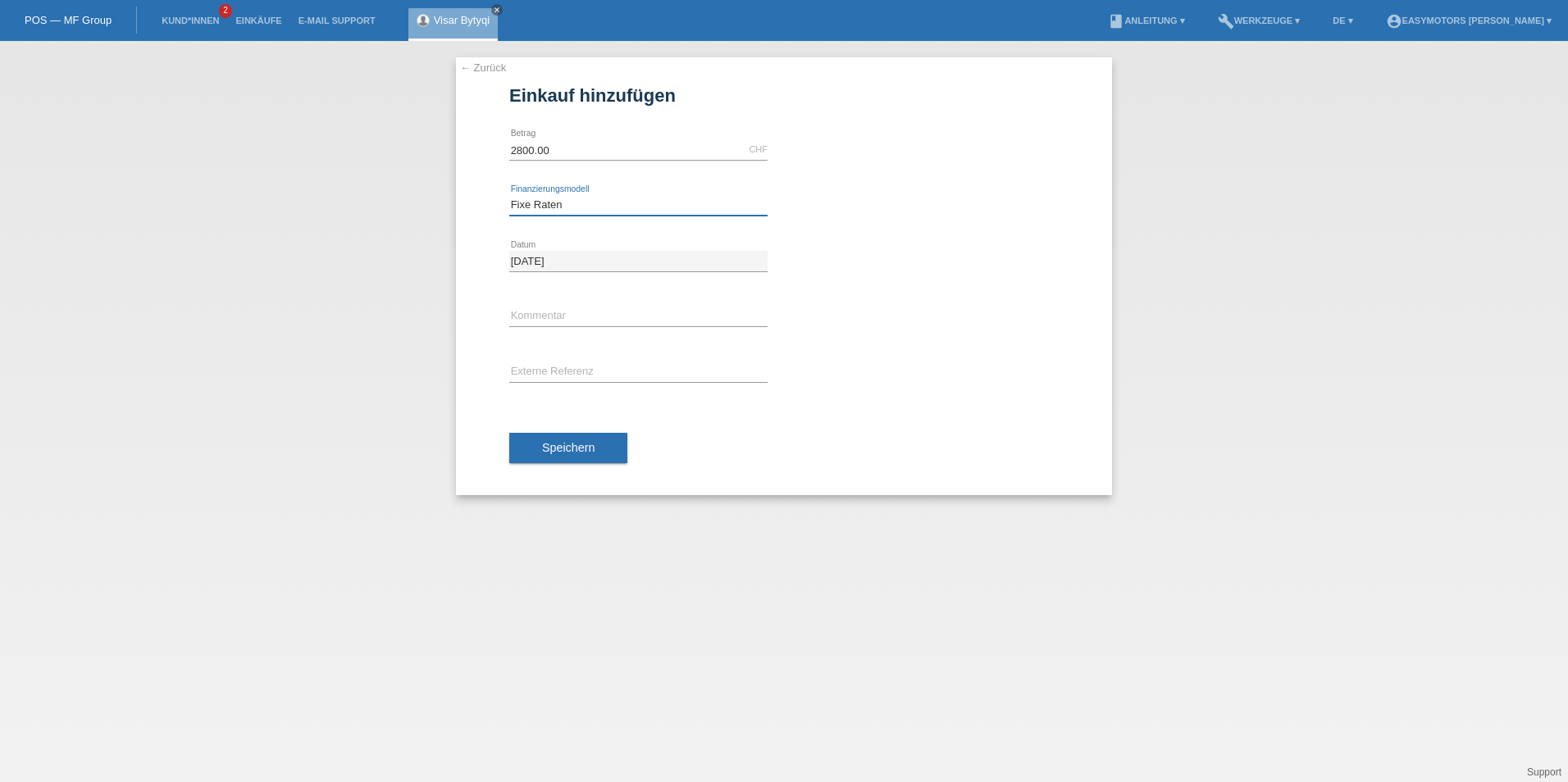
click at [509, 196] on select "Bitte auswählen Fixe Raten Kauf auf Rechnung mit Teilzahlungsoption" at bounding box center [638, 205] width 258 height 20
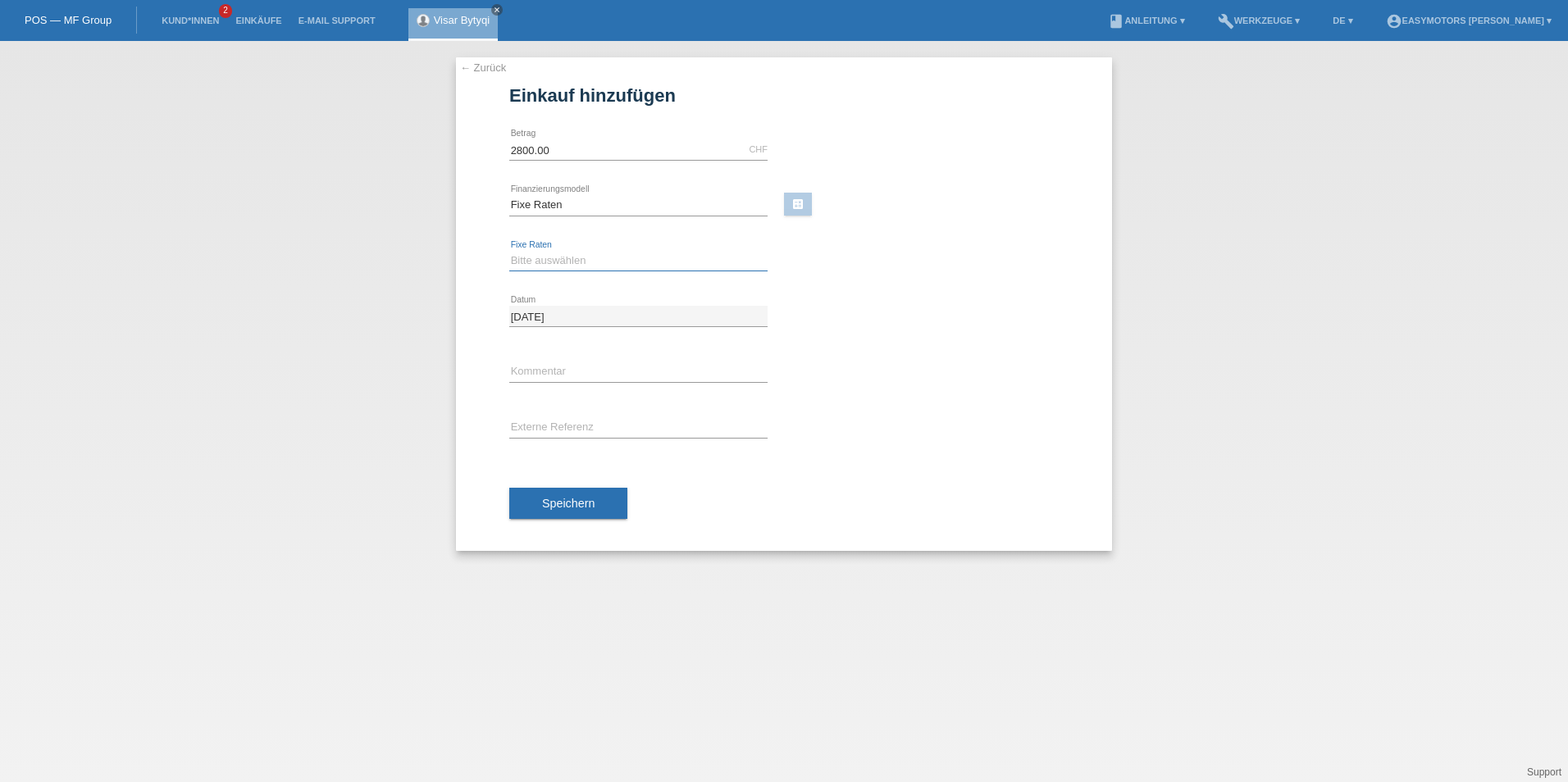
click at [538, 255] on select "Bitte auswählen 12 Raten 24 Raten 48 Raten" at bounding box center [638, 261] width 258 height 20
click at [509, 251] on select "Bitte auswählen 12 Raten 24 Raten 48 Raten" at bounding box center [638, 261] width 258 height 20
click at [541, 249] on div "Bitte auswählen 12 Raten 24 Raten 48 Raten error Fixe Raten" at bounding box center [638, 261] width 258 height 56
click at [543, 268] on select "Bitte auswählen 12 Raten 24 Raten 48 Raten" at bounding box center [638, 261] width 258 height 20
click at [541, 260] on select "Bitte auswählen 12 Raten 24 Raten 48 Raten" at bounding box center [638, 261] width 258 height 20
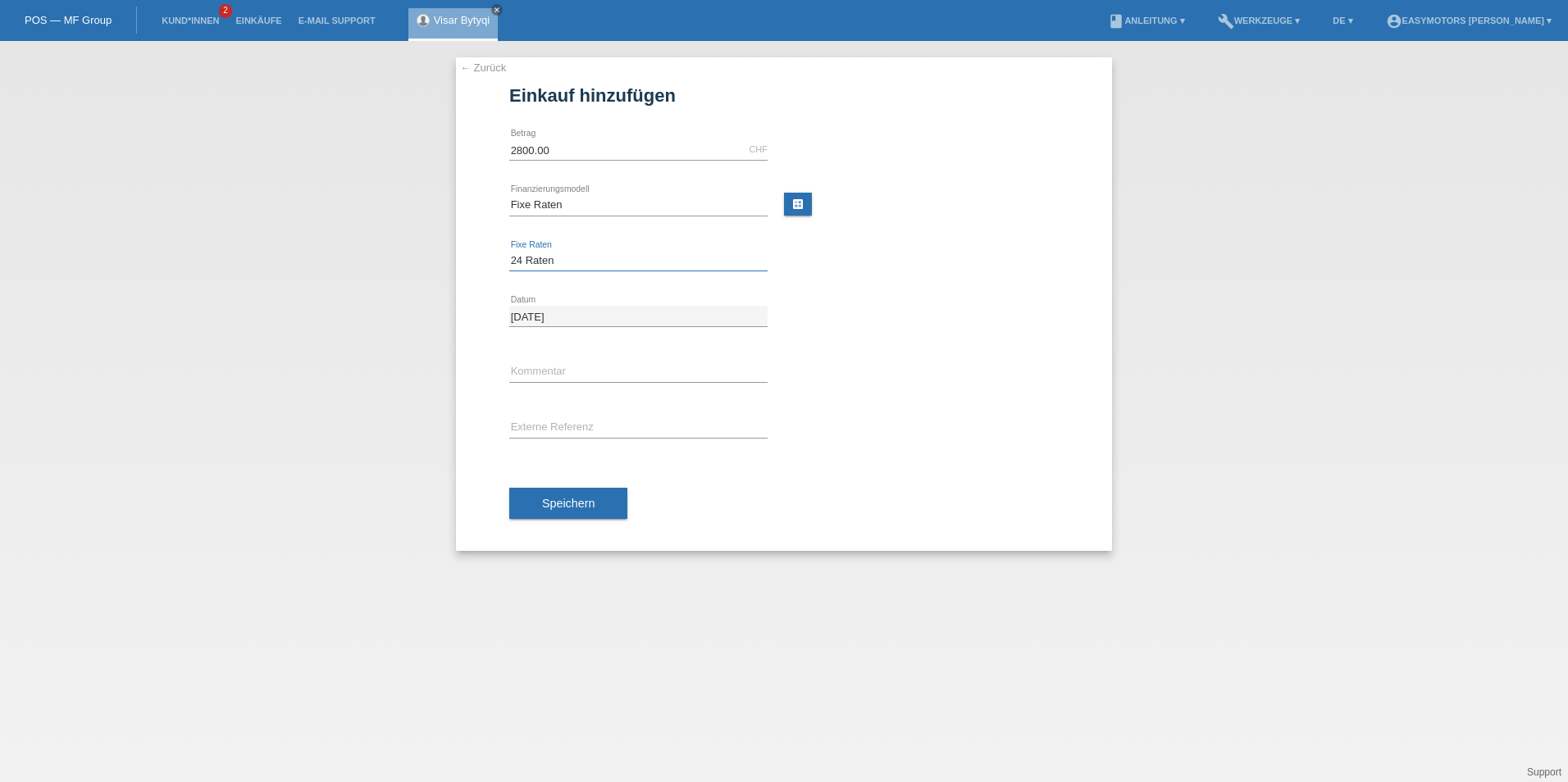
click at [541, 260] on select "Bitte auswählen 12 Raten 24 Raten 48 Raten" at bounding box center [638, 261] width 258 height 20
select select "319"
click at [509, 251] on select "Bitte auswählen 12 Raten 24 Raten 48 Raten" at bounding box center [638, 261] width 258 height 20
click at [529, 507] on button "Speichern" at bounding box center [568, 503] width 118 height 31
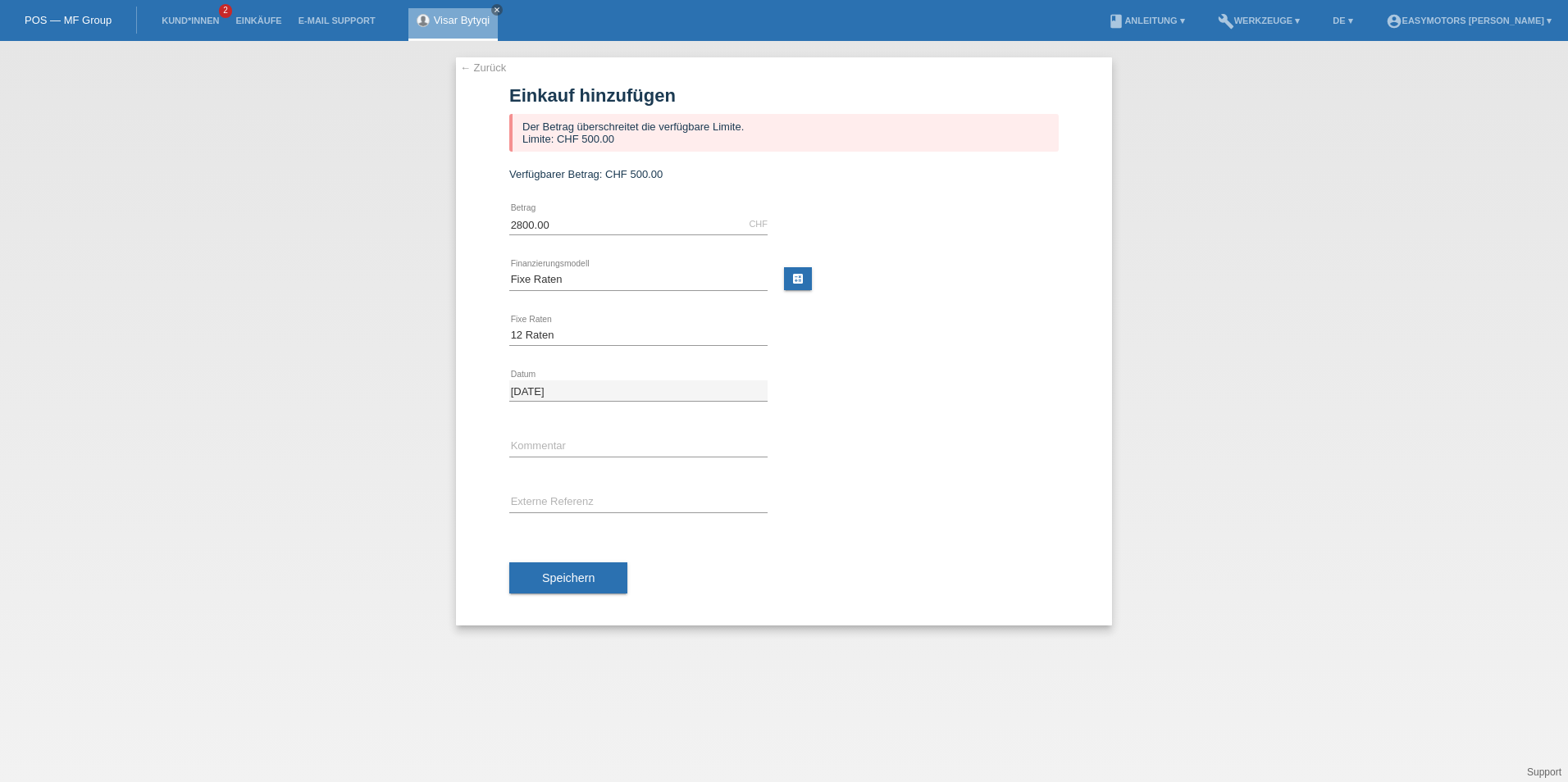
click at [480, 63] on link "← Zurück" at bounding box center [483, 67] width 46 height 12
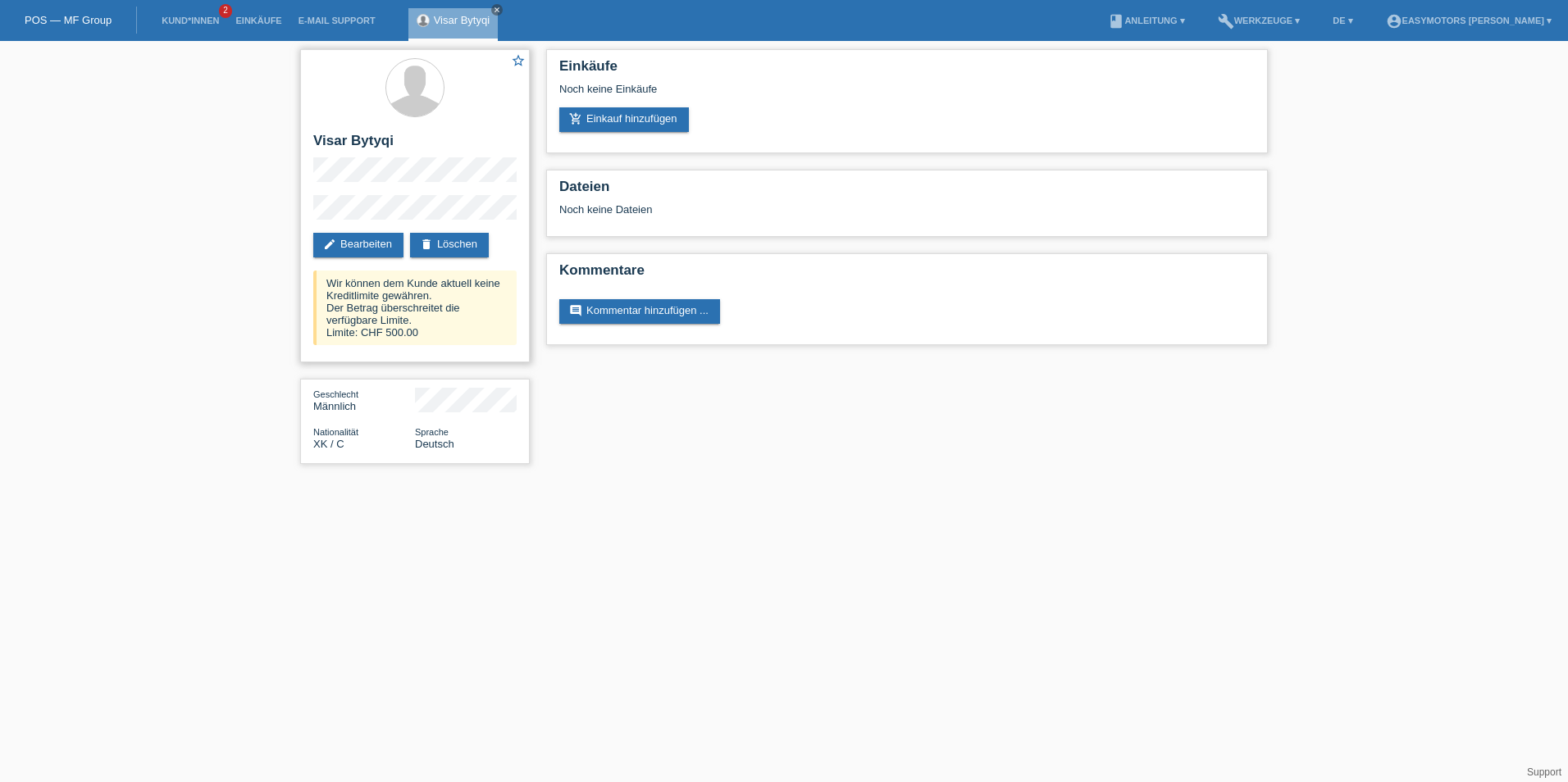
click at [407, 332] on div "Wir können dem Kunde aktuell keine Kreditlimite gewähren. Der Betrag überschrei…" at bounding box center [415, 307] width 203 height 75
click at [200, 21] on link "Kund*innen" at bounding box center [190, 20] width 74 height 9
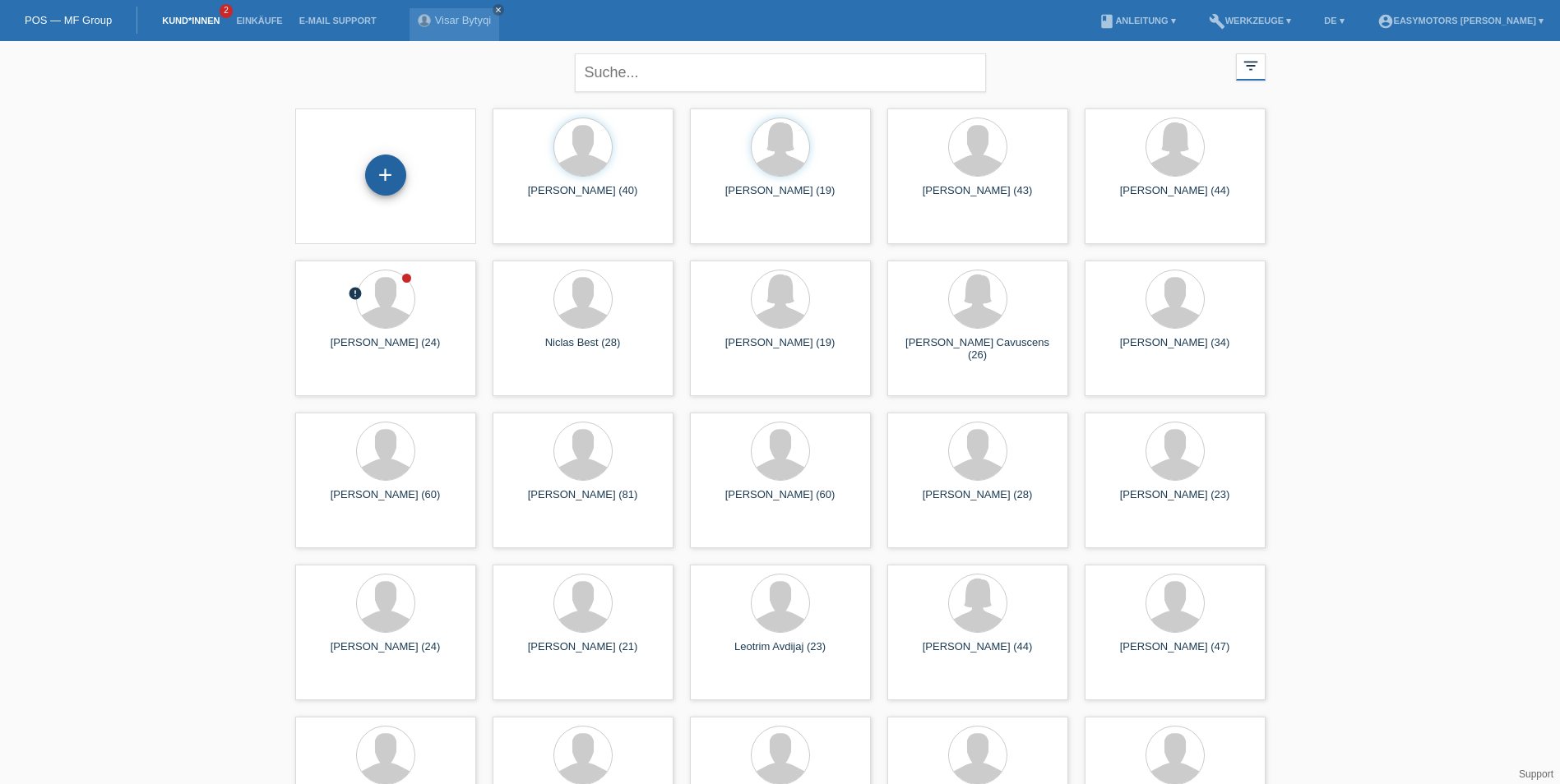
click at [387, 189] on div "+" at bounding box center [385, 174] width 41 height 41
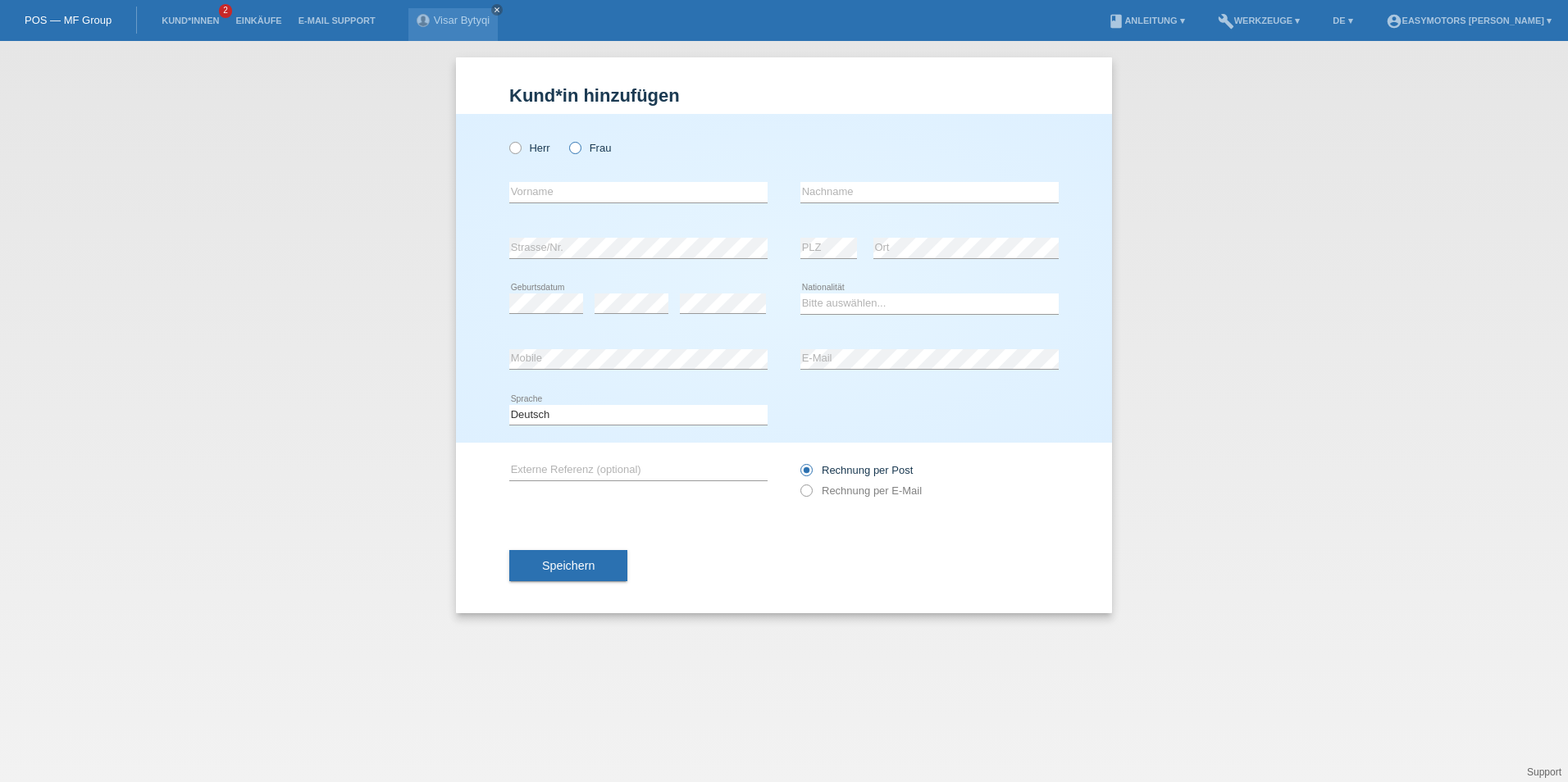
click at [592, 143] on label "Frau" at bounding box center [589, 147] width 42 height 12
click at [580, 143] on input "Frau" at bounding box center [573, 146] width 10 height 10
radio input "true"
click at [589, 196] on input "text" at bounding box center [638, 193] width 258 height 21
type input "a"
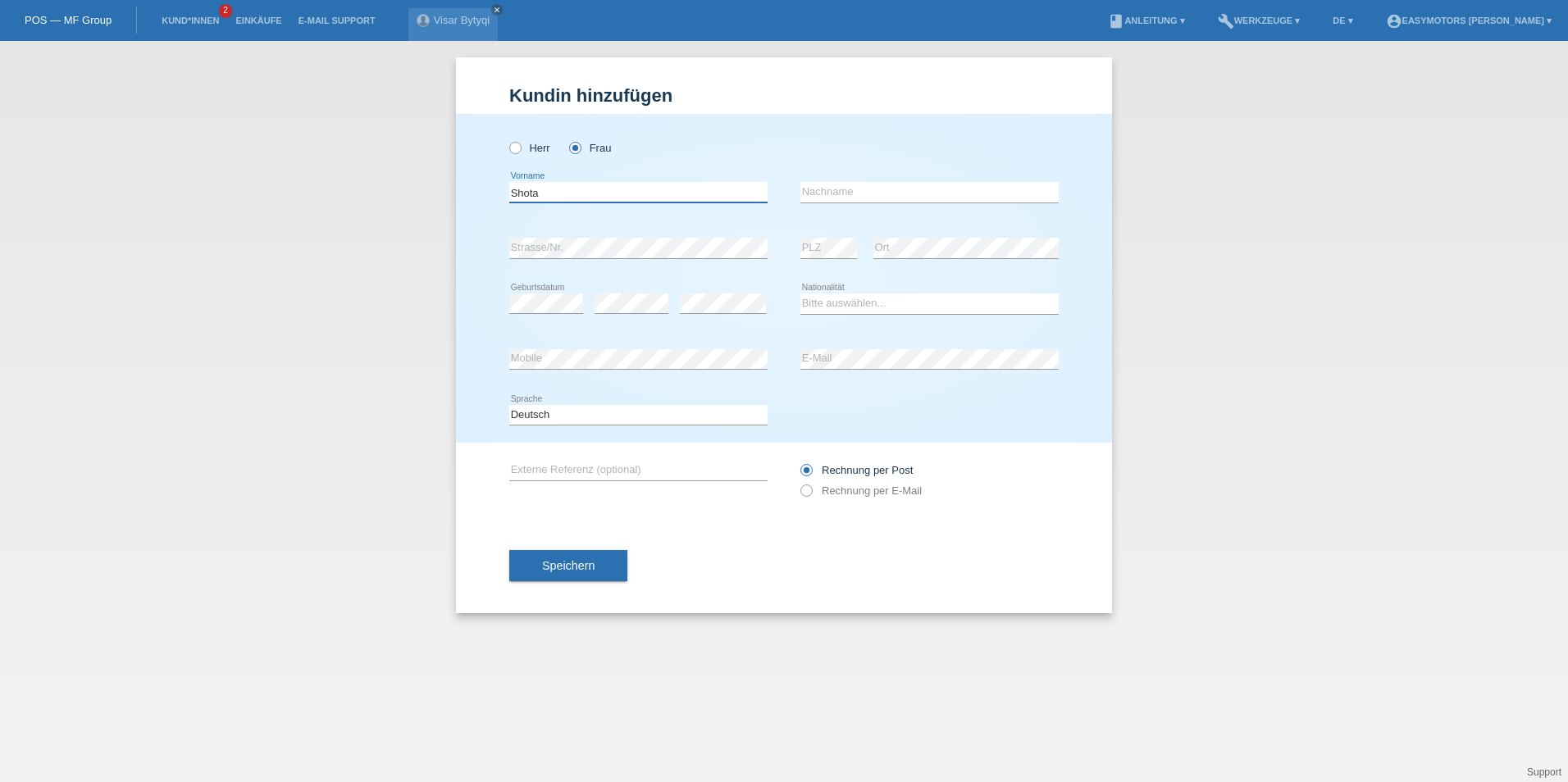
type input "Shota"
type input "Bytyqi"
click at [851, 302] on select "Bitte auswählen... [GEOGRAPHIC_DATA] [GEOGRAPHIC_DATA] [GEOGRAPHIC_DATA] [GEOGR…" at bounding box center [929, 303] width 258 height 20
select select "XK"
click at [800, 294] on select "Bitte auswählen... [GEOGRAPHIC_DATA] [GEOGRAPHIC_DATA] [GEOGRAPHIC_DATA] [GEOGR…" at bounding box center [929, 303] width 258 height 20
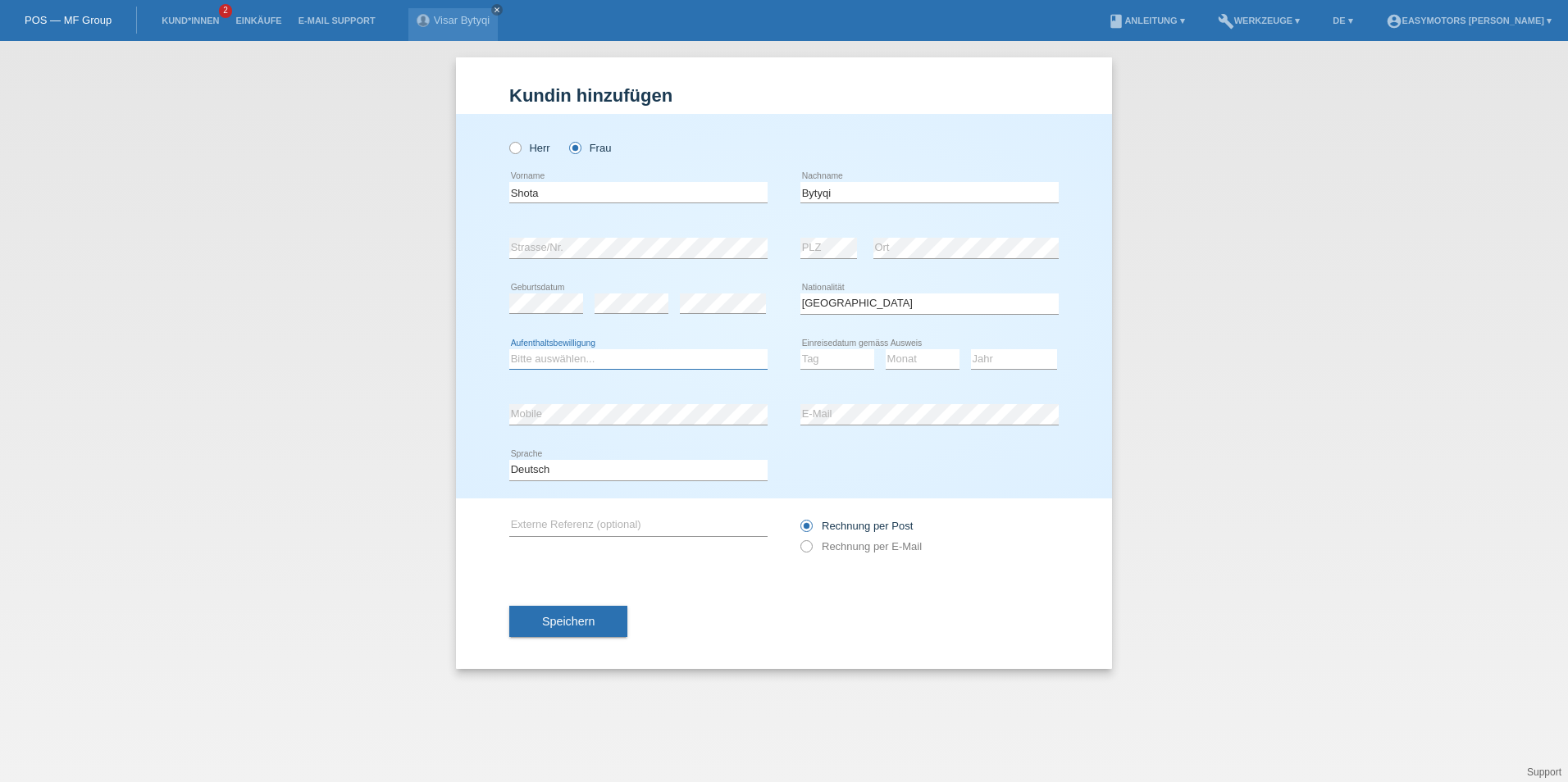
select select "C"
select select "28"
select select "06"
select select "1986"
click at [800, 544] on div "error Externe Referenz (optional) Rechnung per Post" at bounding box center [784, 536] width 550 height 76
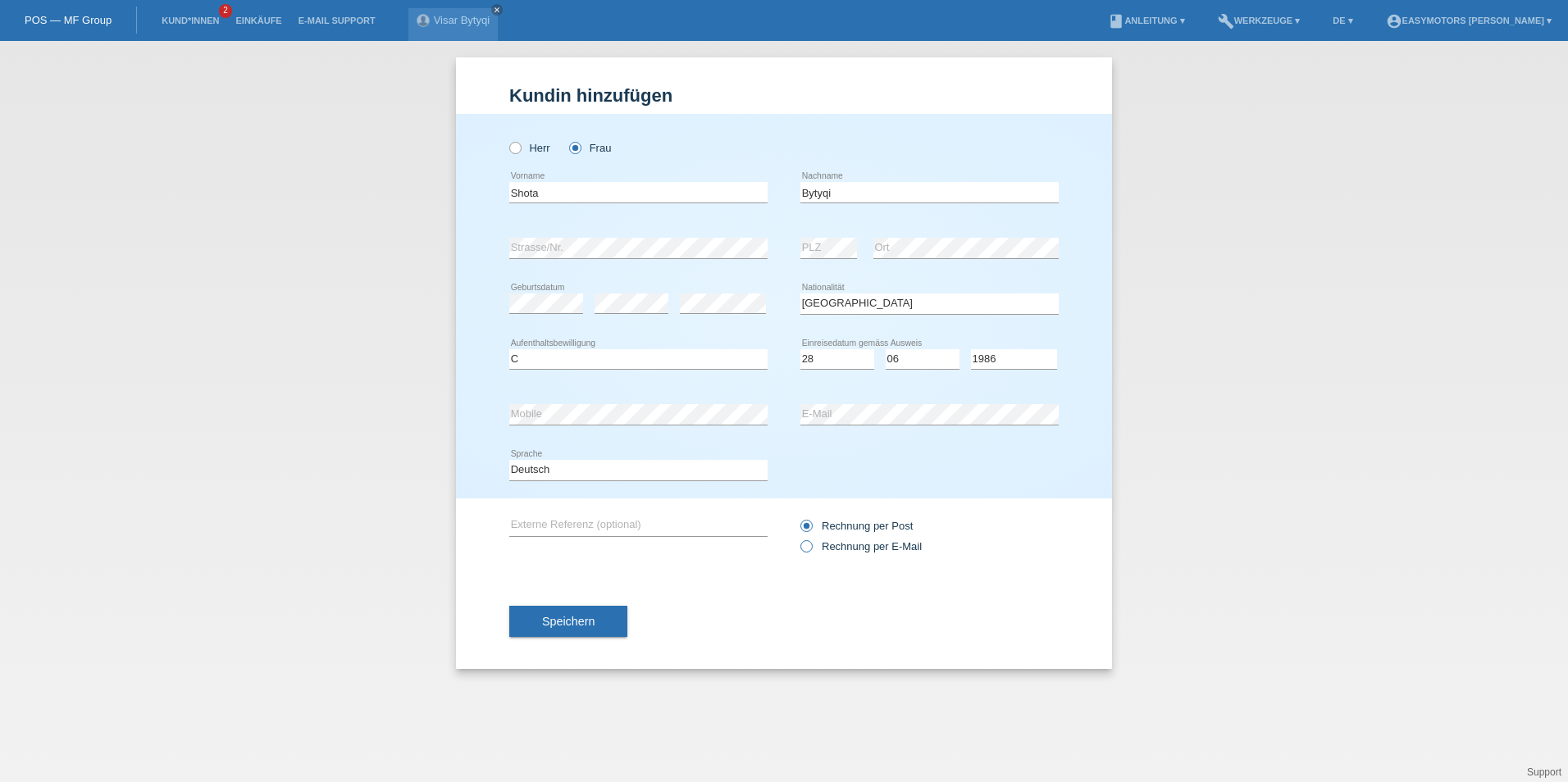
click at [798, 538] on icon at bounding box center [798, 538] width 0 height 0
click at [803, 545] on input "Rechnung per E-Mail" at bounding box center [805, 551] width 10 height 21
radio input "true"
click at [824, 354] on select "Tag 01 02 03 04 05 06 07 08 09 10 11" at bounding box center [837, 359] width 74 height 20
click at [847, 352] on select "Tag 01 02 03 04 05 06 07 08 09 10 11" at bounding box center [837, 359] width 74 height 20
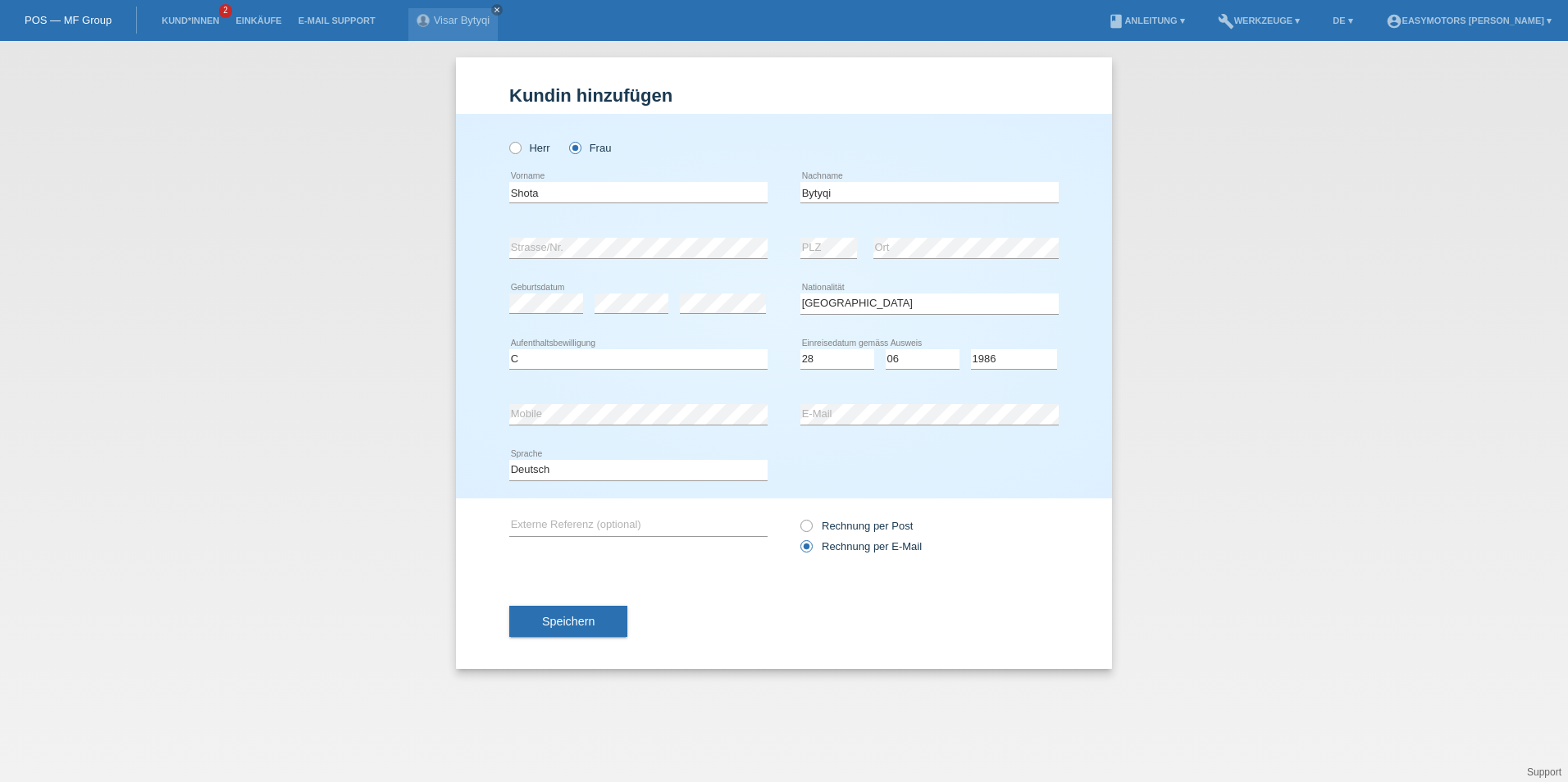
click at [783, 142] on div "Herr Frau" at bounding box center [784, 140] width 550 height 51
click at [849, 350] on select "Tag 01 02 03 04 05 06 07 08 09 10 11" at bounding box center [837, 359] width 74 height 20
select select "18"
click at [909, 358] on select "Monat 01 02 03 04 05 06 07 08 09 10 11" at bounding box center [923, 359] width 74 height 20
select select "08"
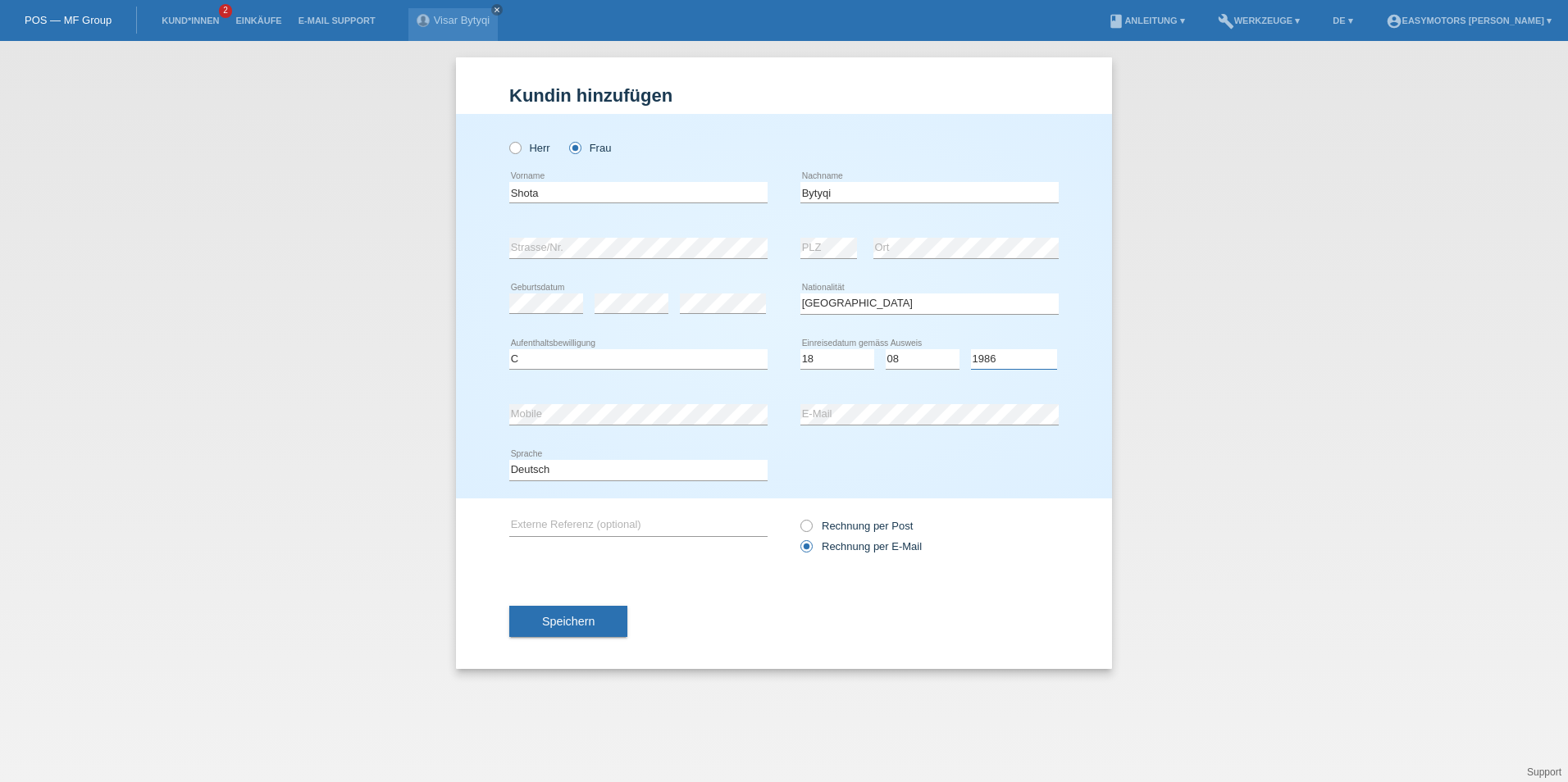
click at [1006, 357] on select "Jahr 2025 2024 2023 2022 2021 2020 2019 2018 2017 2016 2015 2014 2013 2012 2011…" at bounding box center [1014, 359] width 86 height 20
select select "1991"
drag, startPoint x: 1136, startPoint y: 337, endPoint x: 1130, endPoint y: 343, distance: 8.5
click at [1137, 337] on div "Kund*in hinzufügen [PERSON_NAME] hinzufügen [PERSON_NAME] hinzufügen [PERSON_NA…" at bounding box center [784, 411] width 1568 height 741
click at [529, 621] on button "Speichern" at bounding box center [568, 621] width 118 height 31
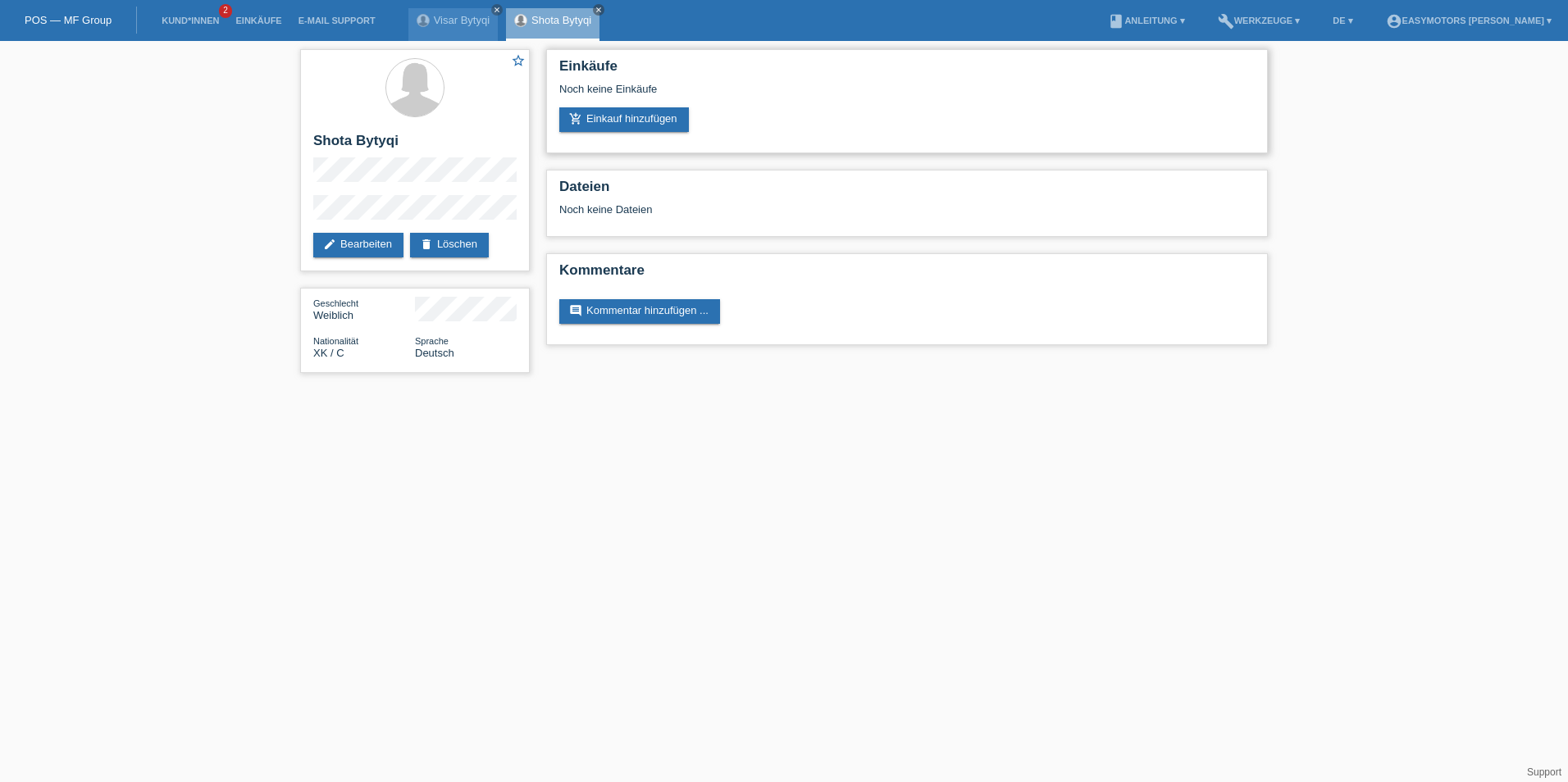
click at [656, 104] on div "Noch keine Einkäufe" at bounding box center [907, 95] width 695 height 25
click at [656, 115] on link "add_shopping_cart Einkauf hinzufügen" at bounding box center [623, 120] width 129 height 25
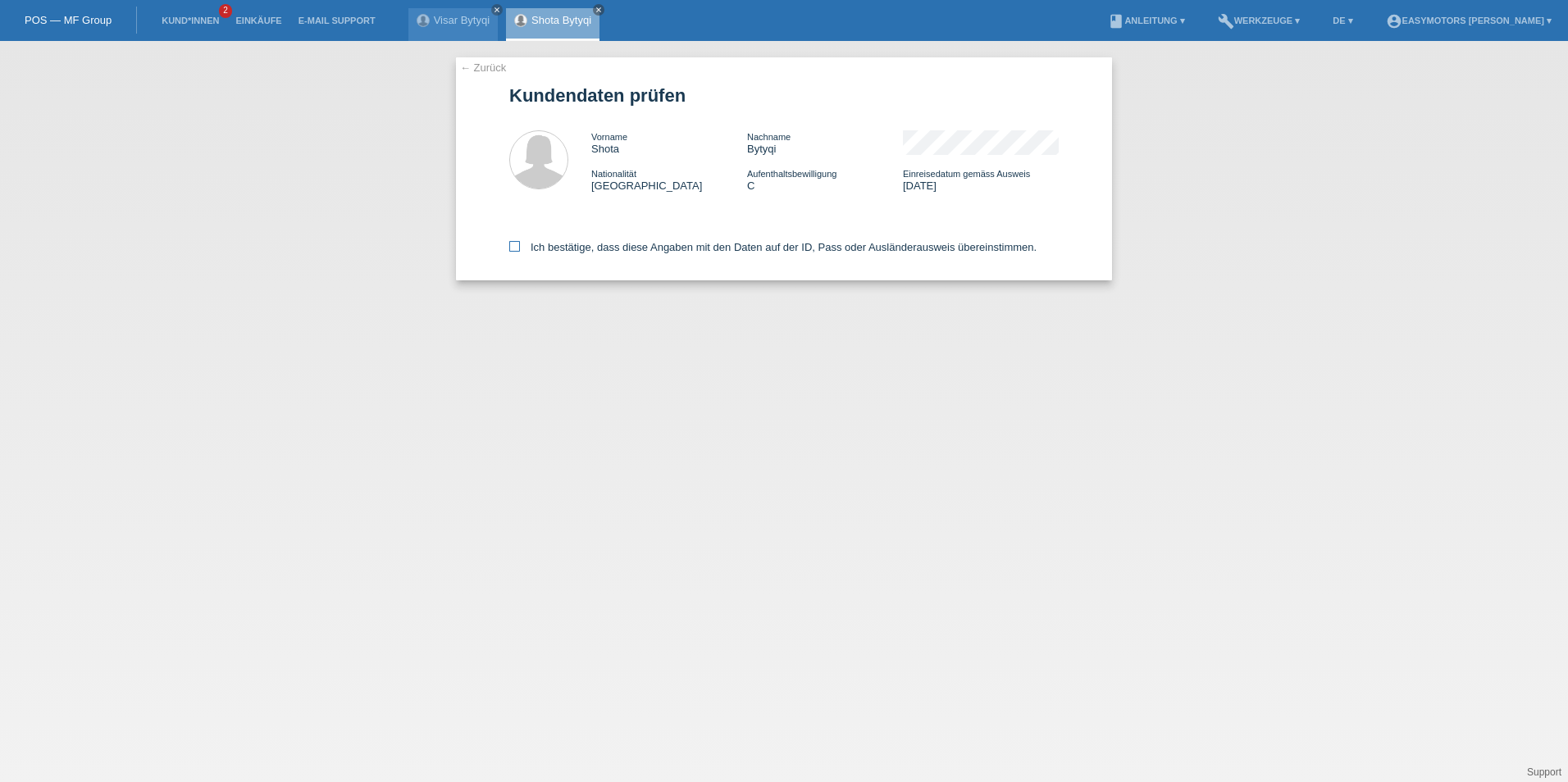
click at [647, 242] on label "Ich bestätige, dass diese Angaben mit den Daten auf der ID, Pass oder Ausländer…" at bounding box center [773, 246] width 527 height 12
click at [520, 242] on input "Ich bestätige, dass diese Angaben mit den Daten auf der ID, Pass oder Ausländer…" at bounding box center [514, 246] width 10 height 10
checkbox input "true"
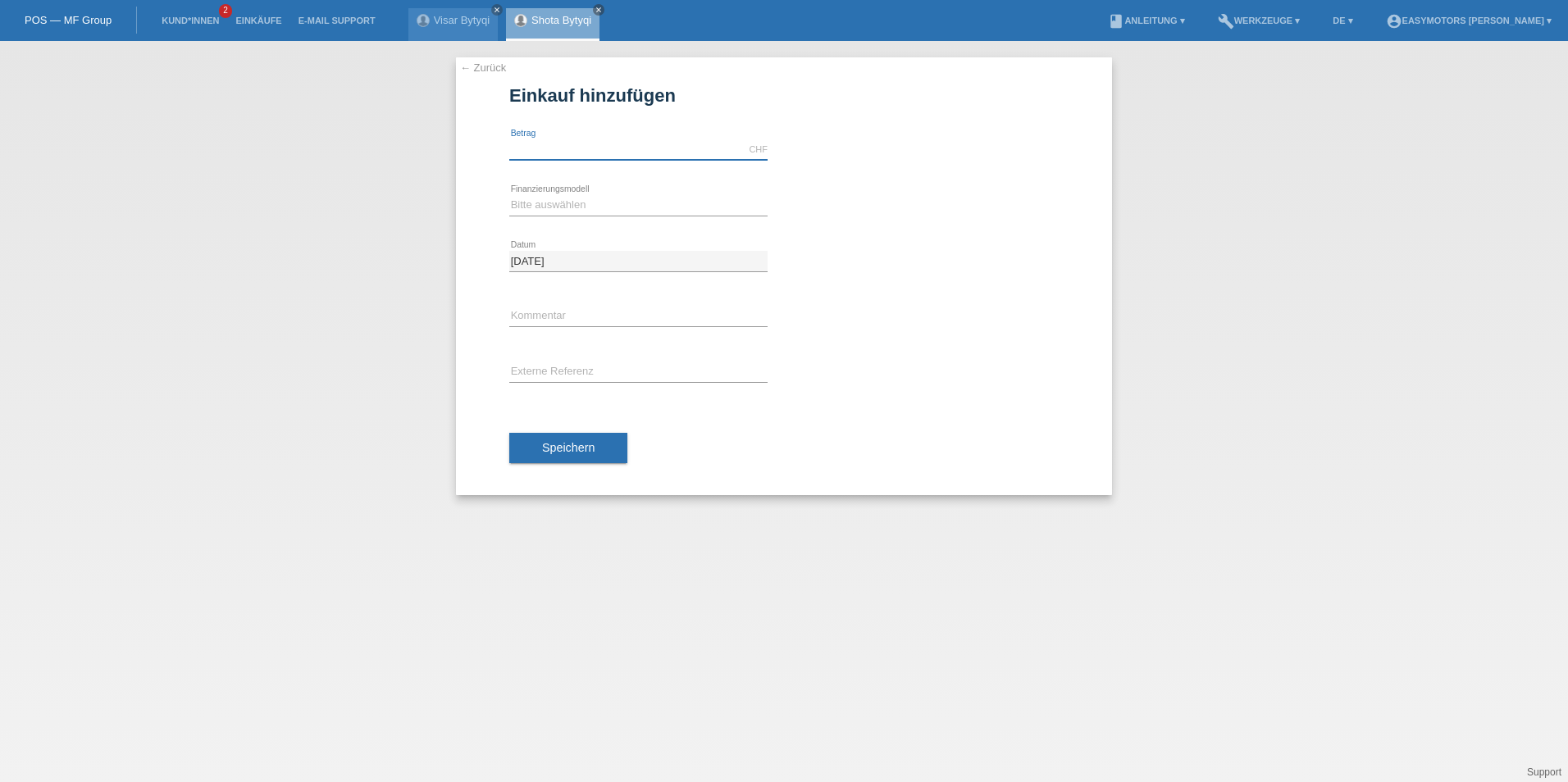
click at [669, 147] on input "text" at bounding box center [638, 150] width 258 height 21
type input "2800.00"
click at [656, 207] on select "Bitte auswählen Fixe Raten Kauf auf Rechnung mit Teilzahlungsoption" at bounding box center [638, 205] width 258 height 20
select select "81"
click at [509, 196] on select "Bitte auswählen Fixe Raten Kauf auf Rechnung mit Teilzahlungsoption" at bounding box center [638, 205] width 258 height 20
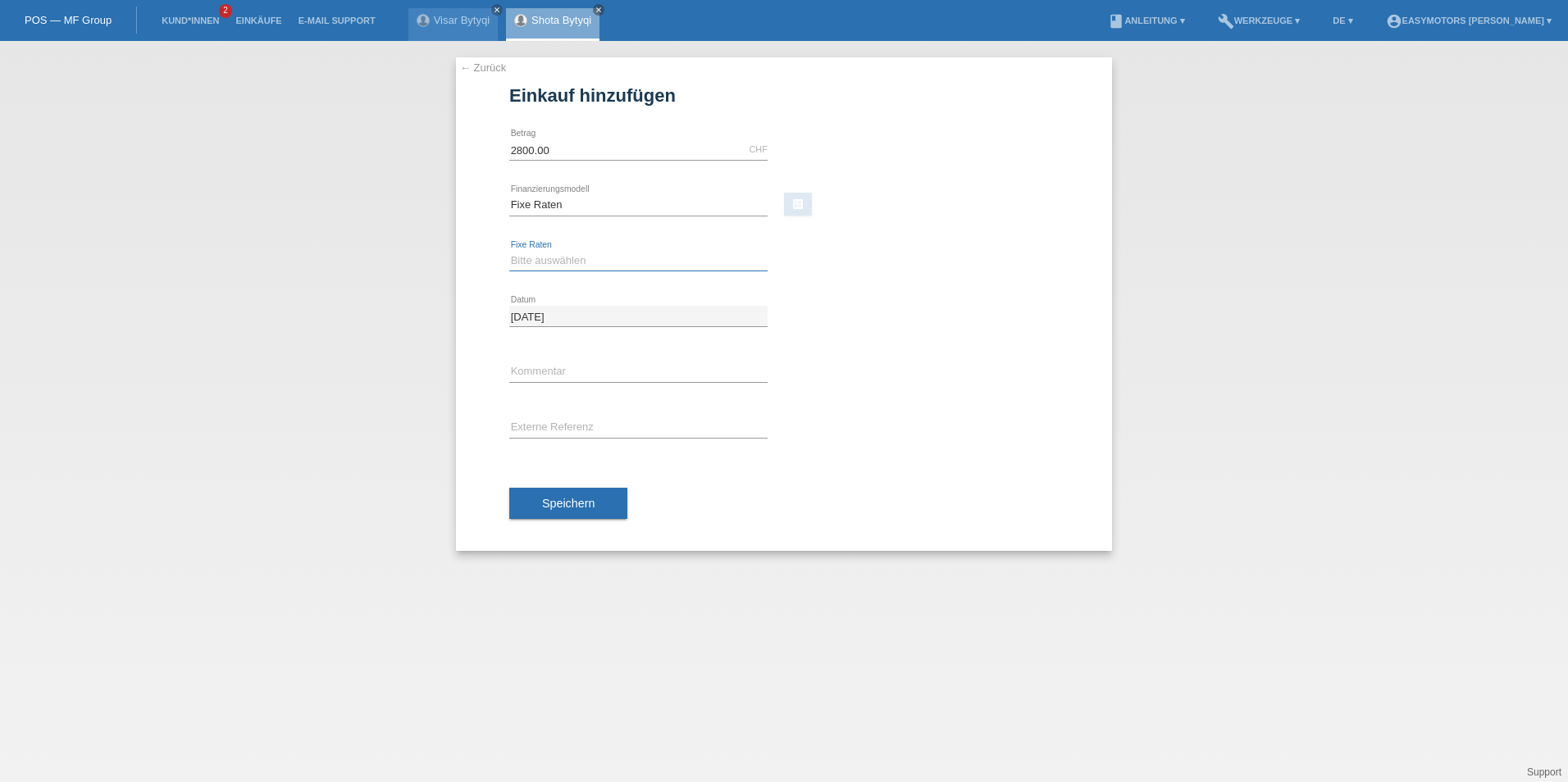
click at [651, 254] on select "Bitte auswählen 12 Raten 24 Raten 48 Raten" at bounding box center [638, 261] width 258 height 20
select select "319"
click at [509, 251] on select "Bitte auswählen 12 Raten 24 Raten 48 Raten" at bounding box center [638, 261] width 258 height 20
click at [576, 501] on span "Speichern" at bounding box center [569, 503] width 53 height 13
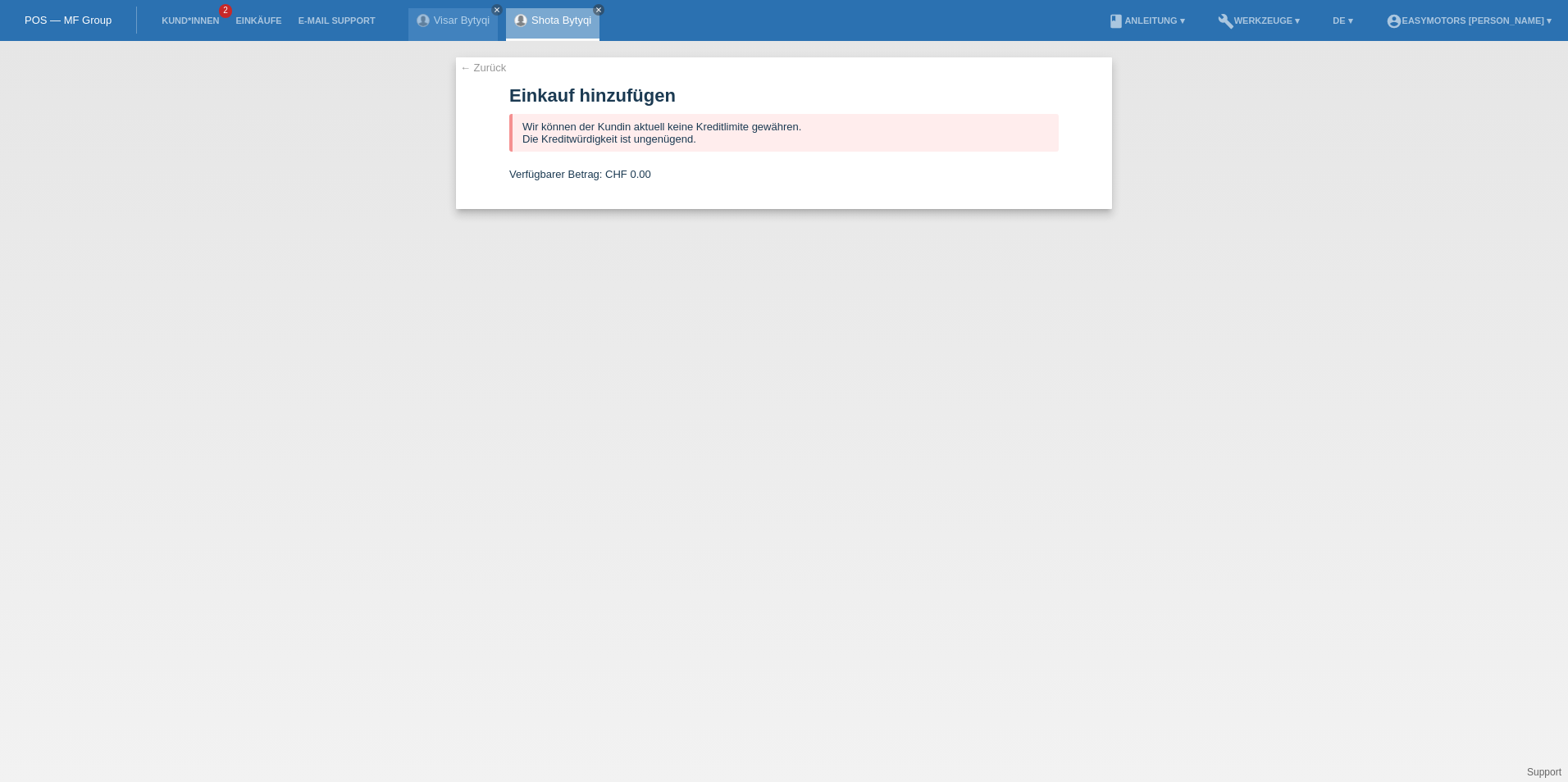
click at [484, 75] on div "← Zurück Einkauf hinzufügen Wir können der Kundin aktuell keine Kreditlimite ge…" at bounding box center [784, 133] width 656 height 152
click at [486, 64] on link "← Zurück" at bounding box center [483, 67] width 46 height 12
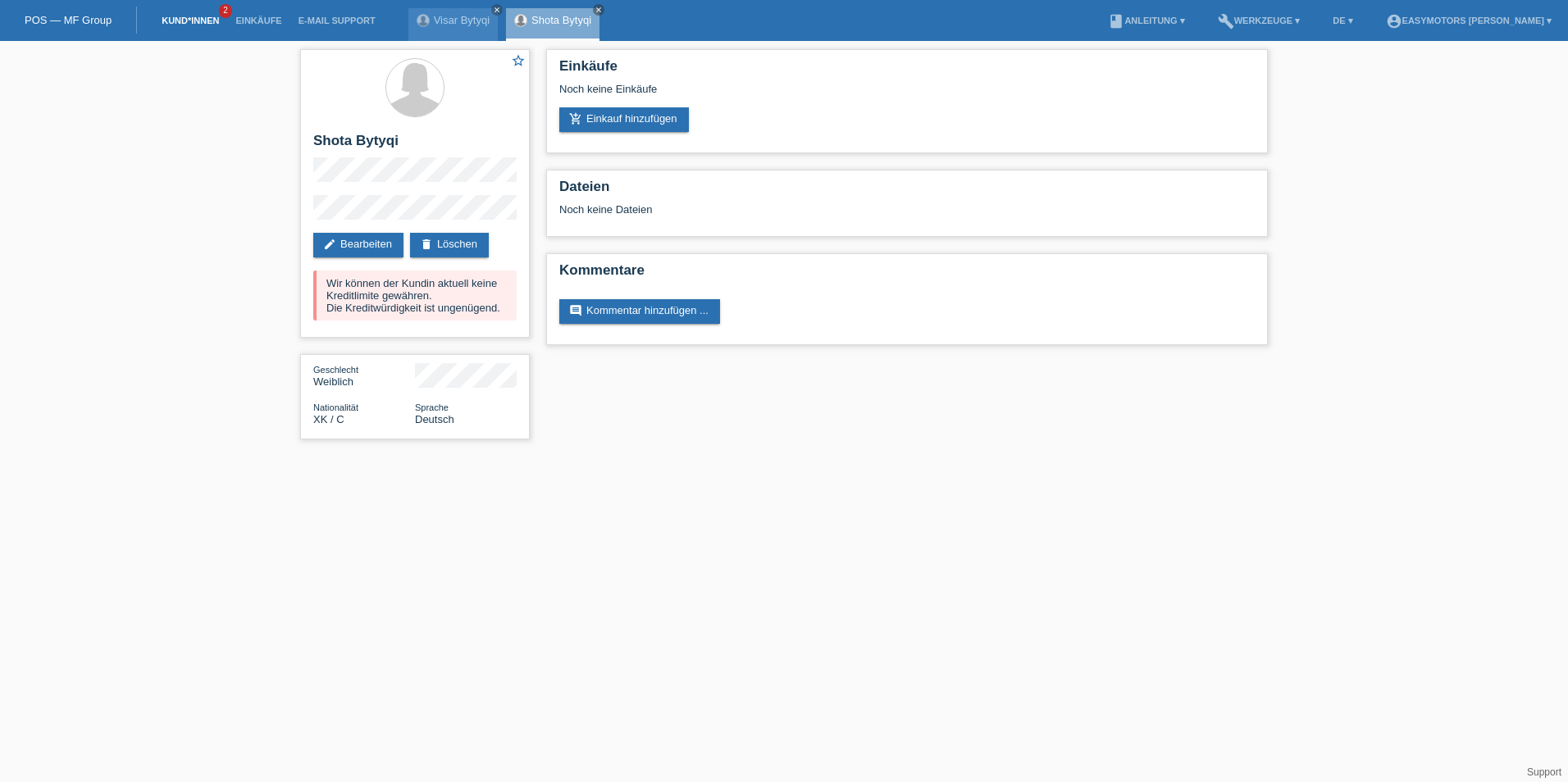
click at [213, 16] on link "Kund*innen" at bounding box center [190, 20] width 74 height 9
